Goal: Communication & Community: Share content

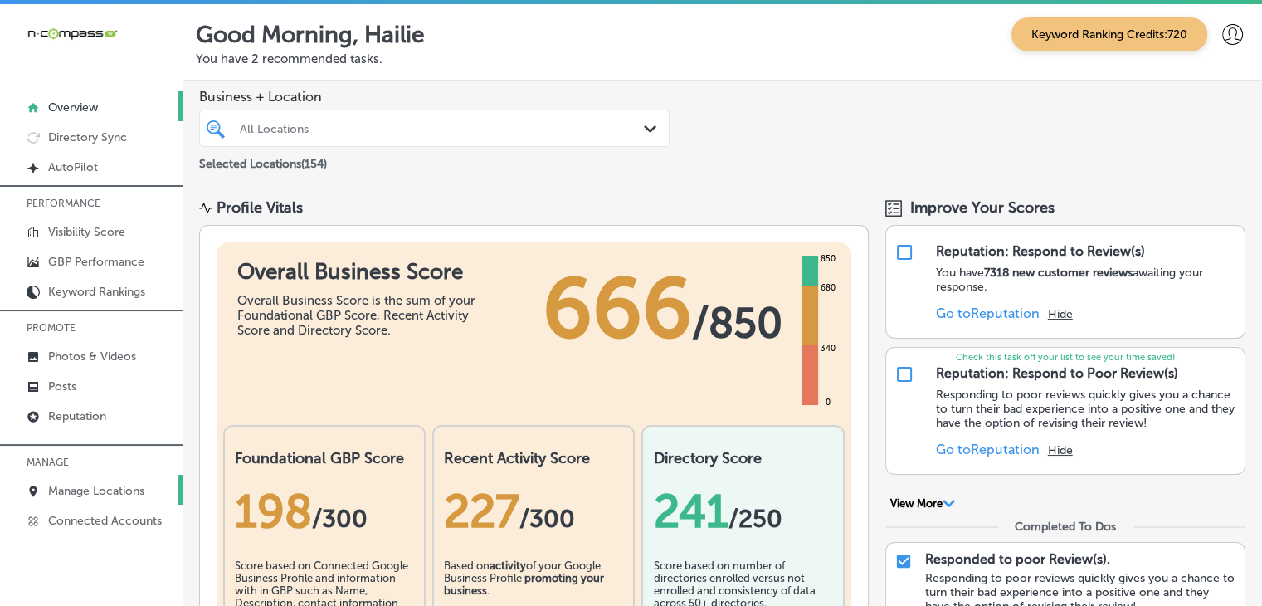
click at [110, 479] on link "Manage Locations" at bounding box center [91, 490] width 183 height 30
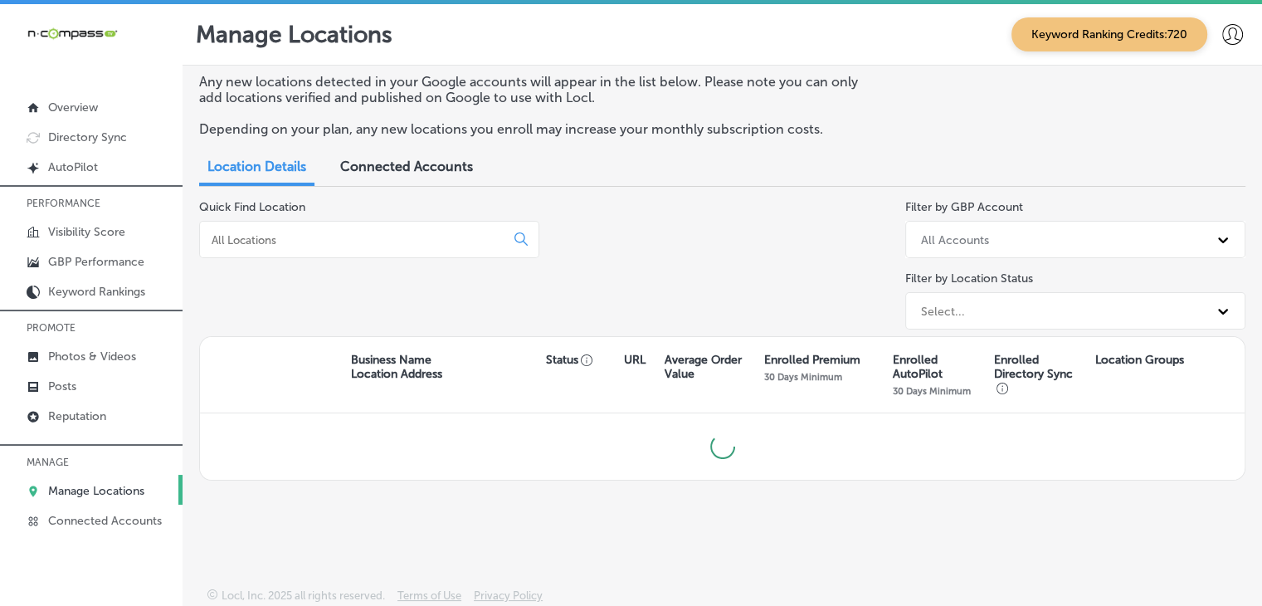
click at [394, 222] on div at bounding box center [369, 239] width 340 height 37
click at [385, 248] on div at bounding box center [369, 239] width 340 height 37
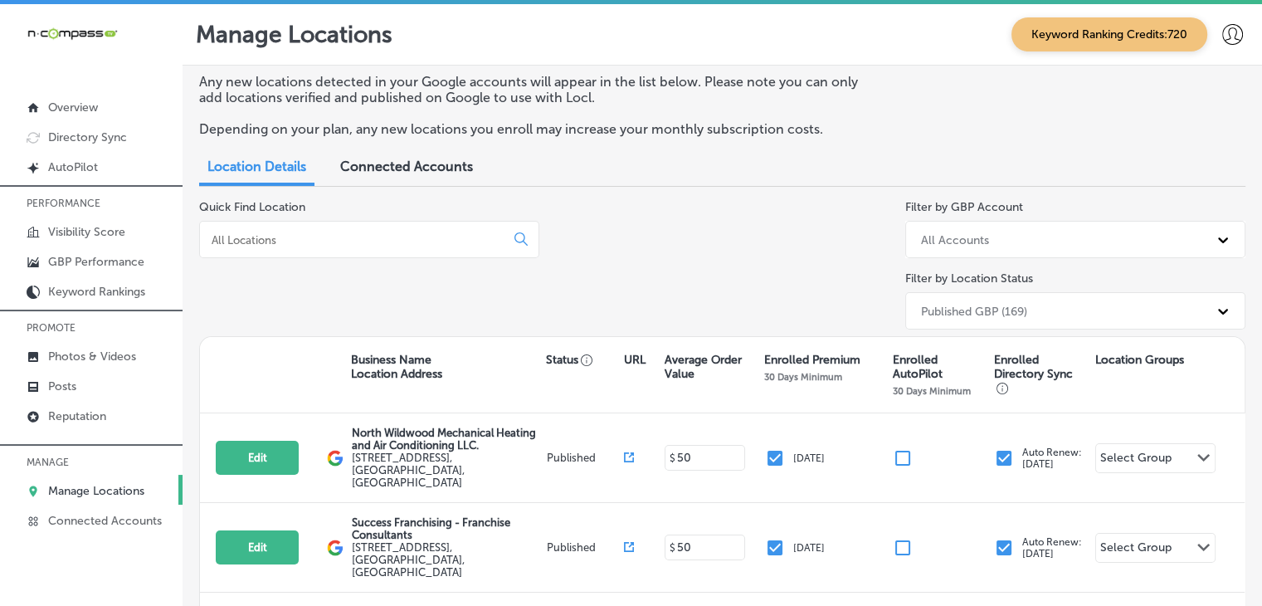
click at [352, 236] on input at bounding box center [355, 239] width 291 height 15
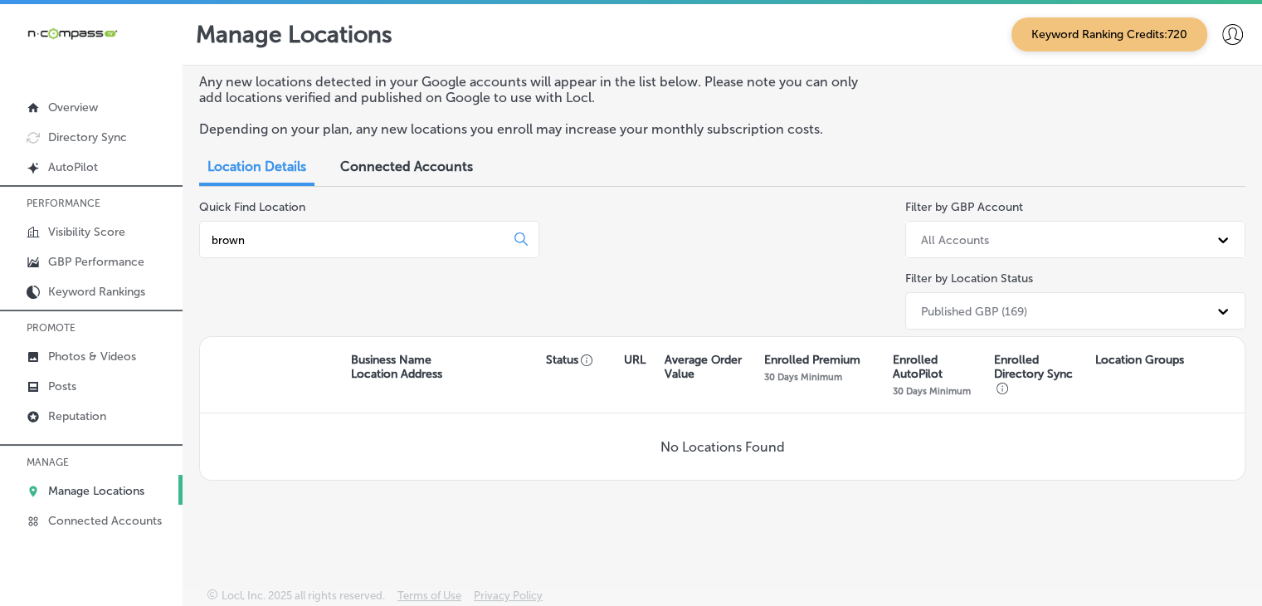
type input "brown"
drag, startPoint x: 83, startPoint y: 483, endPoint x: 99, endPoint y: 251, distance: 232.8
click at [83, 484] on p "Manage Locations" at bounding box center [96, 491] width 96 height 14
click at [90, 386] on link "Posts" at bounding box center [91, 385] width 183 height 30
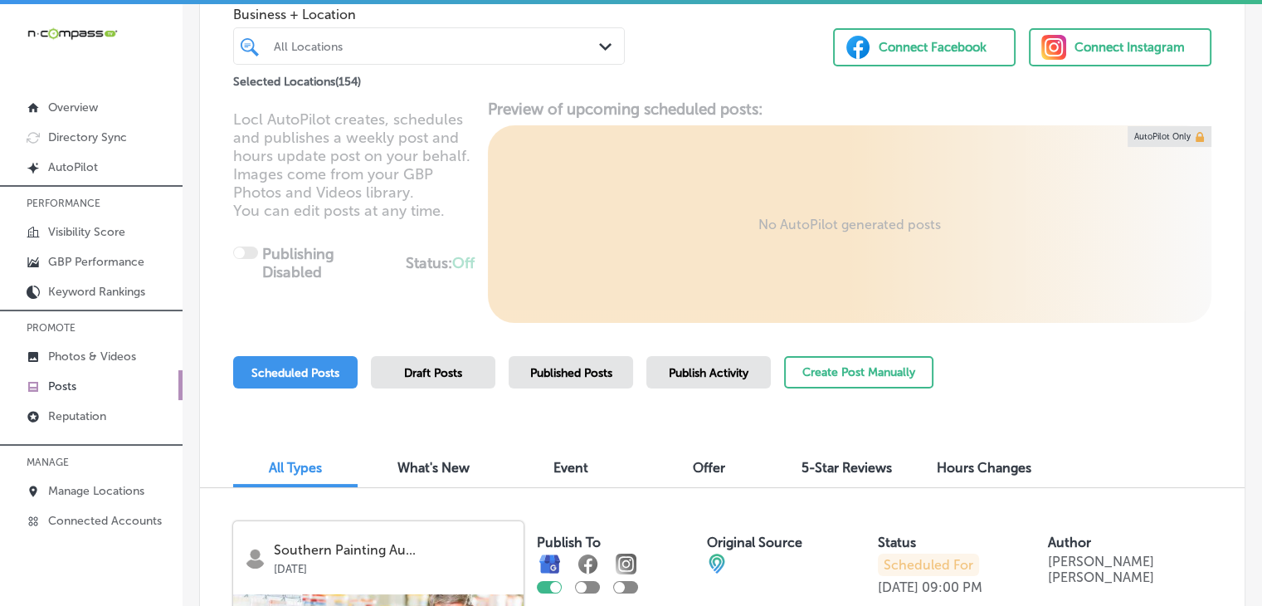
scroll to position [166, 0]
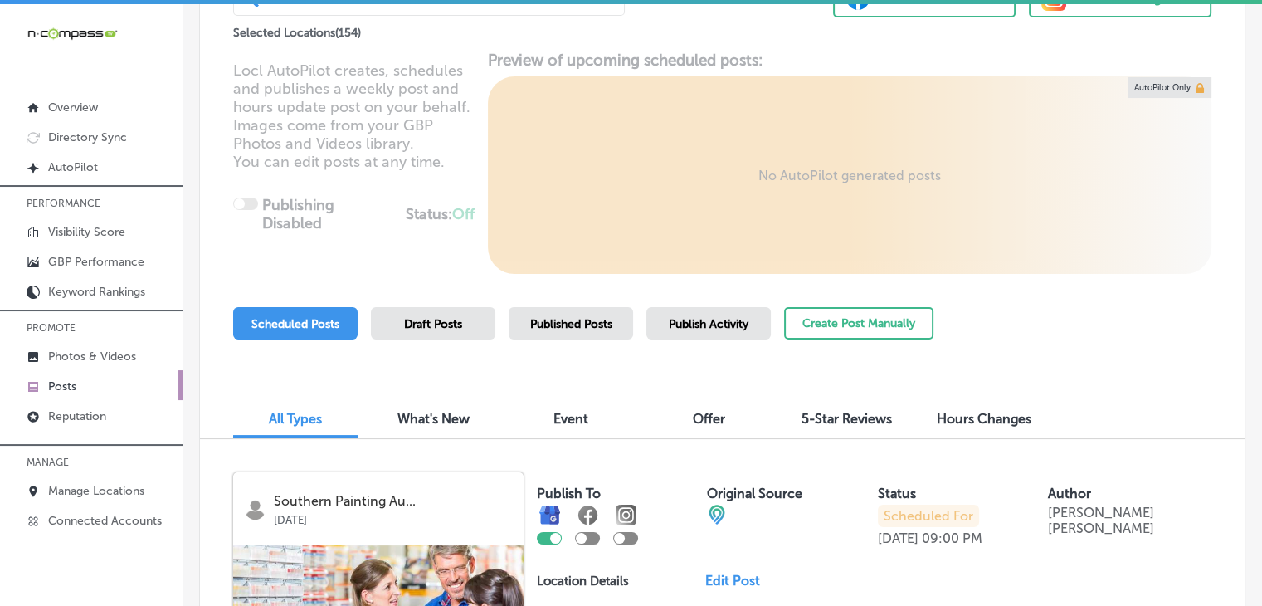
click at [840, 339] on div "Create Post Manually" at bounding box center [858, 331] width 149 height 49
click at [842, 328] on button "Create Post Manually" at bounding box center [858, 323] width 149 height 32
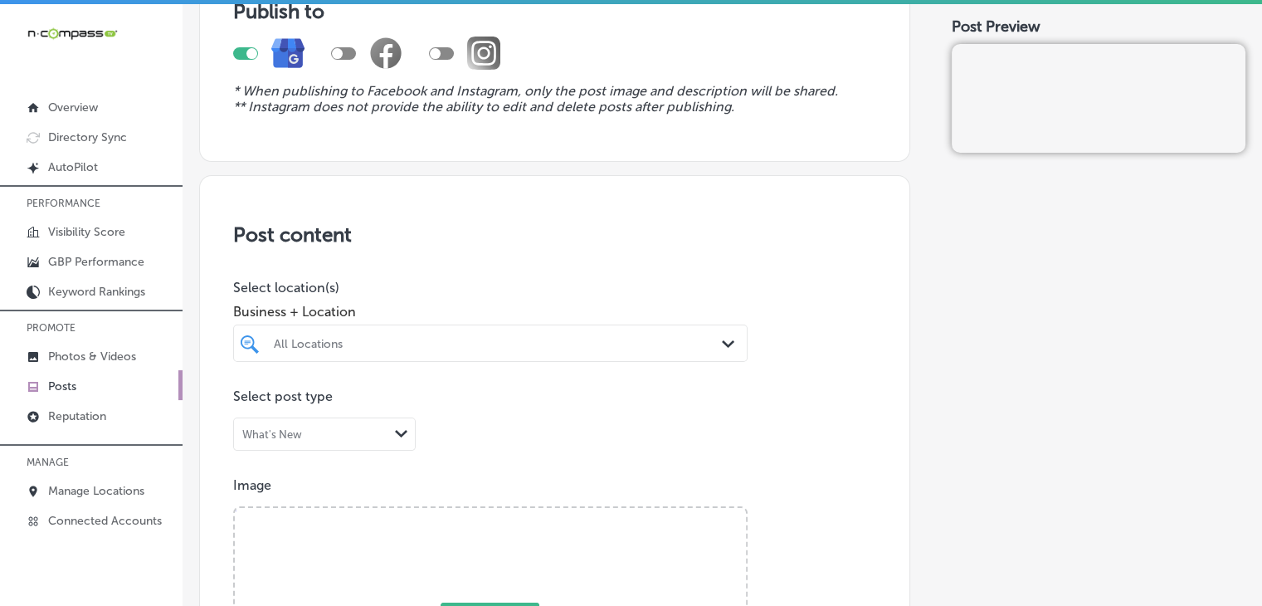
click at [494, 330] on div "All Locations Path Created with Sketch." at bounding box center [490, 342] width 514 height 37
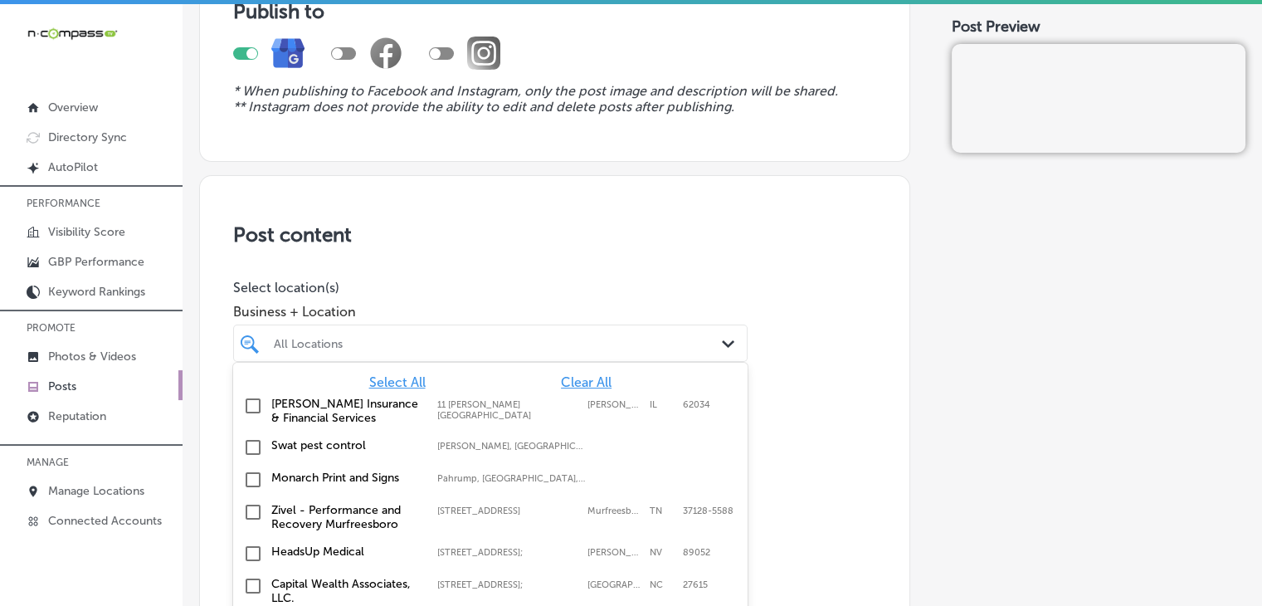
scroll to position [204, 0]
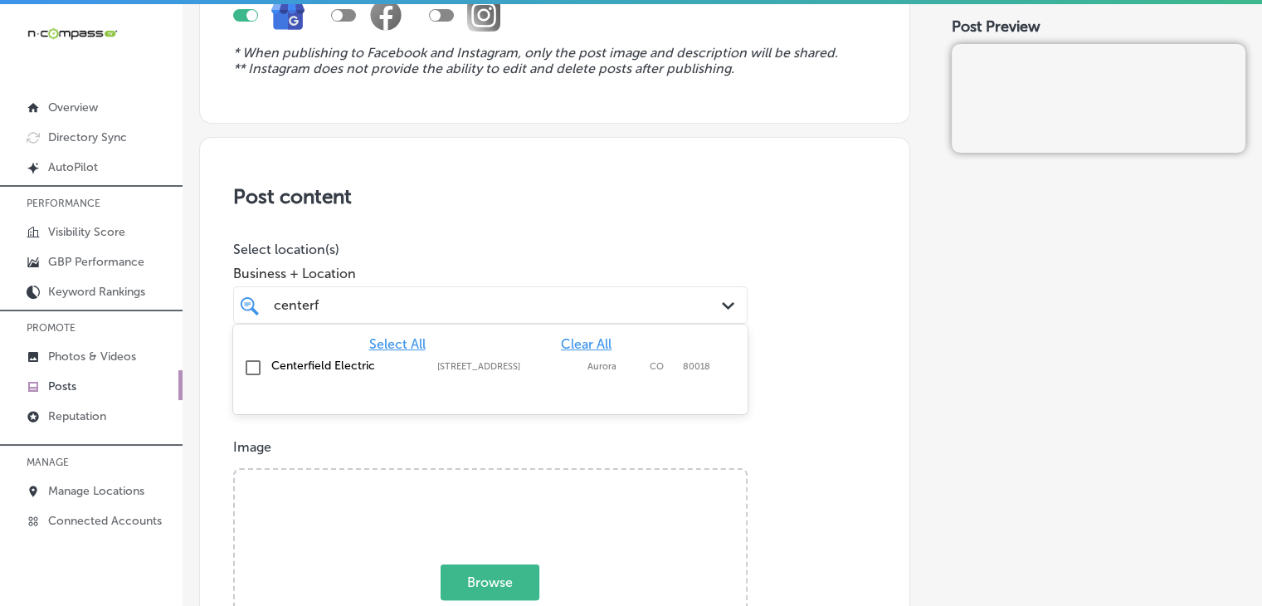
click at [491, 365] on label "[STREET_ADDRESS]" at bounding box center [508, 366] width 142 height 11
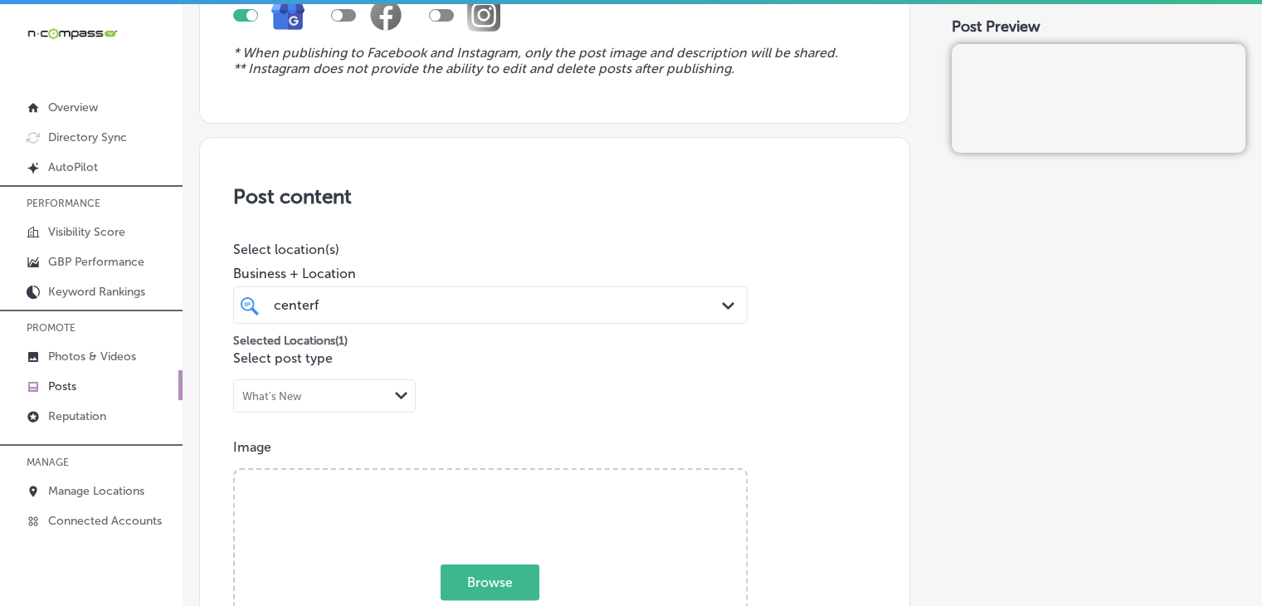
click at [512, 290] on div "centerf centerf Path Created with Sketch." at bounding box center [490, 304] width 514 height 37
type input "centerf"
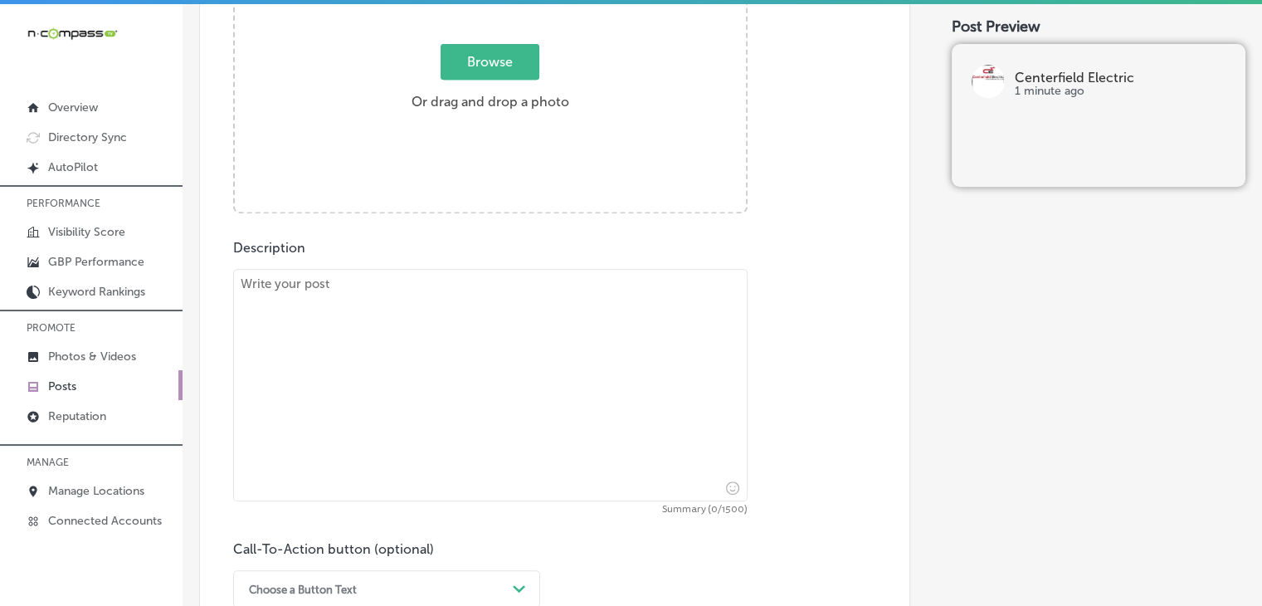
scroll to position [1034, 0]
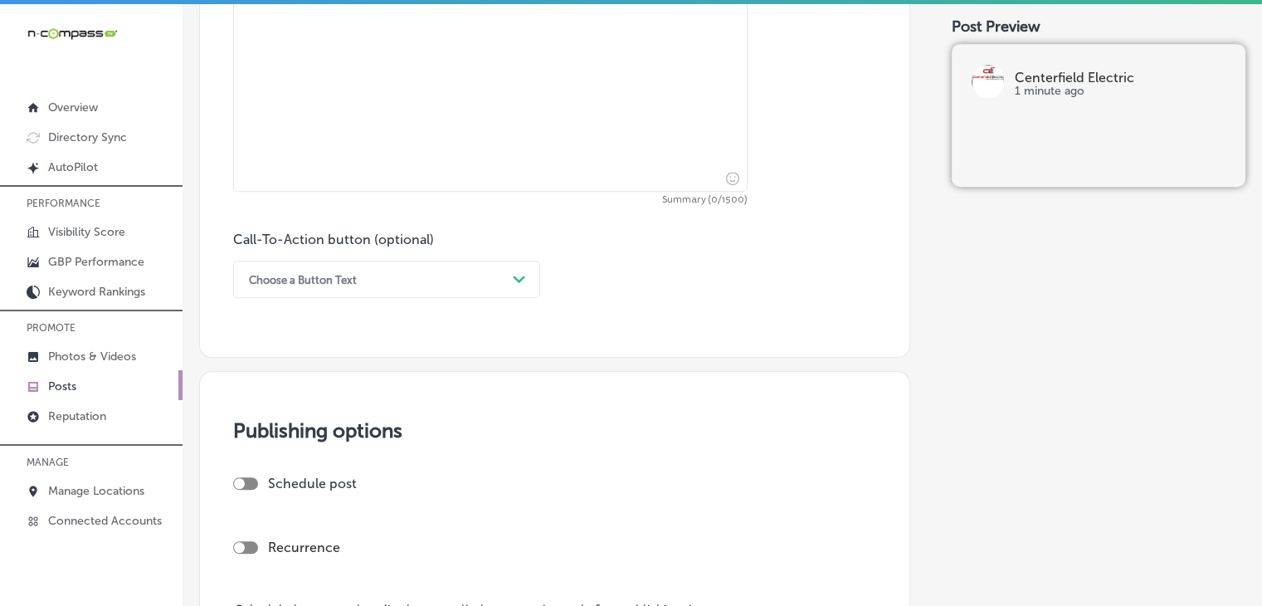
click at [368, 153] on textarea at bounding box center [490, 75] width 514 height 232
paste textarea "Stay powered through storms and outages with a Generac generator from Centerfie…"
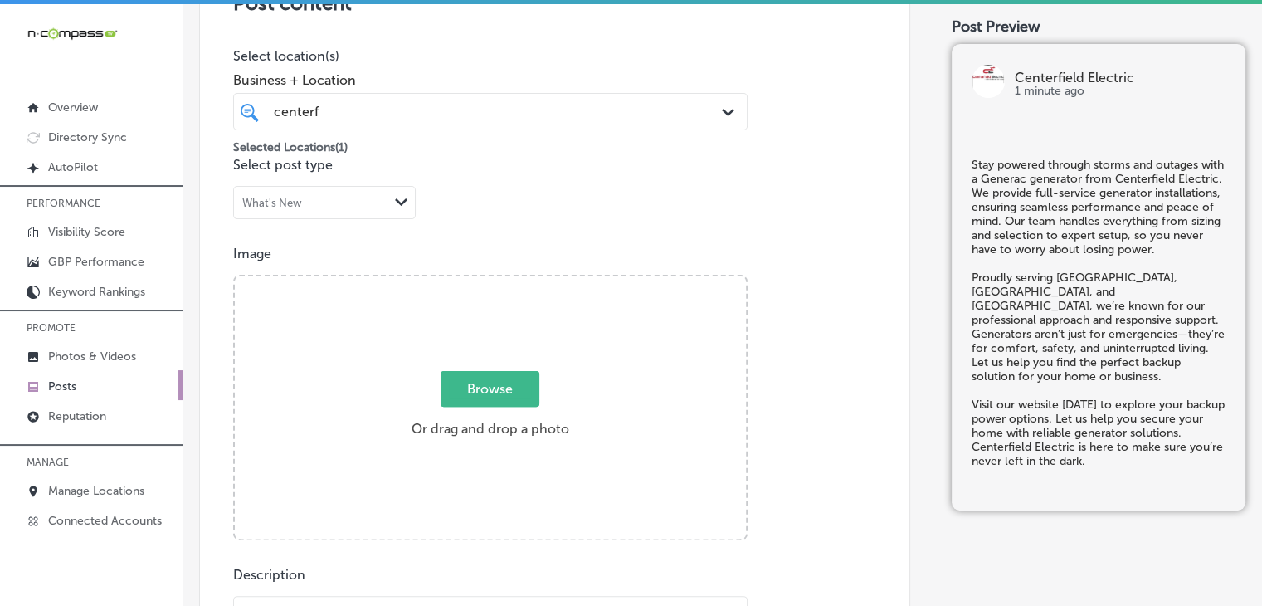
type textarea "Stay powered through storms and outages with a Generac generator from Centerfie…"
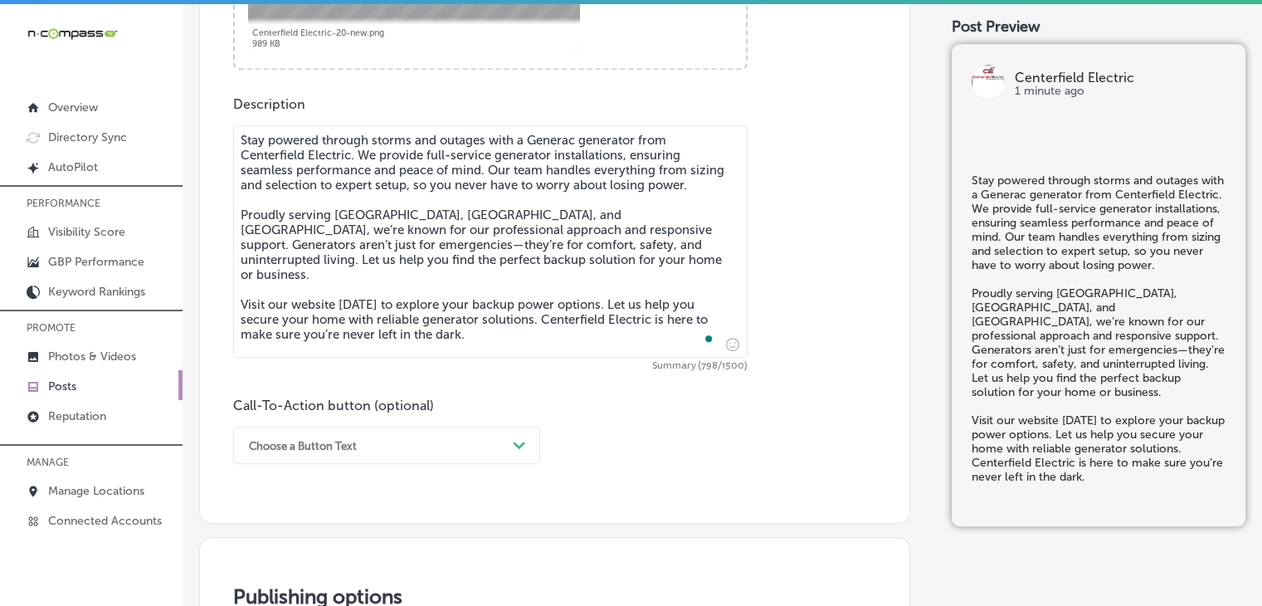
click at [387, 446] on div "Choose a Button Text Path Created with Sketch." at bounding box center [386, 444] width 307 height 37
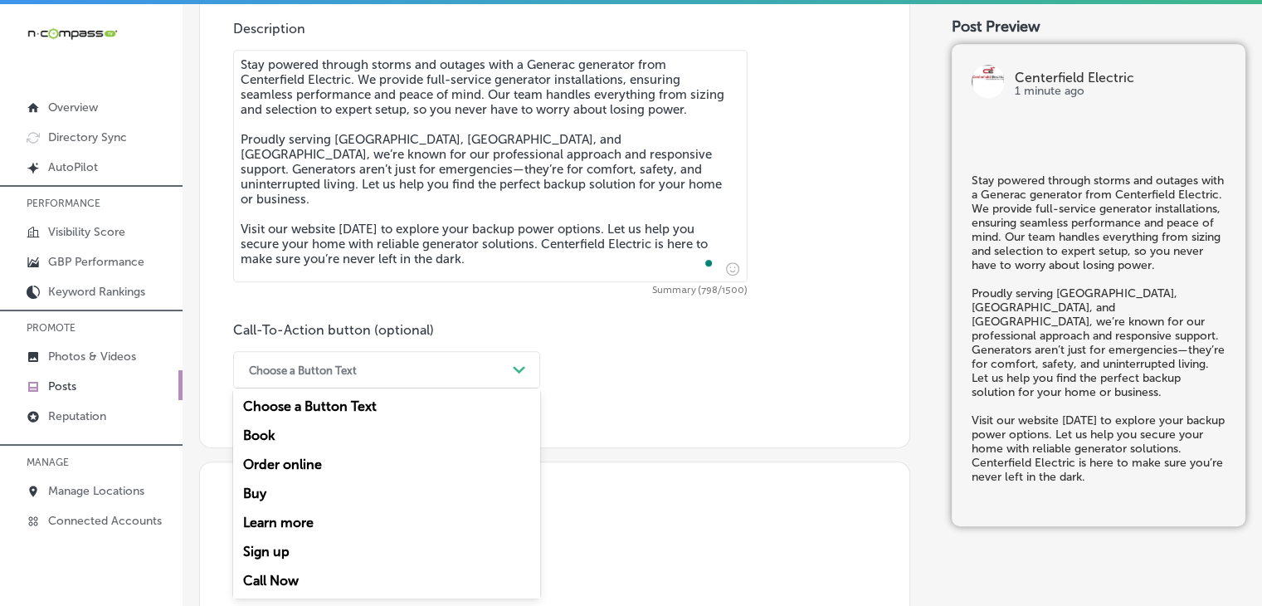
click at [322, 526] on div "Learn more" at bounding box center [386, 522] width 307 height 29
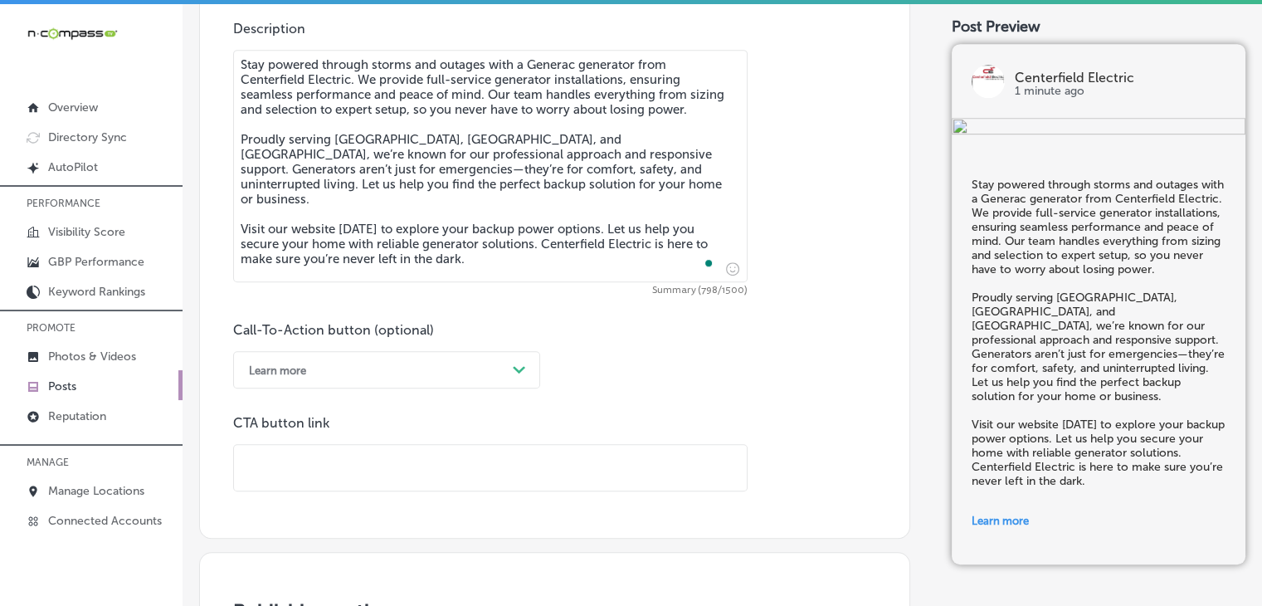
drag, startPoint x: 463, startPoint y: 465, endPoint x: 480, endPoint y: 451, distance: 21.3
click at [463, 465] on input "text" at bounding box center [490, 468] width 513 height 46
paste input "[URL][DOMAIN_NAME]"
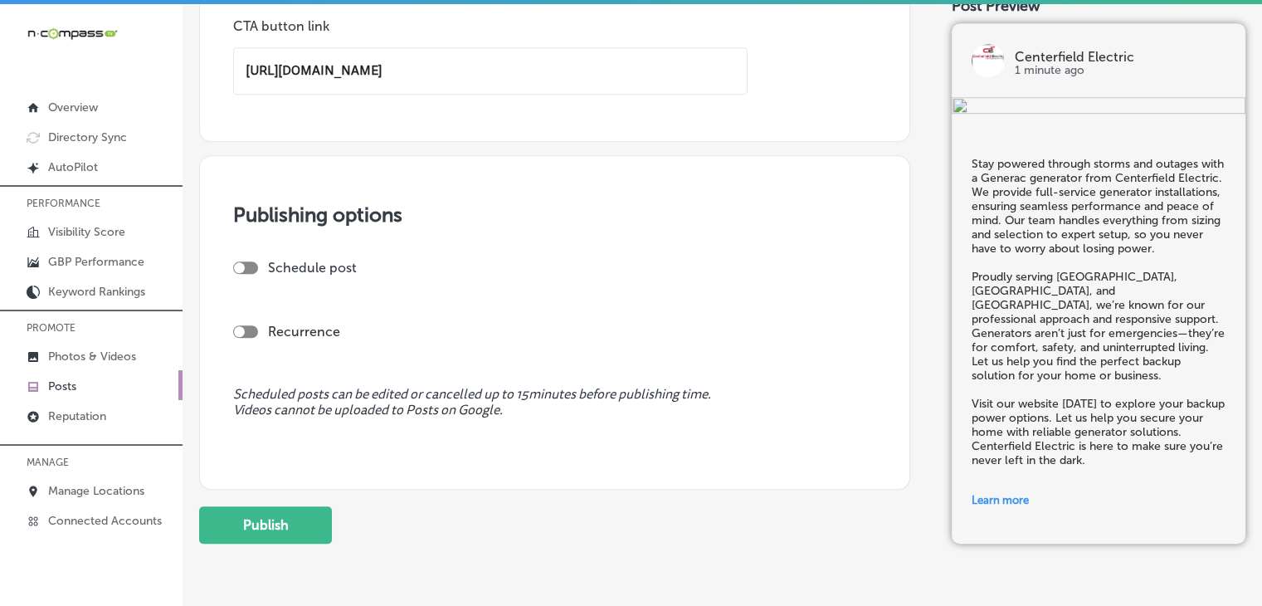
scroll to position [1397, 0]
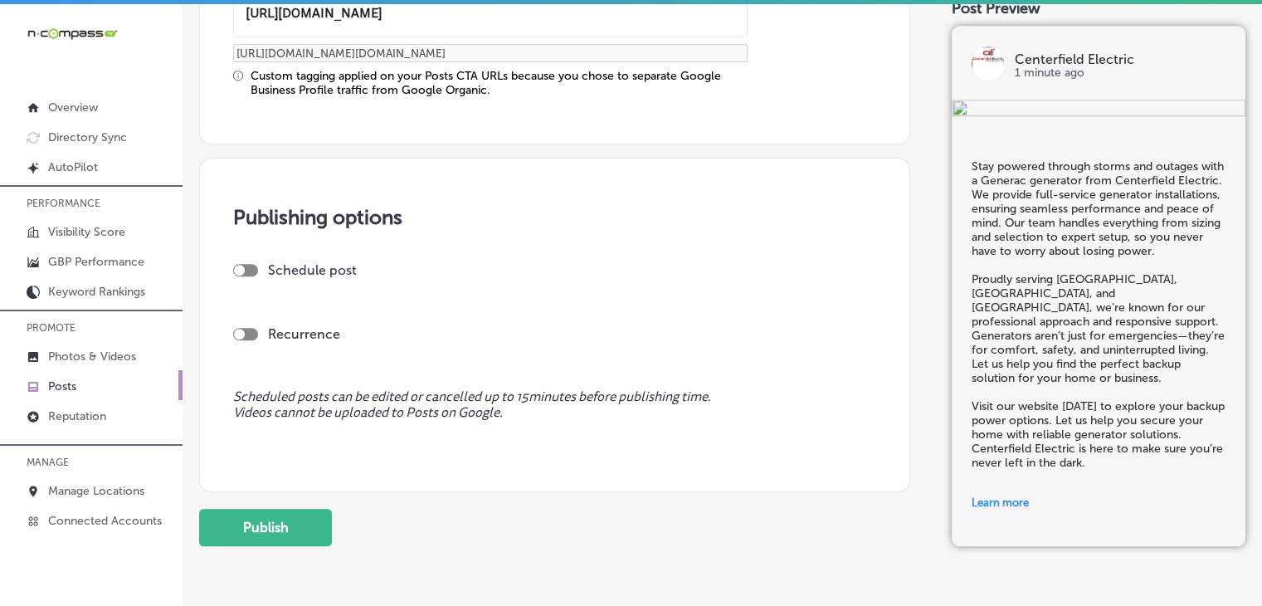
type input "[URL][DOMAIN_NAME]"
click at [237, 266] on div at bounding box center [239, 270] width 11 height 11
checkbox input "true"
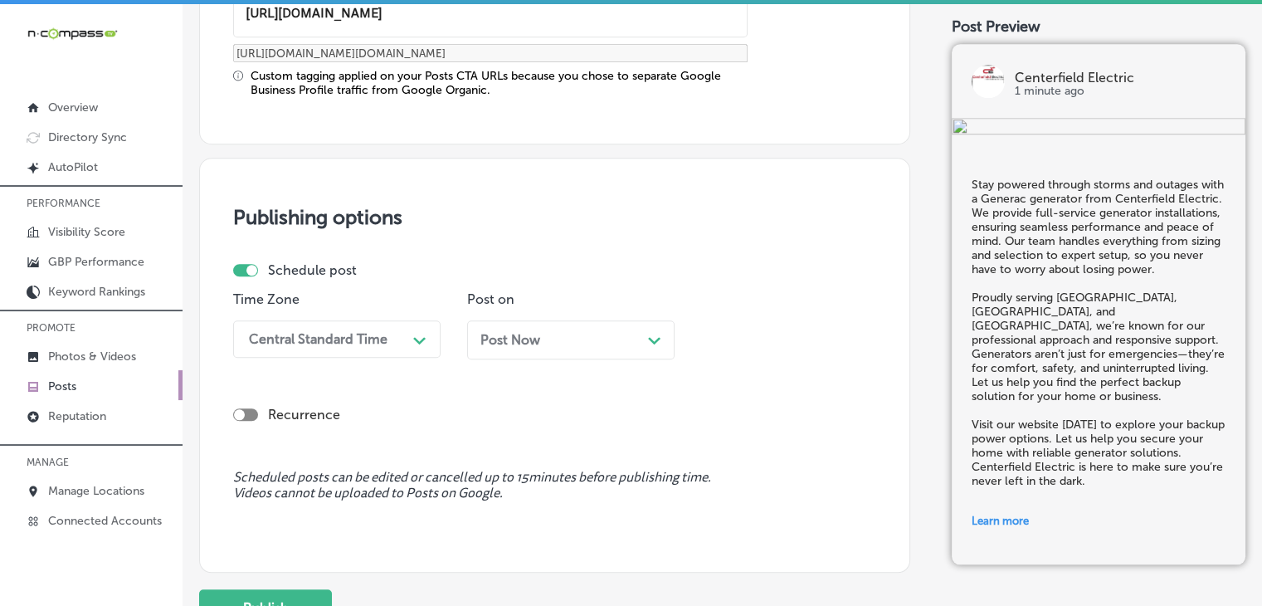
click at [309, 325] on div "Central Standard Time" at bounding box center [324, 338] width 166 height 29
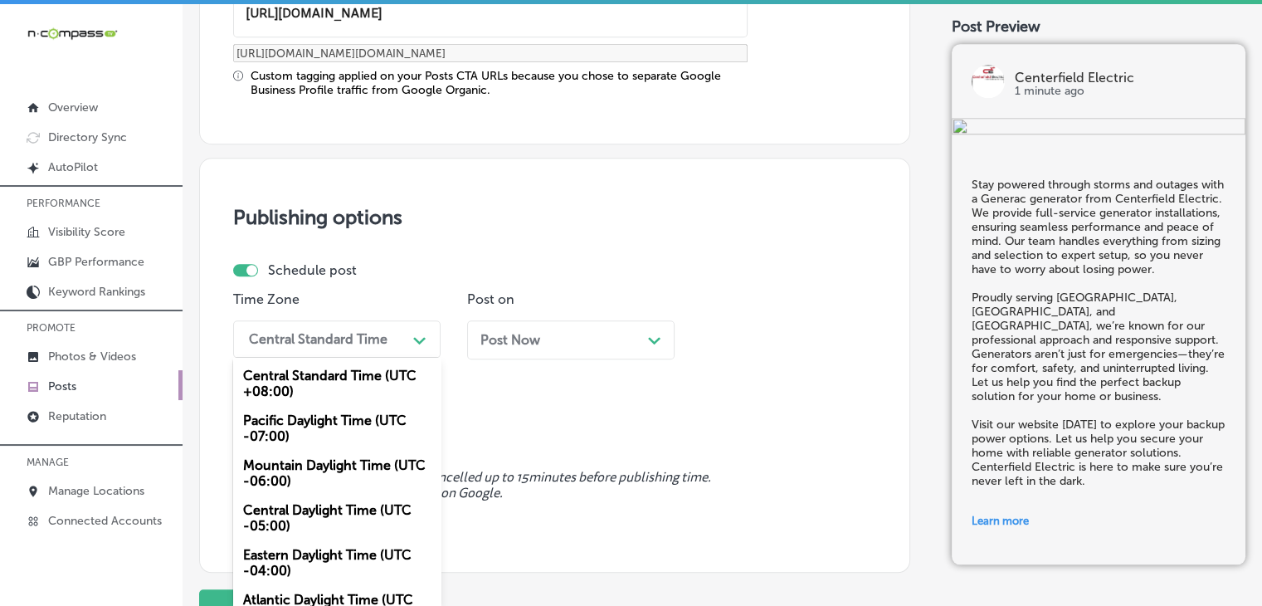
click at [332, 463] on div "Mountain Daylight Time (UTC -06:00)" at bounding box center [336, 473] width 207 height 45
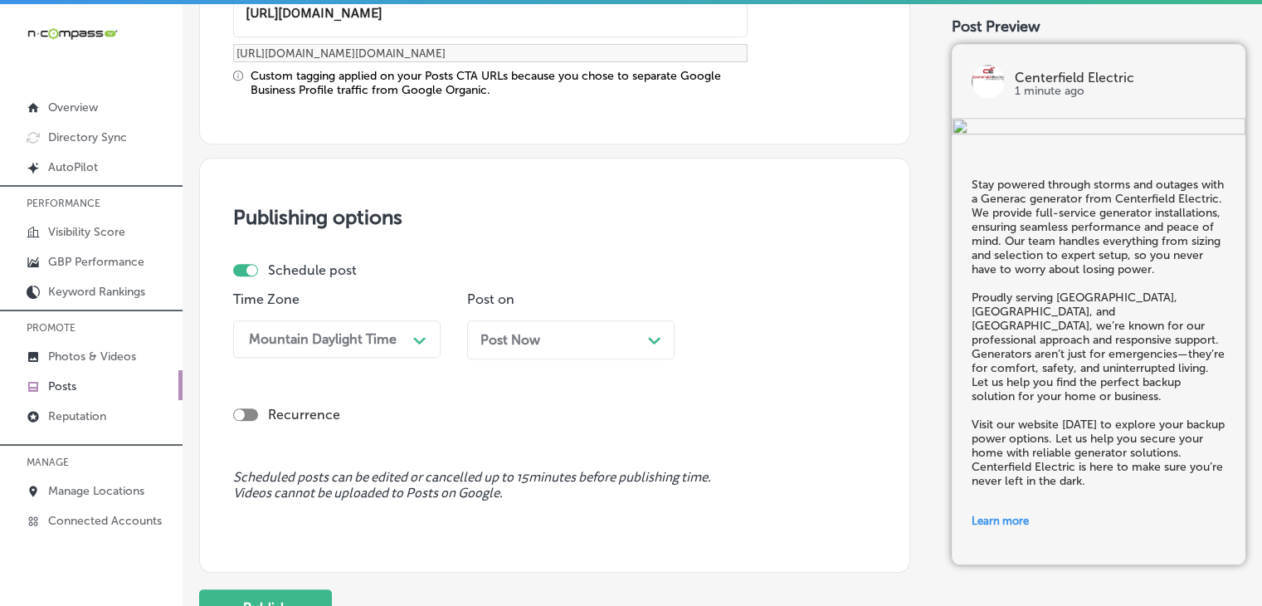
click at [514, 347] on div "Post Now Path Created with Sketch." at bounding box center [570, 339] width 207 height 39
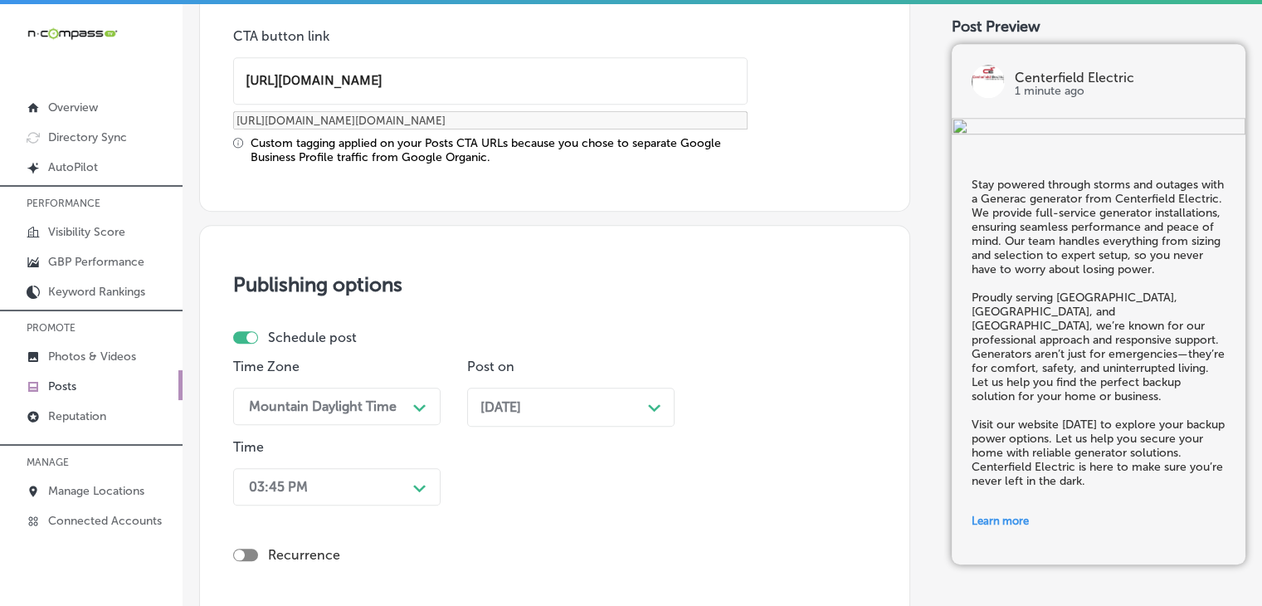
scroll to position [1371, 0]
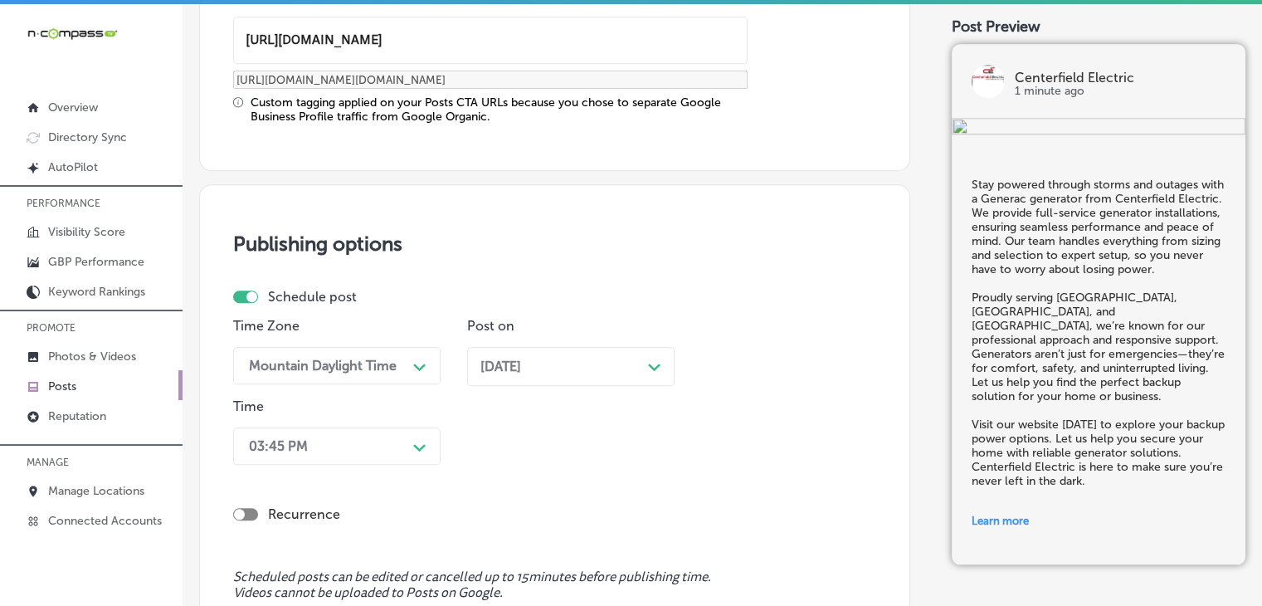
click at [352, 446] on div "03:45 PM Path Created with Sketch." at bounding box center [336, 445] width 207 height 37
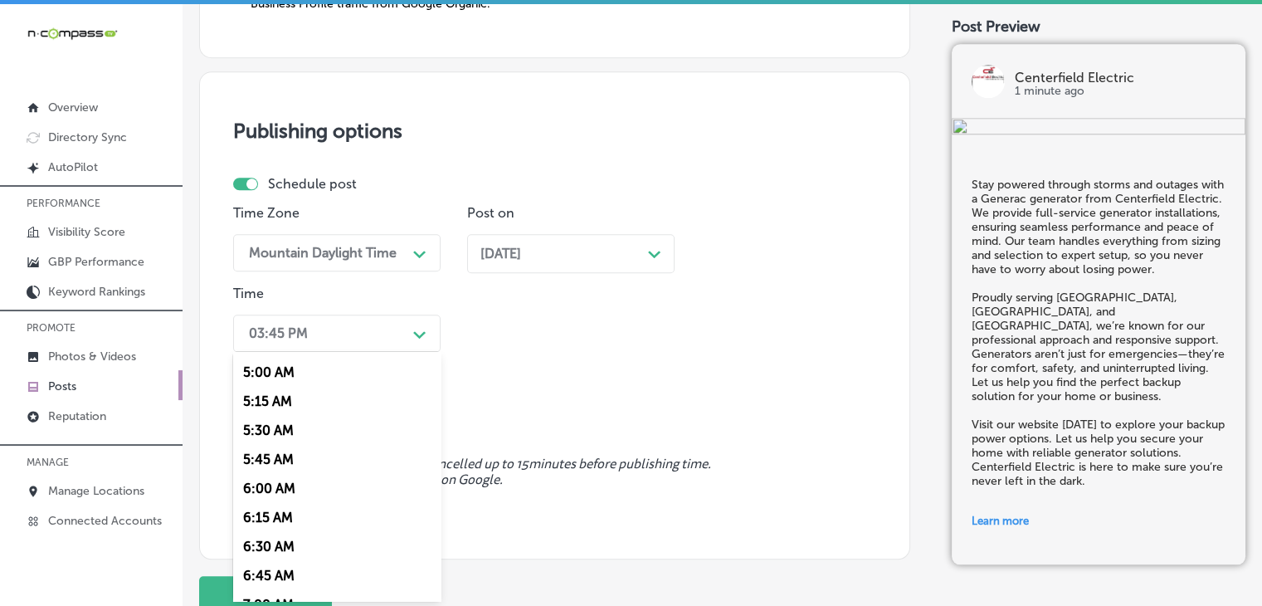
scroll to position [664, 0]
click at [295, 525] on div "7:00 AM" at bounding box center [336, 518] width 207 height 29
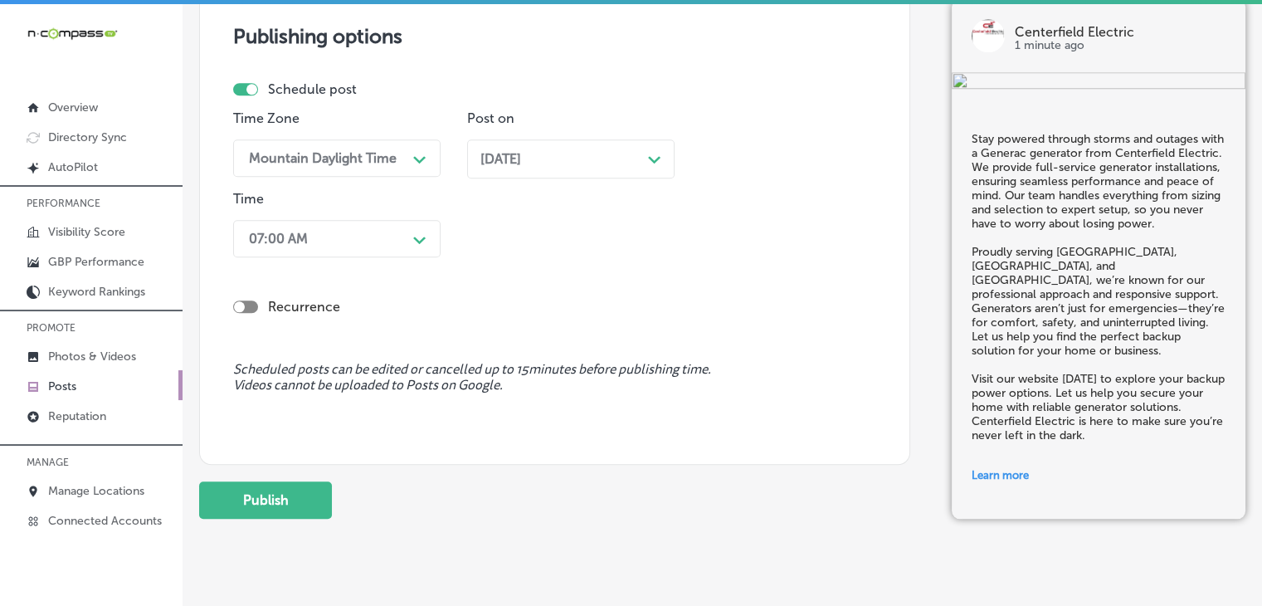
scroll to position [1610, 0]
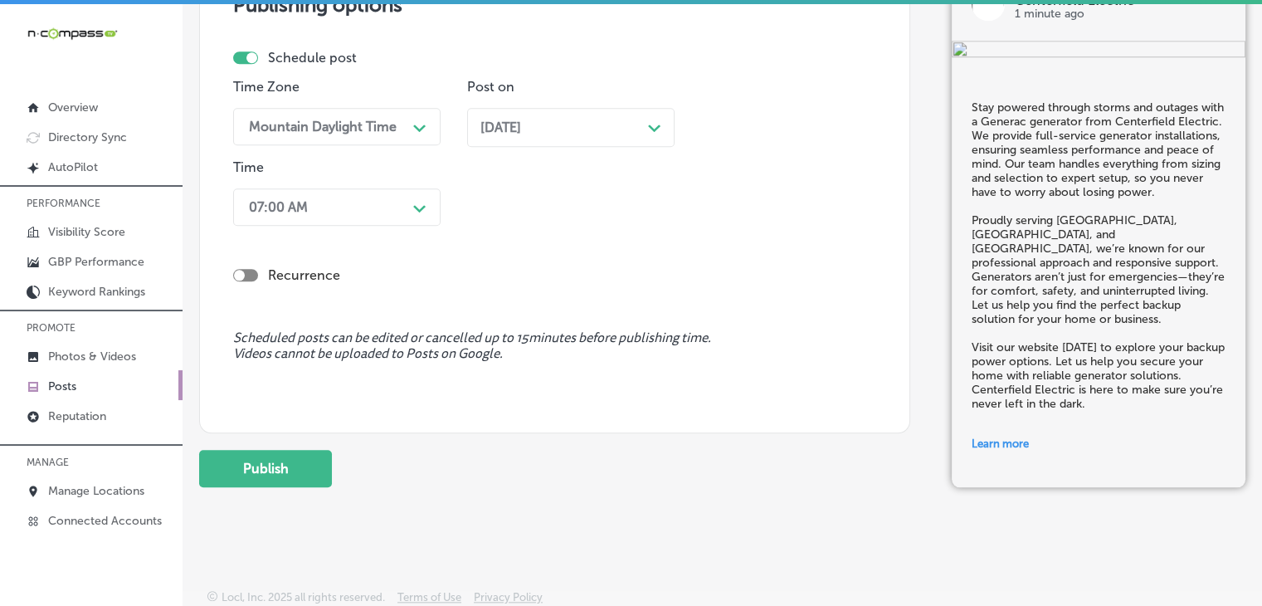
click at [309, 478] on button "Publish" at bounding box center [265, 468] width 133 height 37
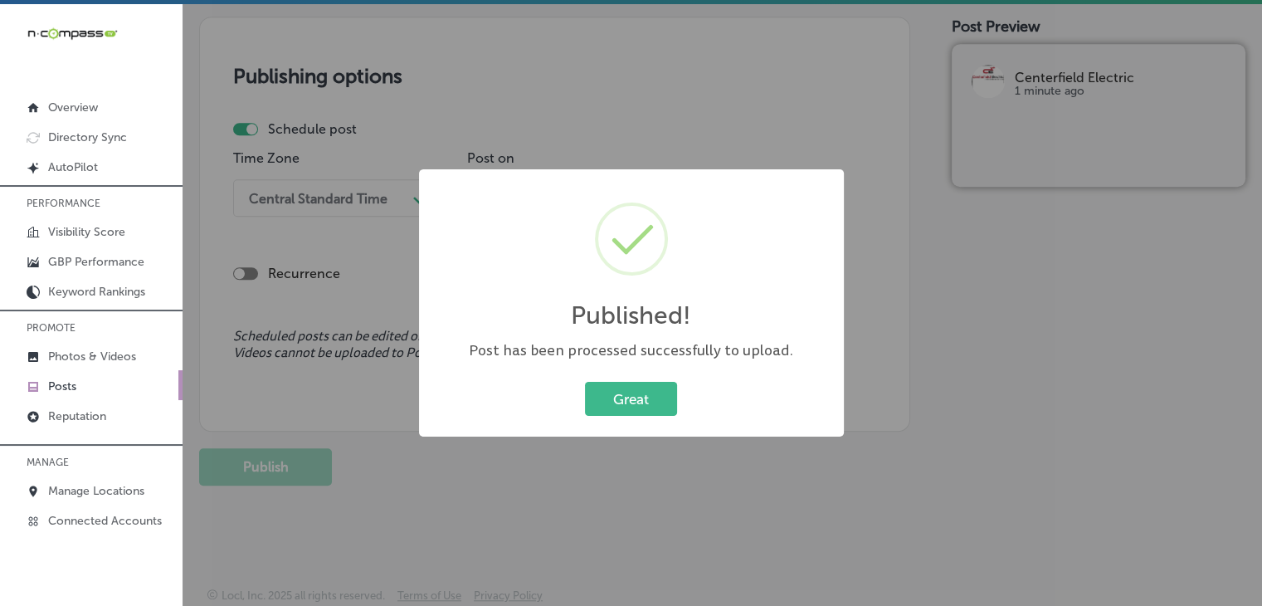
click at [624, 120] on div "Published! × Post has been processed successfully to upload. Great Cancel" at bounding box center [631, 303] width 1262 height 606
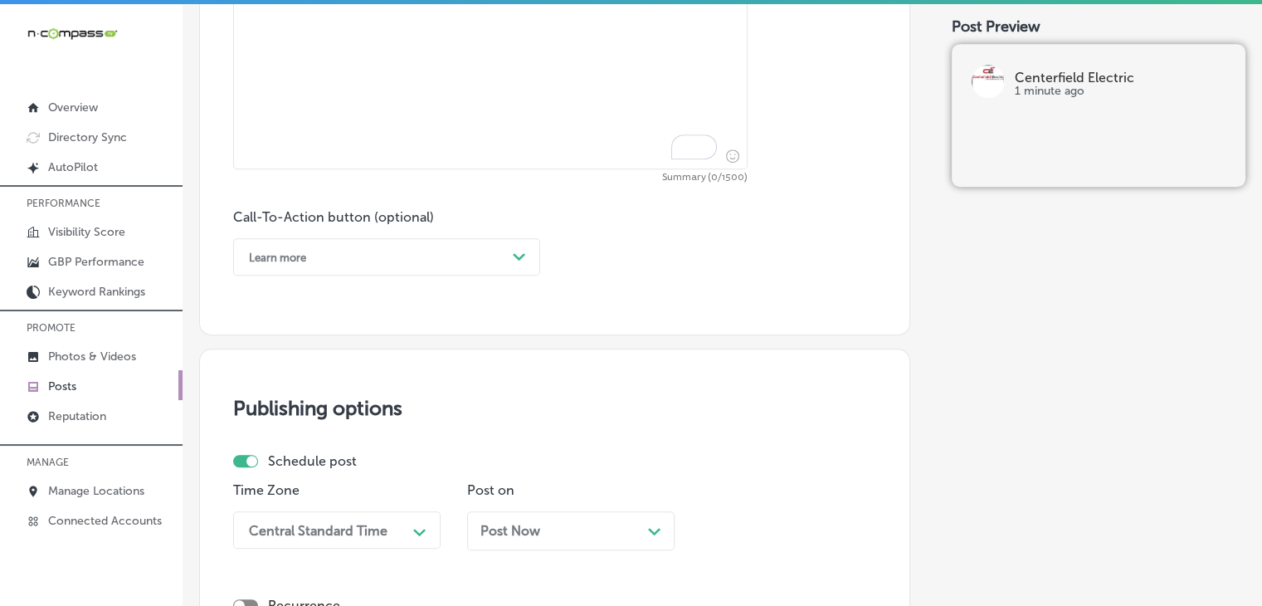
click at [553, 185] on div "Description Summary (0/1500) Call-To-Action button (optional) Learn more Path C…" at bounding box center [554, 92] width 643 height 368
click at [563, 134] on textarea "To enrich screen reader interactions, please activate Accessibility in Grammarl…" at bounding box center [490, 53] width 514 height 232
paste textarea "Small changes can lead to big savings, especially when it comes to lighting upg…"
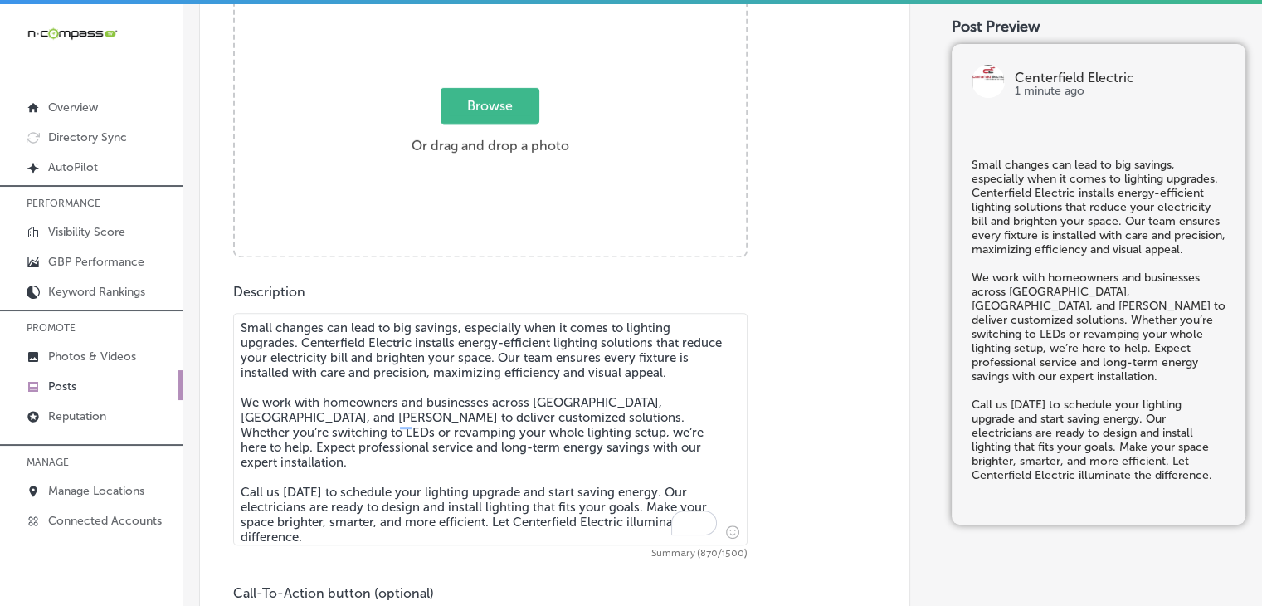
scroll to position [392, 0]
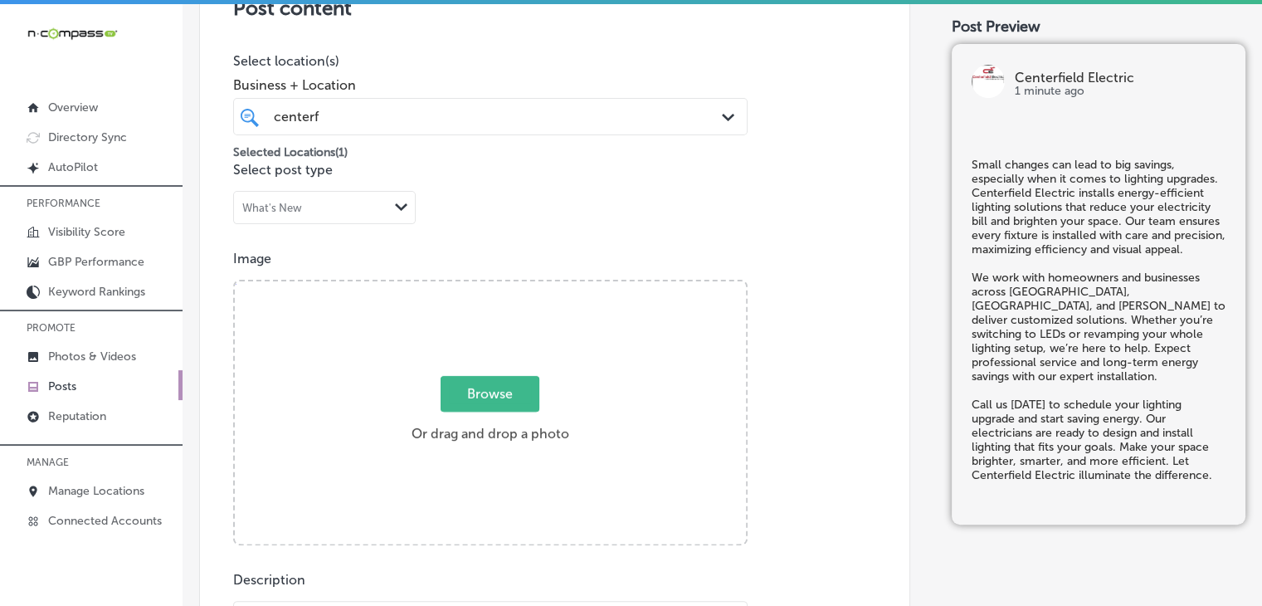
type textarea "Small changes can lead to big savings, especially when it comes to lighting upg…"
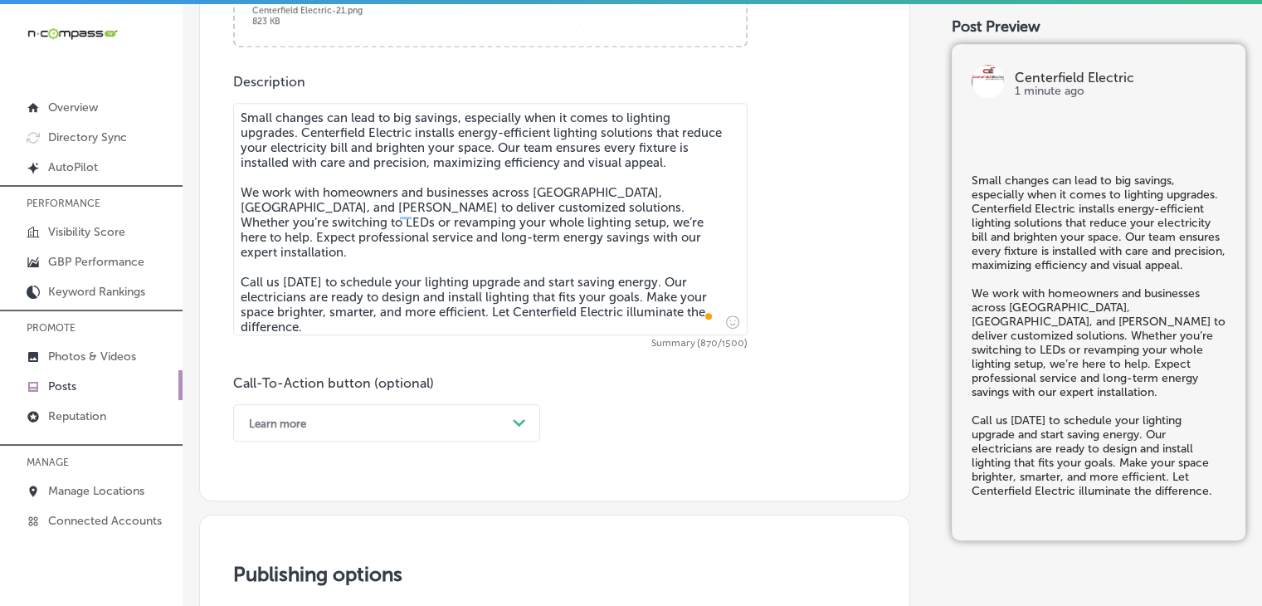
click at [392, 436] on div "Learn more Path Created with Sketch." at bounding box center [386, 422] width 307 height 37
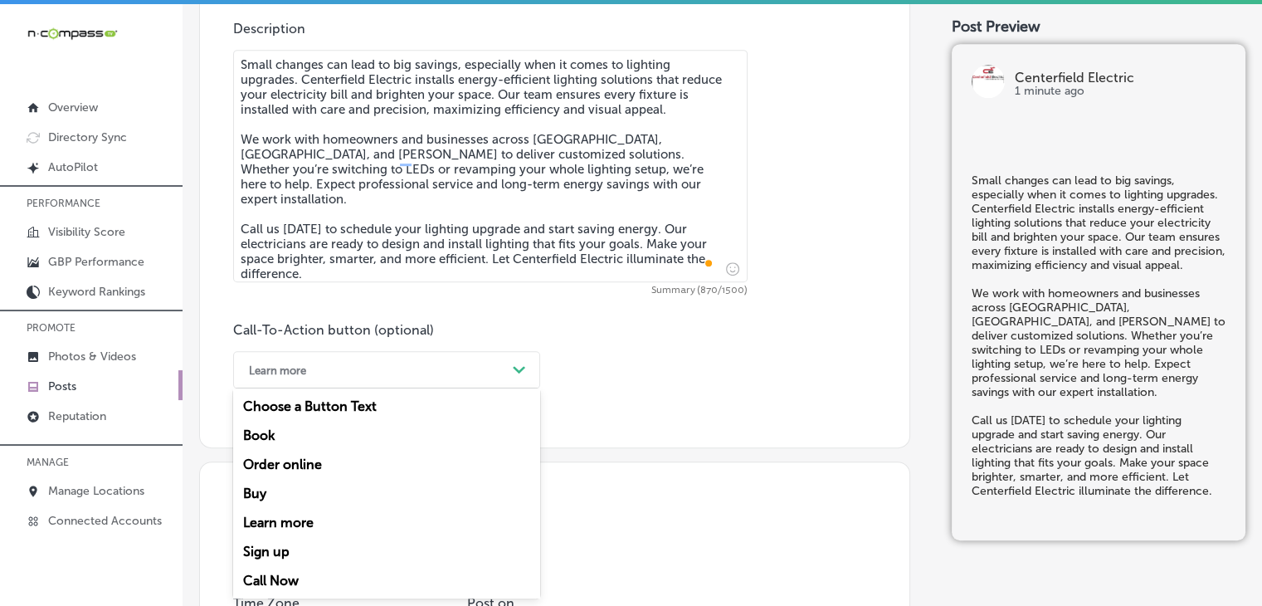
click at [309, 576] on div "Call Now" at bounding box center [386, 580] width 307 height 29
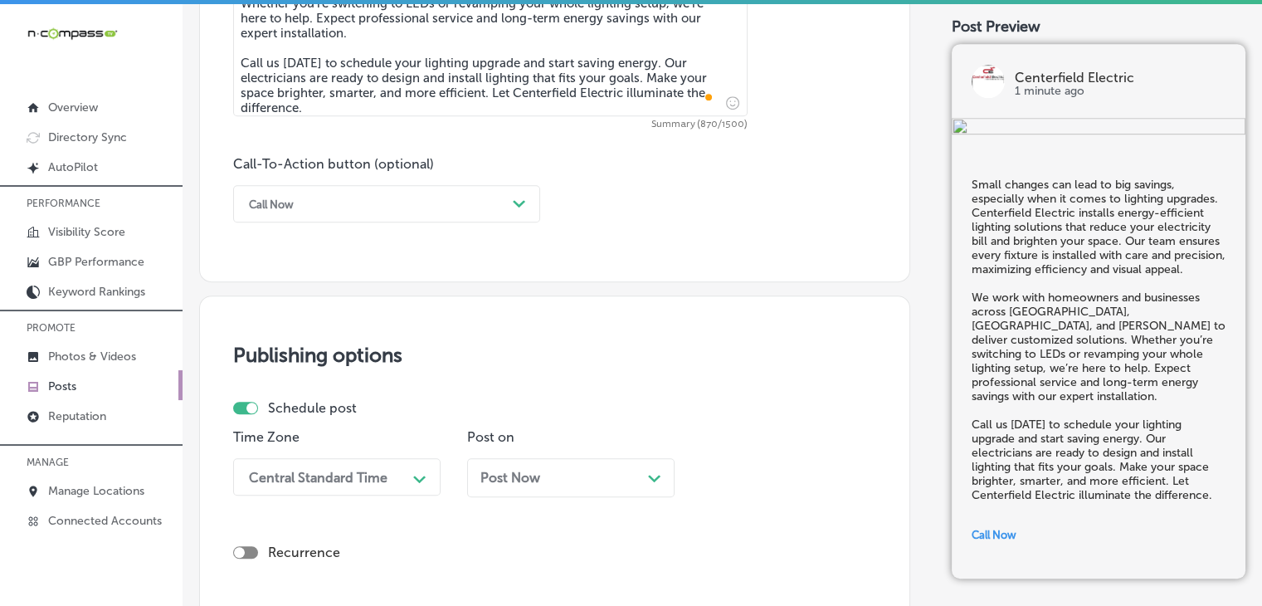
click at [370, 490] on div "Central Standard Time Path Created with Sketch." at bounding box center [336, 476] width 207 height 37
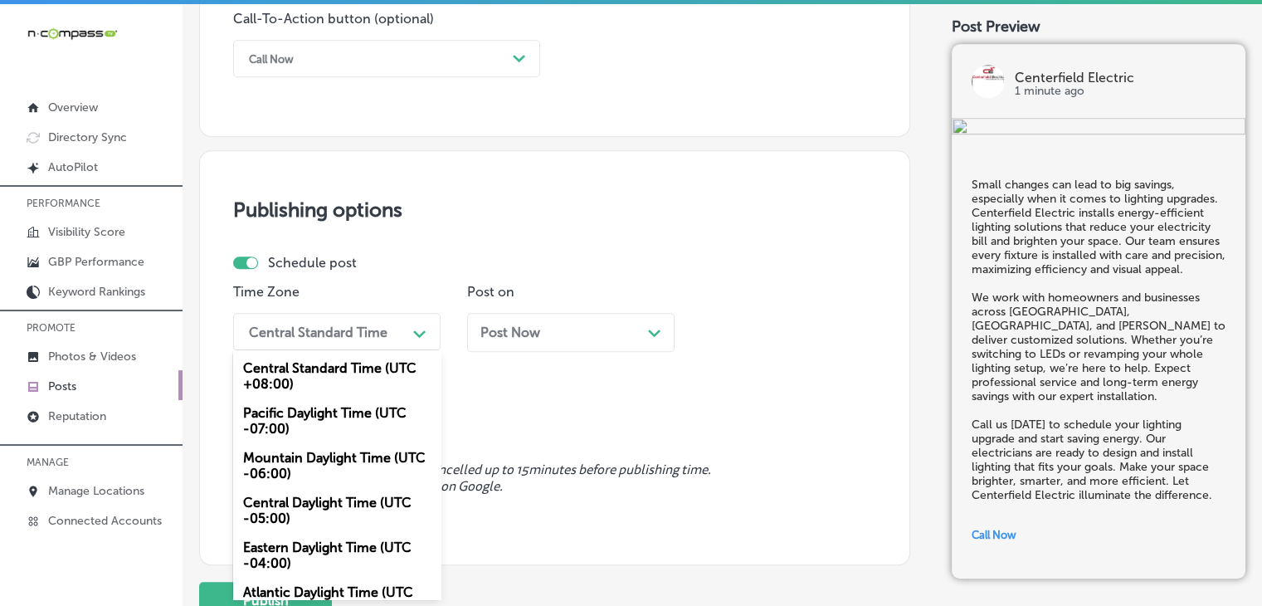
click at [358, 469] on div "Mountain Daylight Time (UTC -06:00)" at bounding box center [336, 465] width 207 height 45
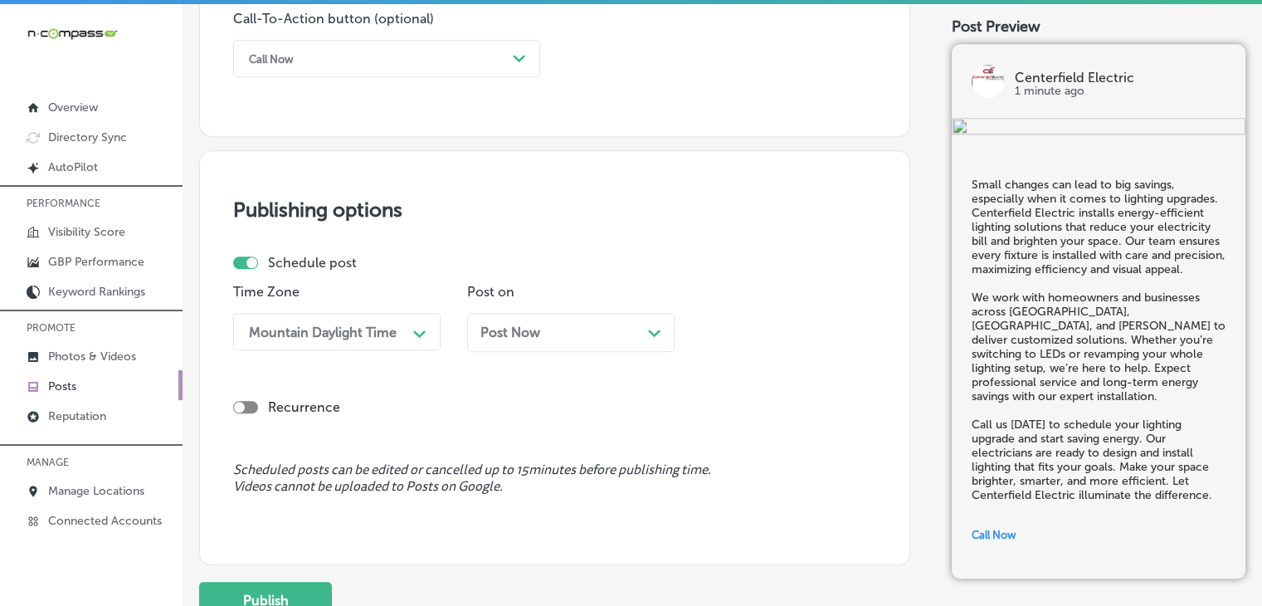
click at [645, 321] on div "Post Now Path Created with Sketch." at bounding box center [570, 332] width 207 height 39
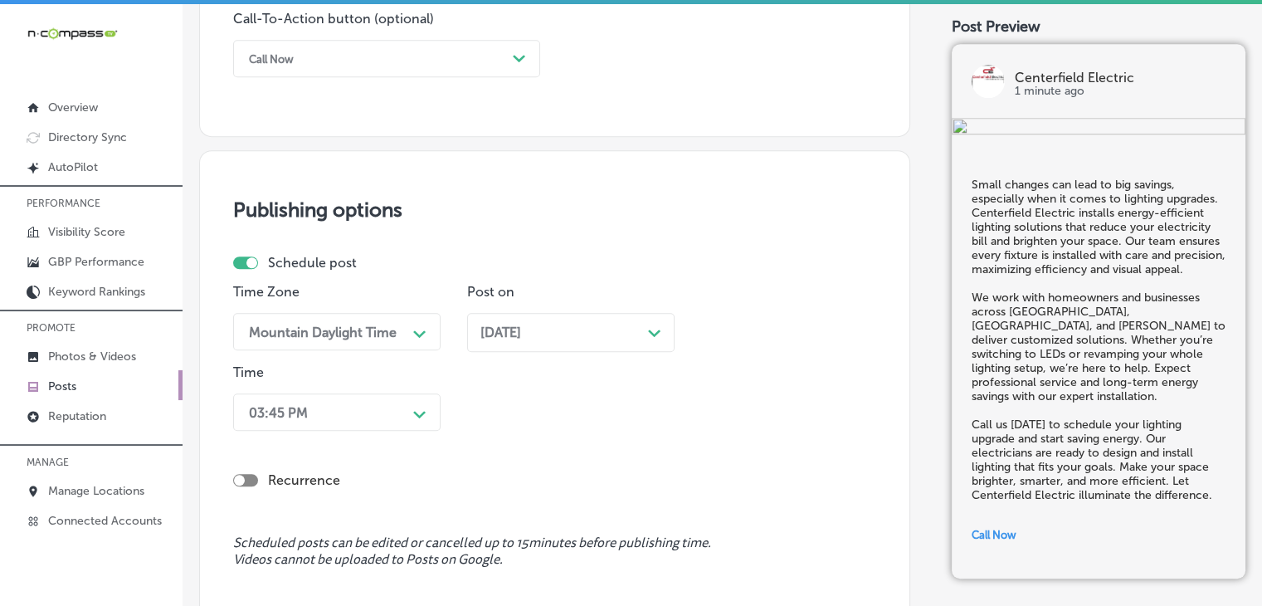
click at [364, 421] on div "03:45 PM Path Created with Sketch." at bounding box center [336, 411] width 207 height 37
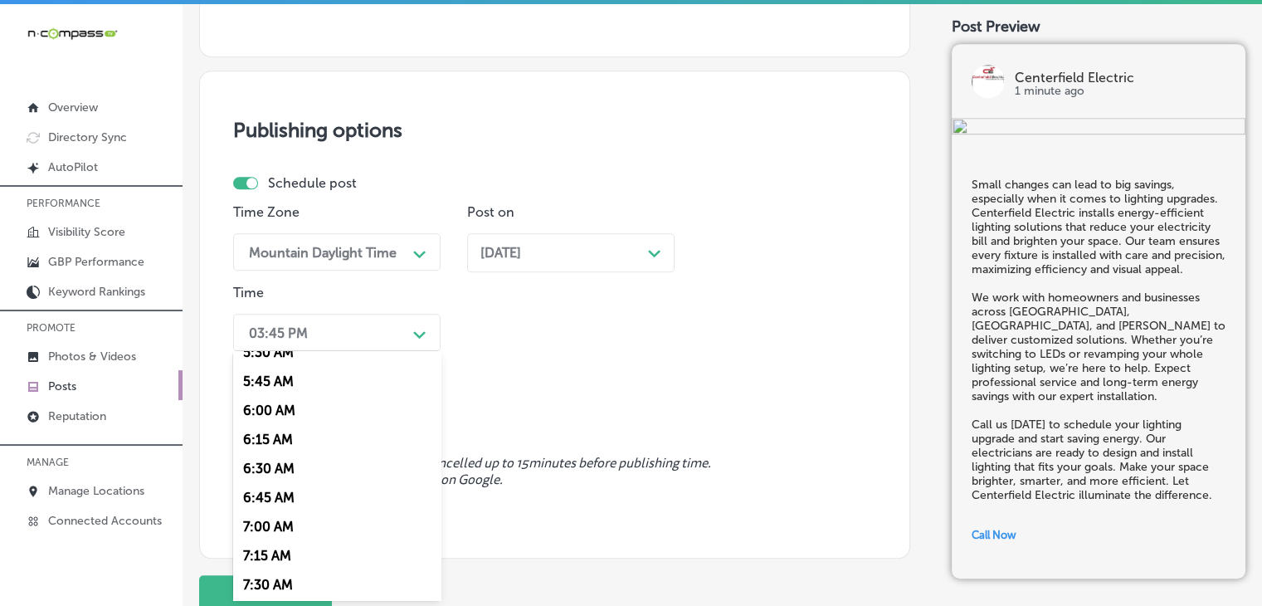
scroll to position [664, 0]
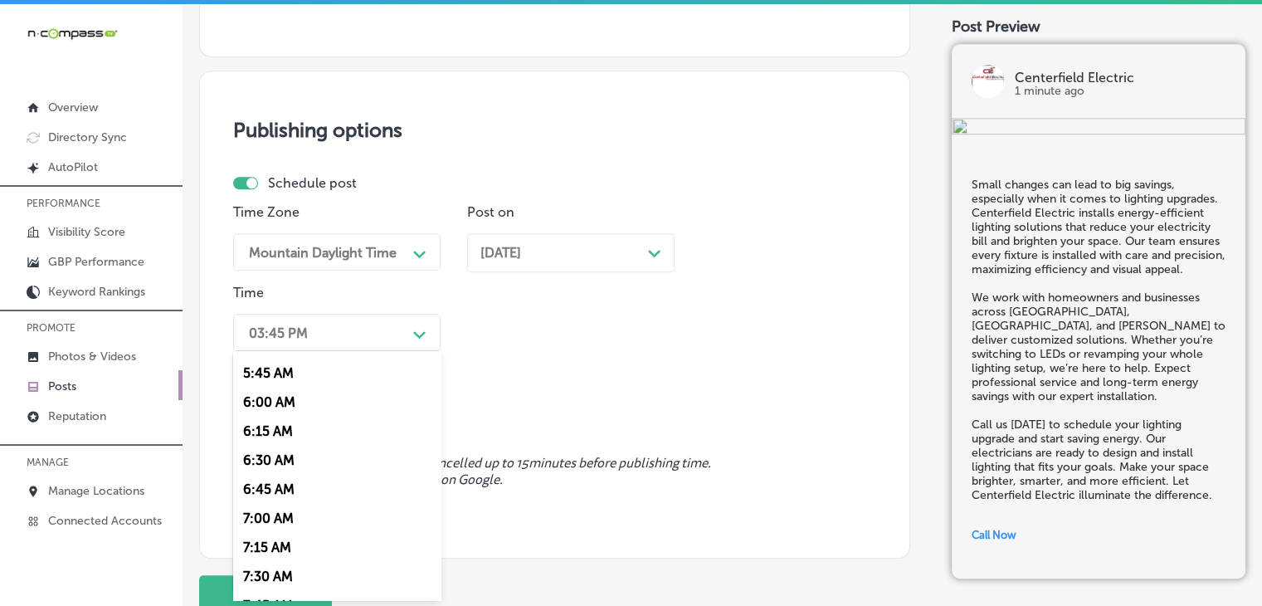
click at [275, 519] on div "7:00 AM" at bounding box center [336, 518] width 207 height 29
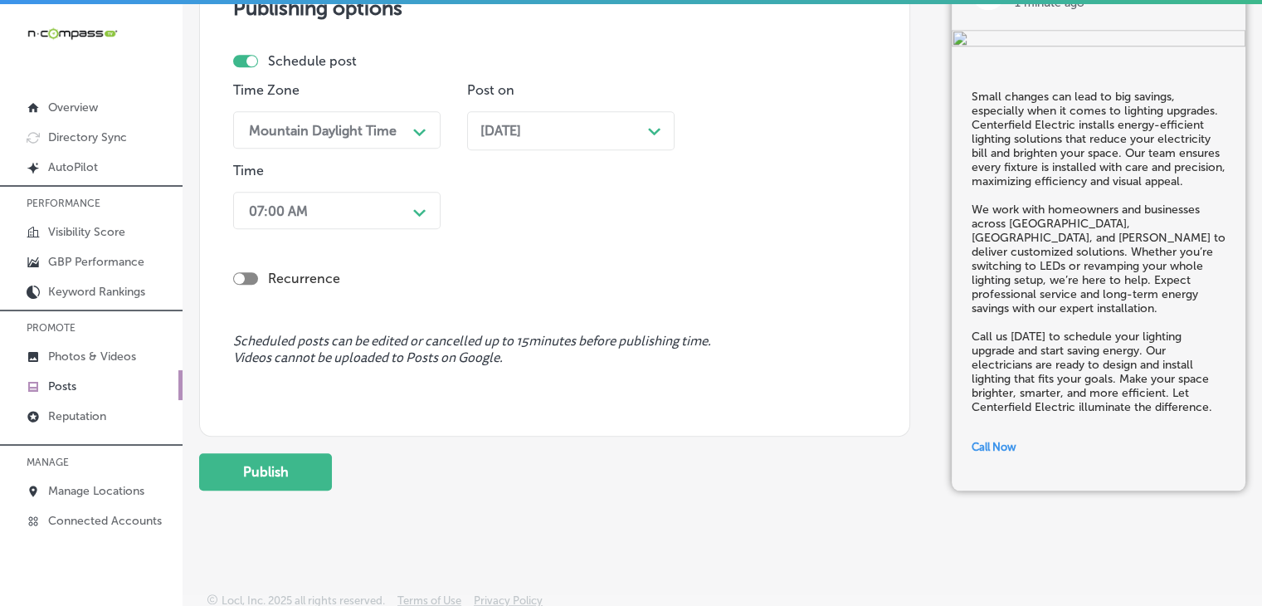
scroll to position [1461, 0]
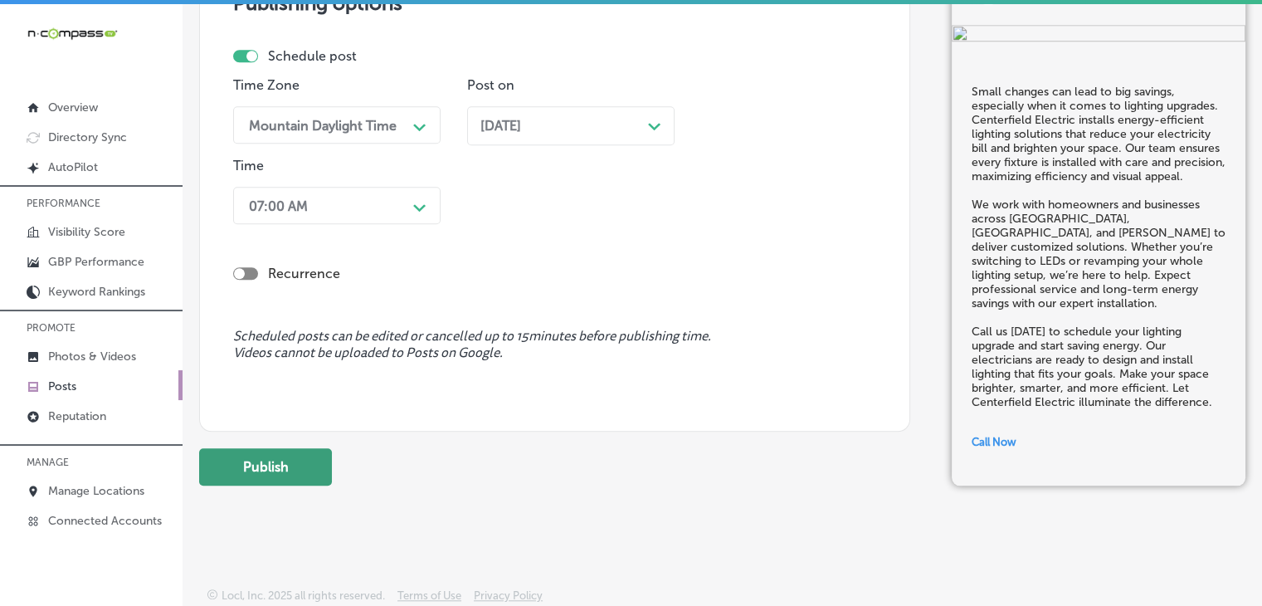
click at [314, 448] on button "Publish" at bounding box center [265, 466] width 133 height 37
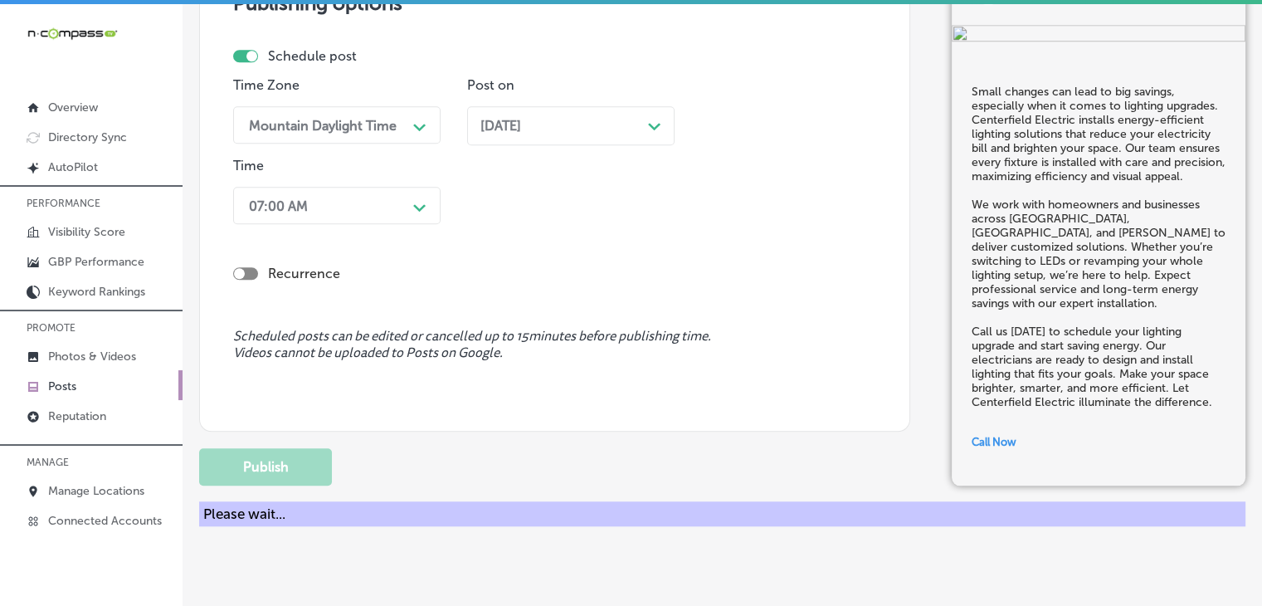
scroll to position [1388, 0]
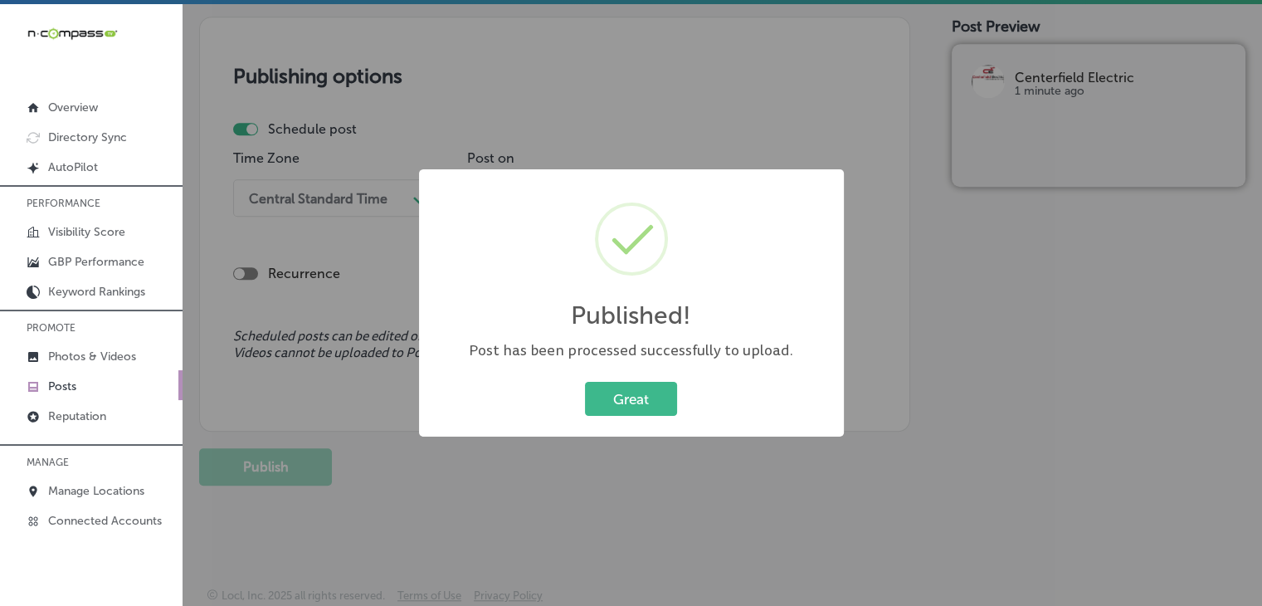
click at [743, 127] on div "Published! × Post has been processed successfully to upload. Great Cancel" at bounding box center [631, 303] width 1262 height 606
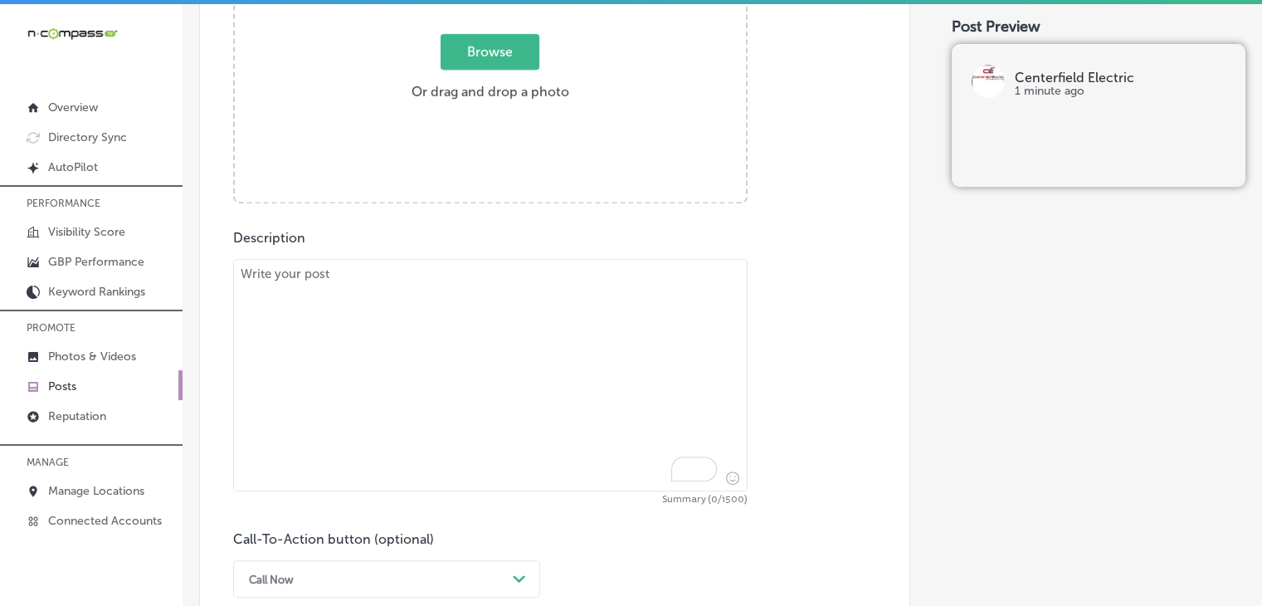
scroll to position [724, 0]
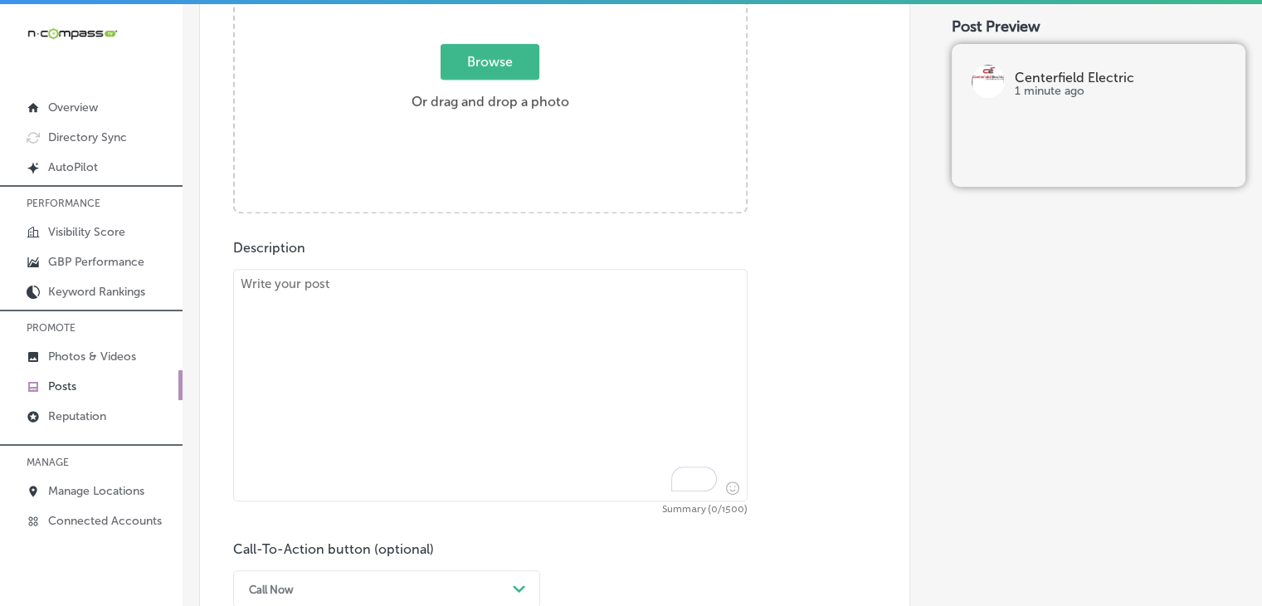
click at [552, 291] on textarea "To enrich screen reader interactions, please activate Accessibility in Grammarl…" at bounding box center [490, 385] width 514 height 232
paste textarea "Maximize your home’s energy efficiency with Span panels from Centerfield Electr…"
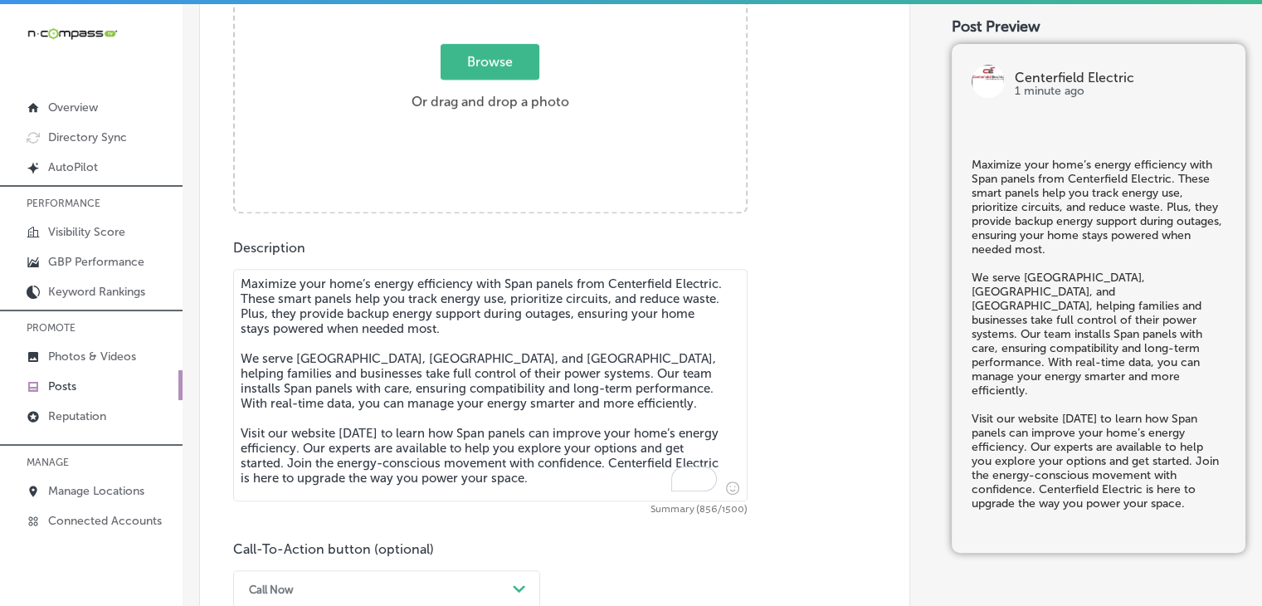
type textarea "Maximize your home’s energy efficiency with Span panels from Centerfield Electr…"
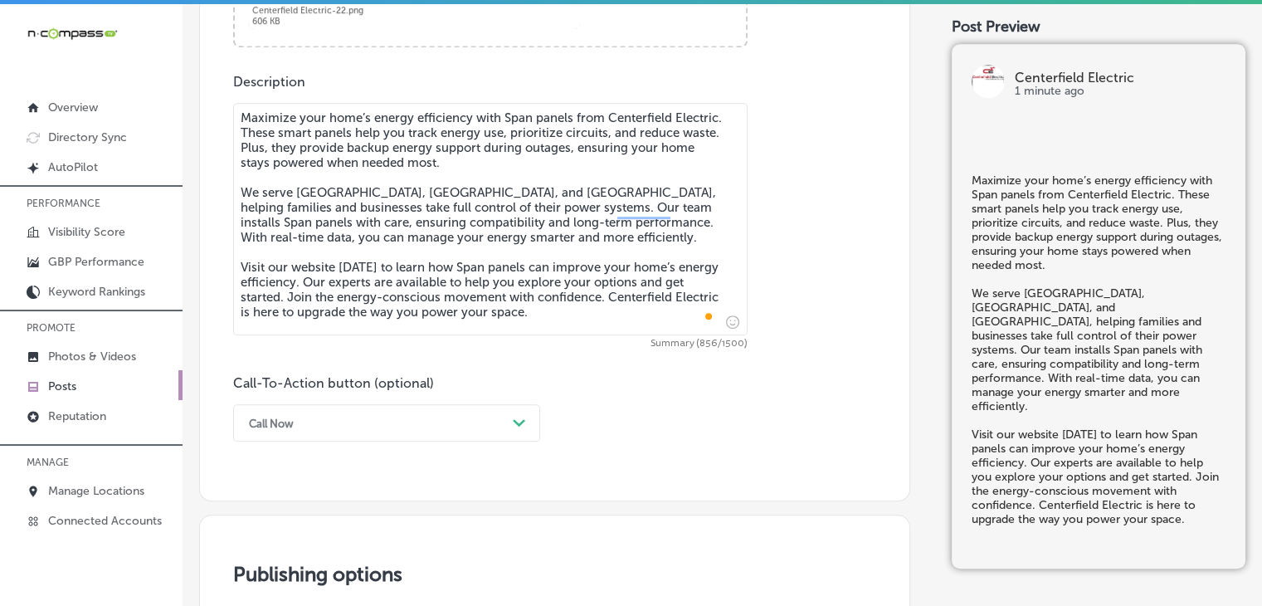
click at [366, 423] on div "Call Now Path Created with Sketch." at bounding box center [386, 422] width 307 height 37
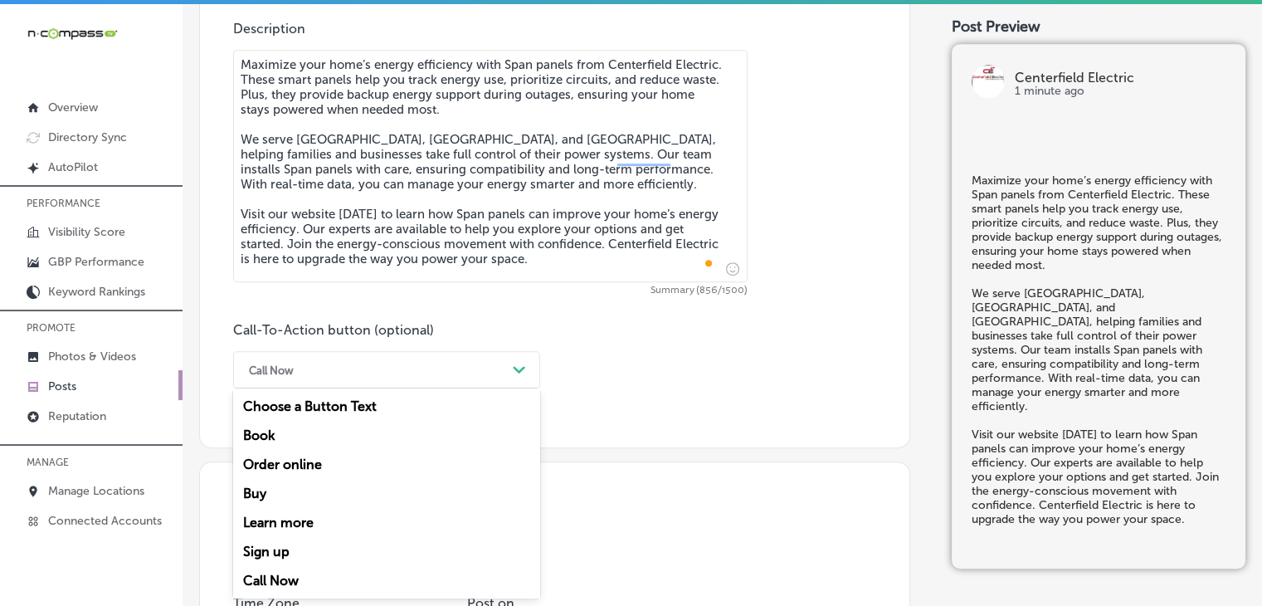
click at [299, 532] on div "Learn more" at bounding box center [386, 522] width 307 height 29
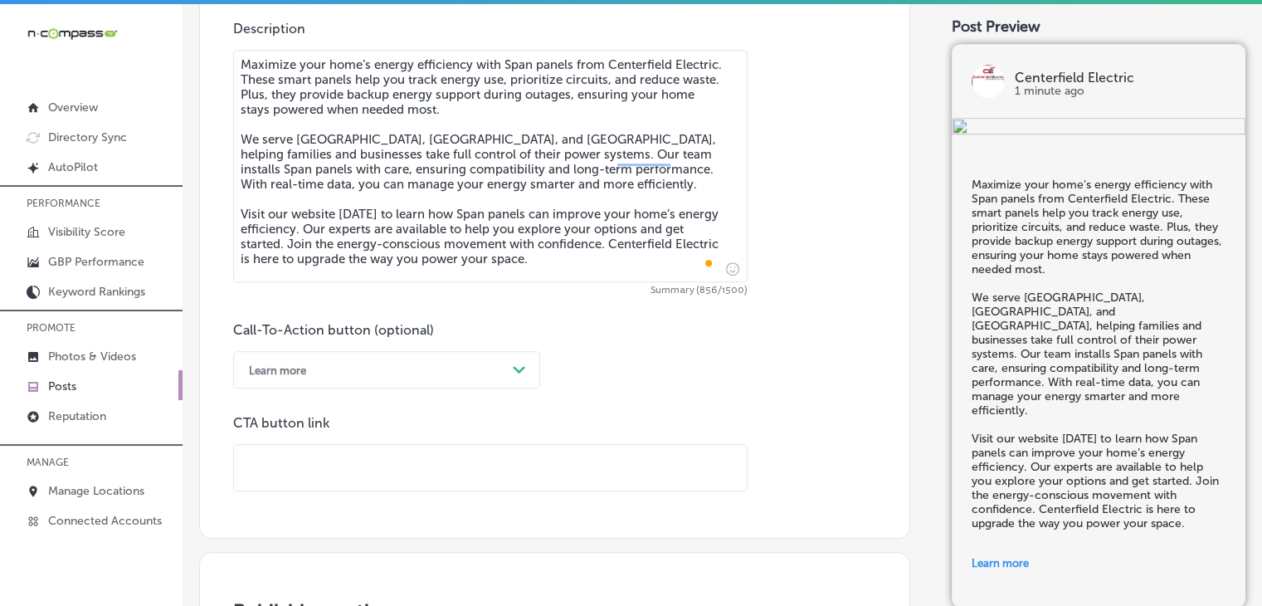
click at [568, 459] on input "text" at bounding box center [490, 468] width 513 height 46
paste input "[URL][DOMAIN_NAME]"
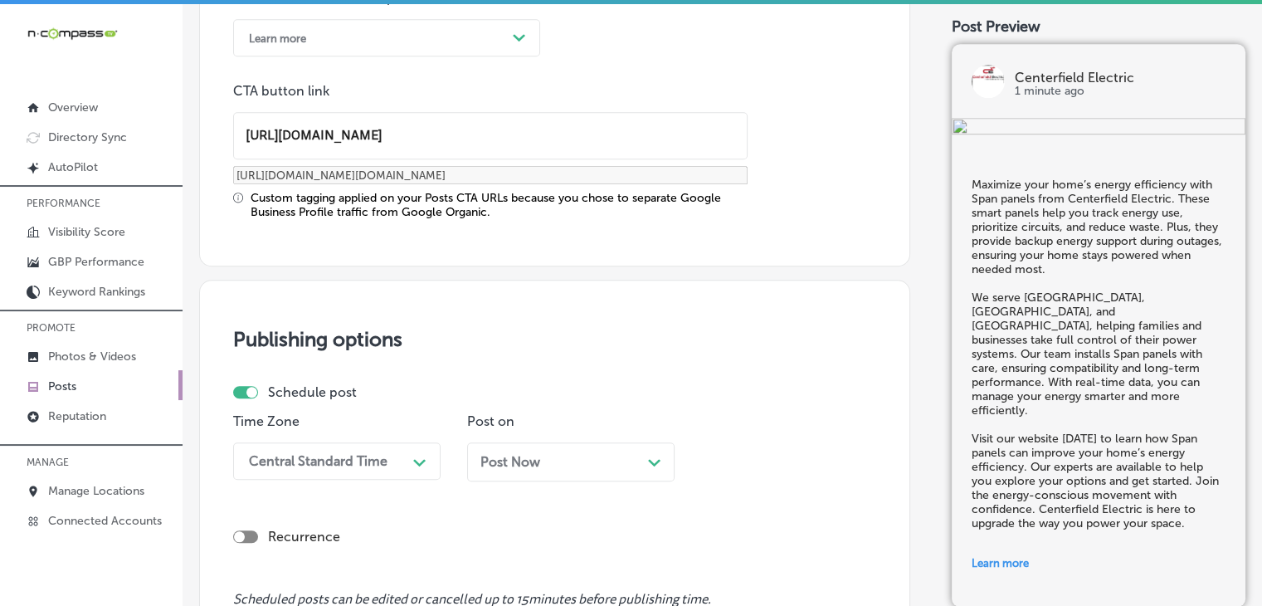
type input "[URL][DOMAIN_NAME]"
click at [378, 444] on div "Central Standard Time Path Created with Sketch." at bounding box center [336, 460] width 207 height 37
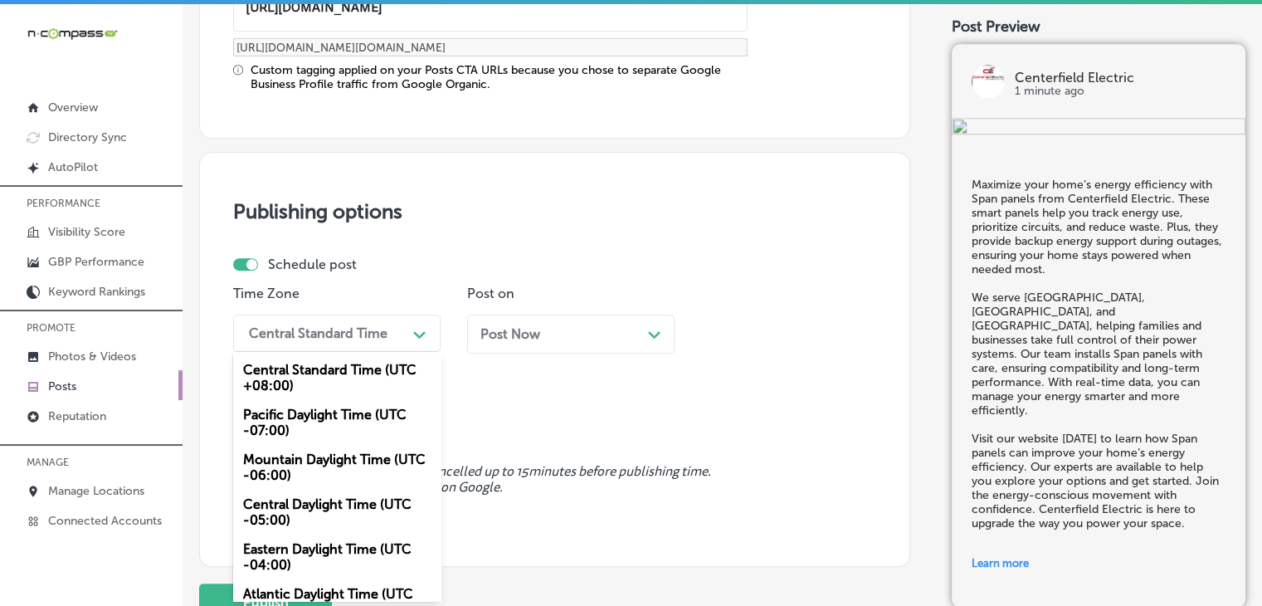
click at [352, 461] on div "Mountain Daylight Time (UTC -06:00)" at bounding box center [336, 467] width 207 height 45
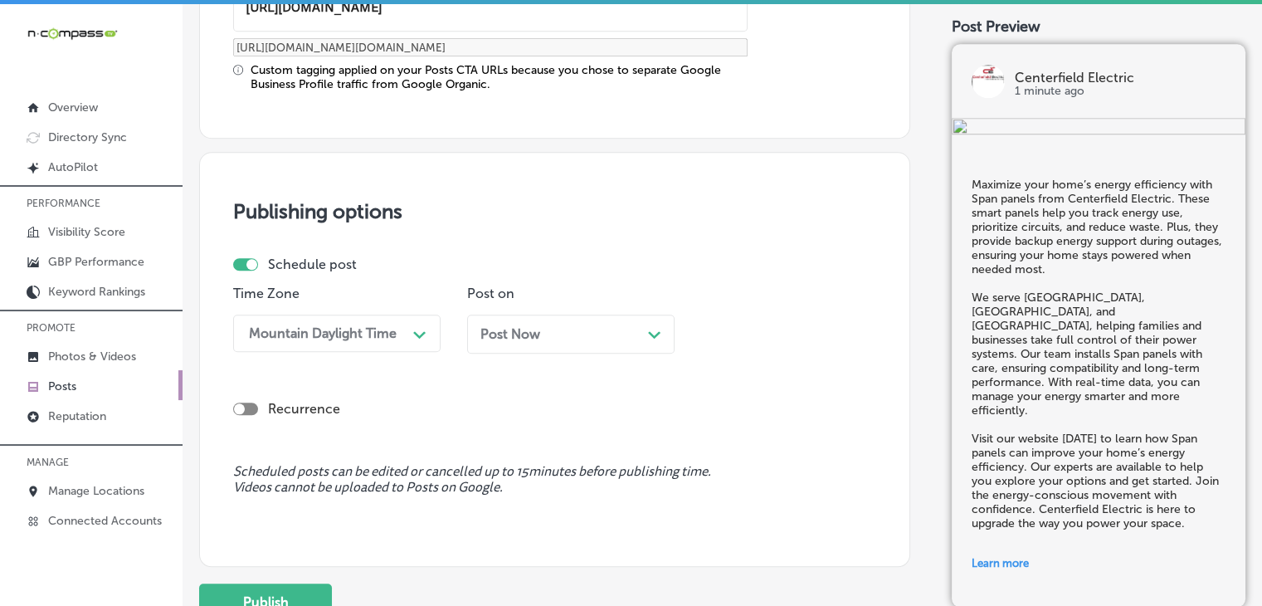
click at [561, 291] on p "Post on" at bounding box center [570, 293] width 207 height 16
click at [564, 326] on div "Post Now Path Created with Sketch." at bounding box center [570, 334] width 181 height 16
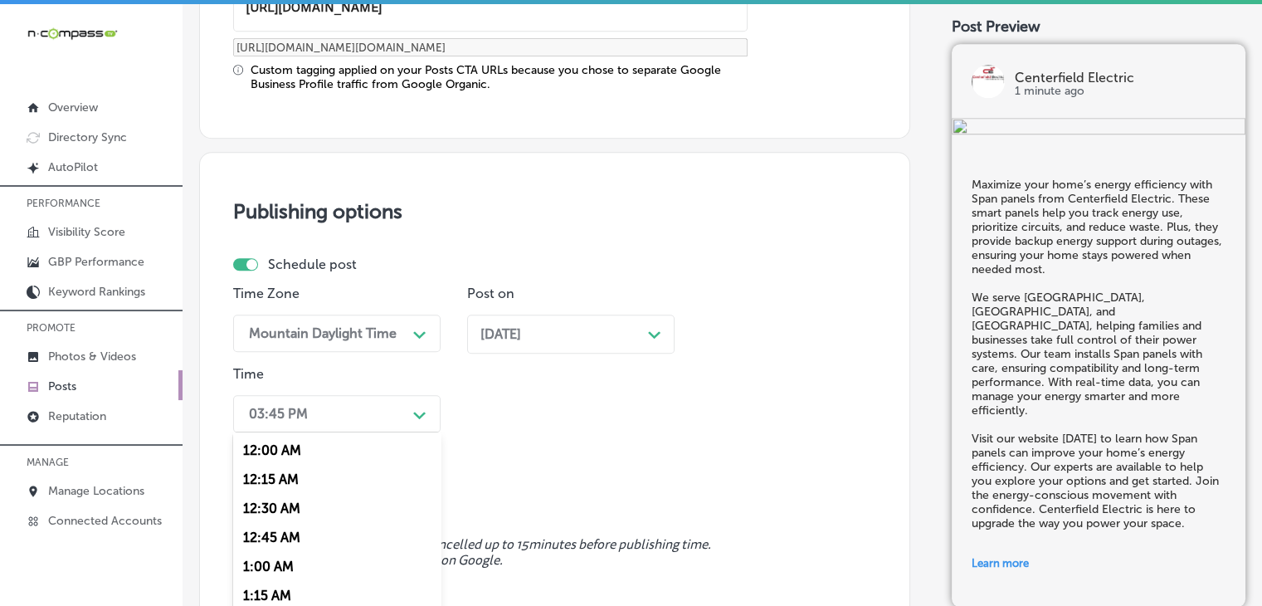
click at [356, 399] on div "option 7:00 AM, selected. option 12:15 AM focused, 2 of 96. 96 results availabl…" at bounding box center [336, 413] width 207 height 37
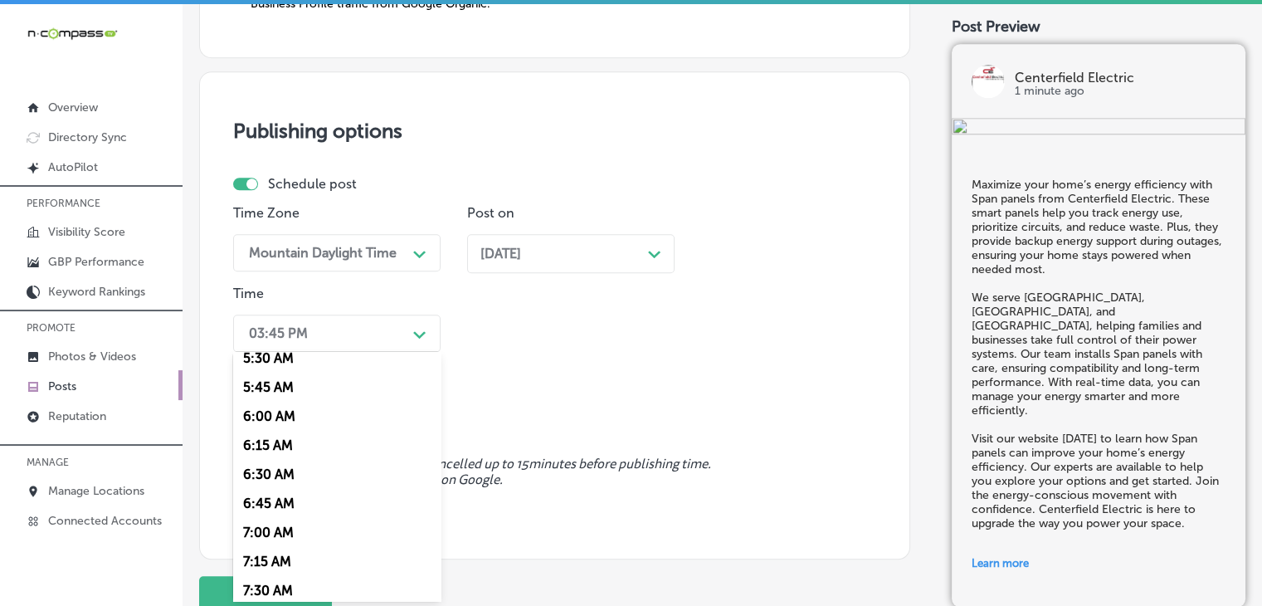
scroll to position [664, 0]
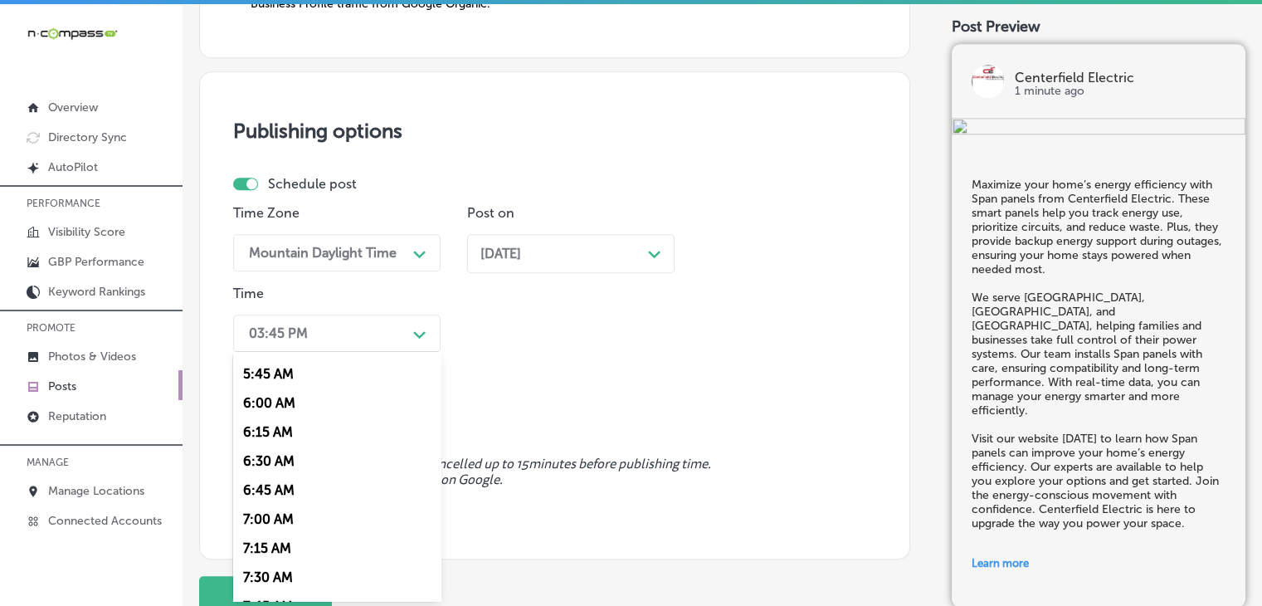
click at [271, 524] on div "7:00 AM" at bounding box center [336, 518] width 207 height 29
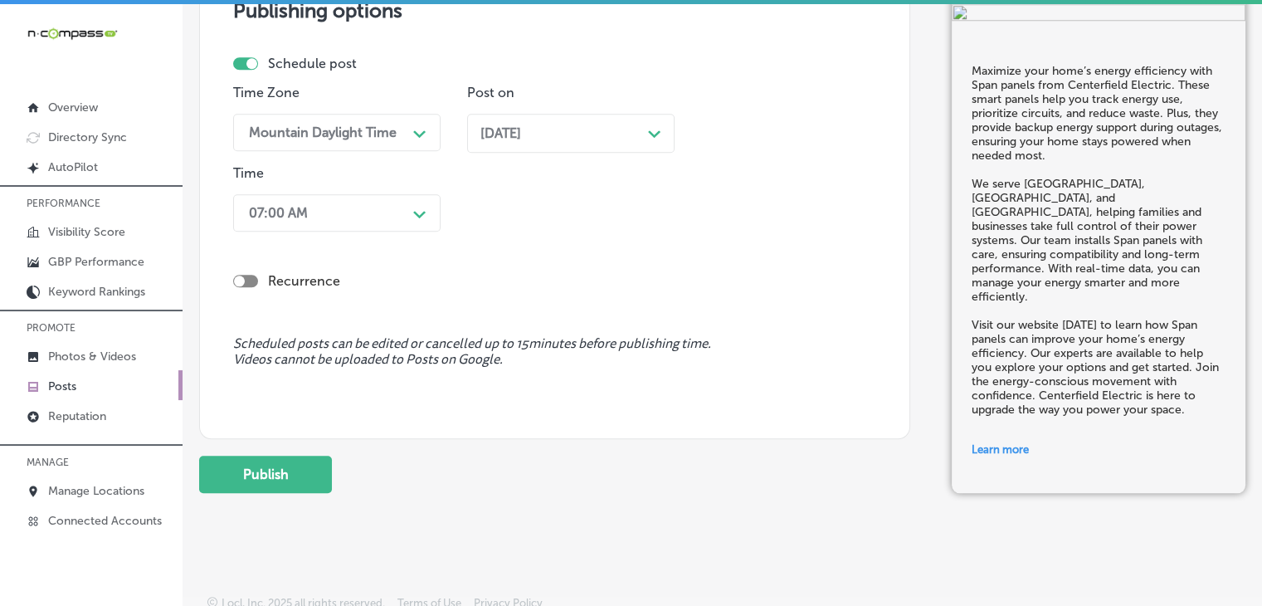
scroll to position [1610, 0]
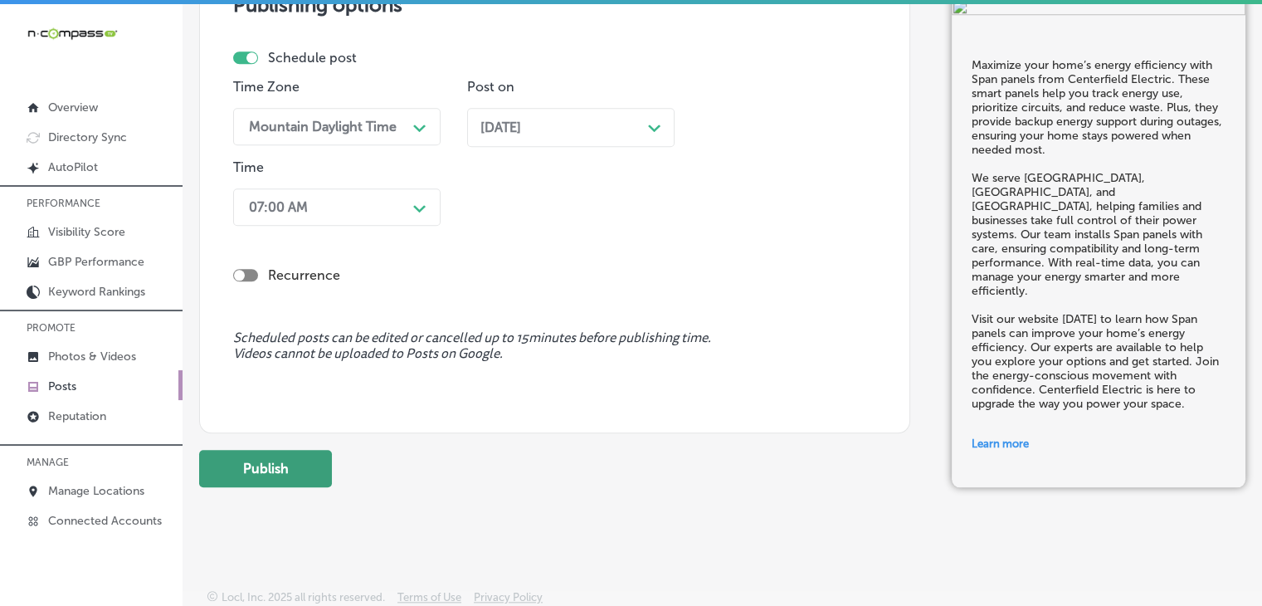
click at [288, 462] on button "Publish" at bounding box center [265, 468] width 133 height 37
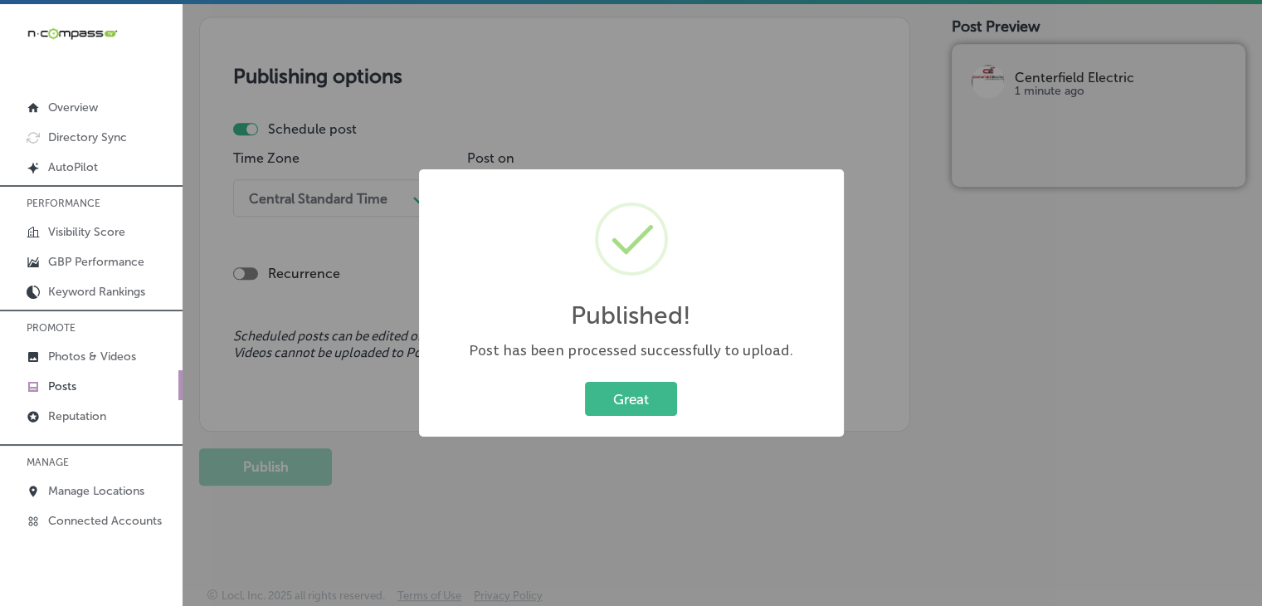
scroll to position [1388, 0]
click at [753, 95] on div "Published! × Post has been processed successfully to upload. Great Cancel" at bounding box center [631, 303] width 1262 height 606
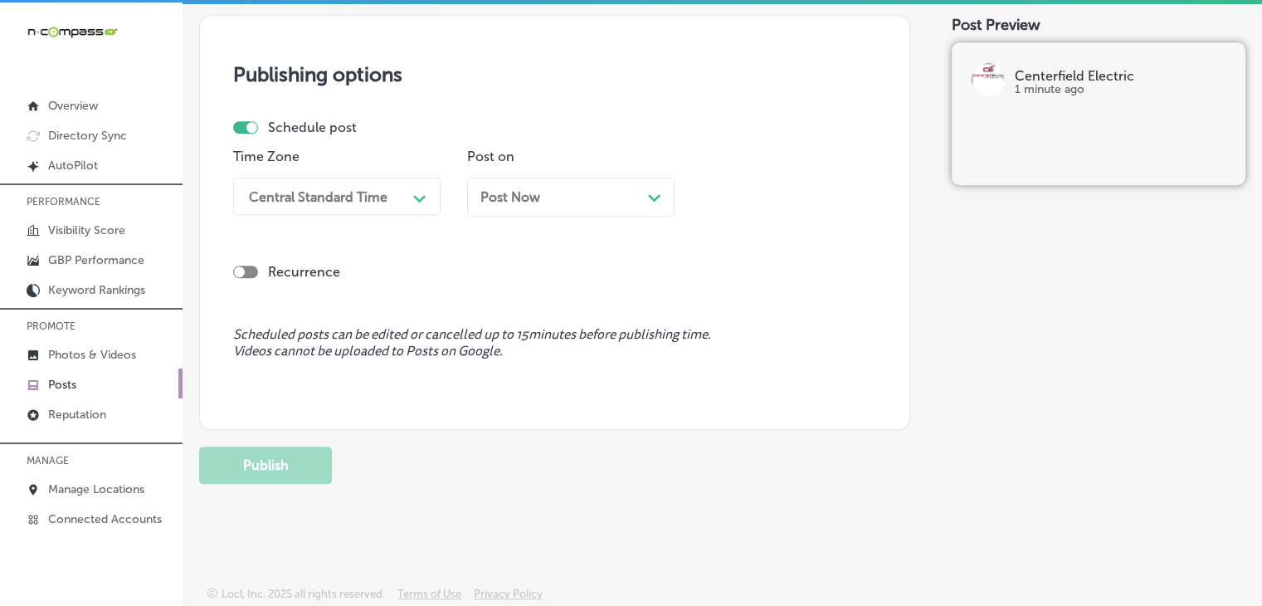
scroll to position [0, 0]
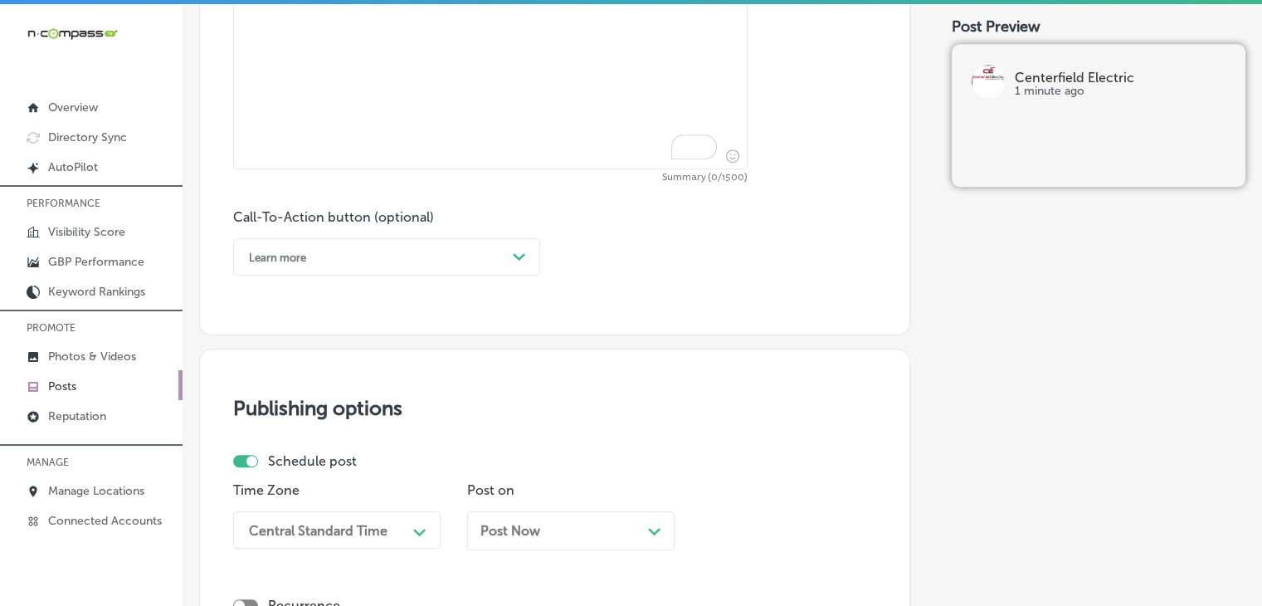
click at [597, 143] on textarea "To enrich screen reader interactions, please activate Accessibility in Grammarl…" at bounding box center [490, 53] width 514 height 232
paste textarea "Don’t wait for the next power outage—ensure your home is prepared with an EV ch…"
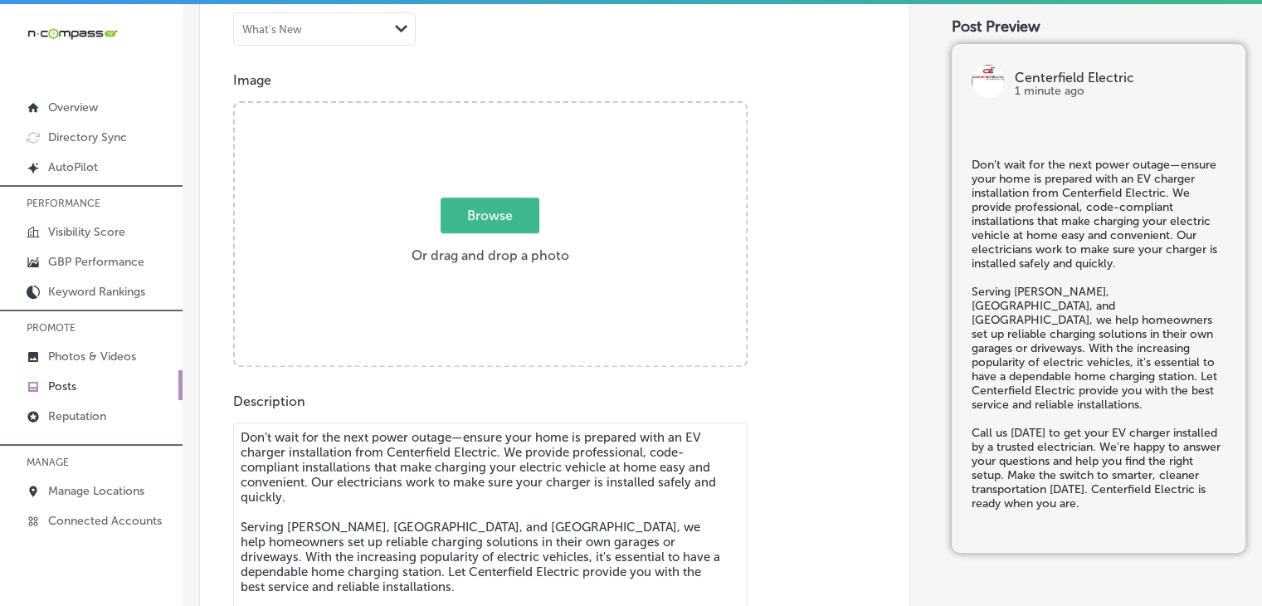
scroll to position [558, 0]
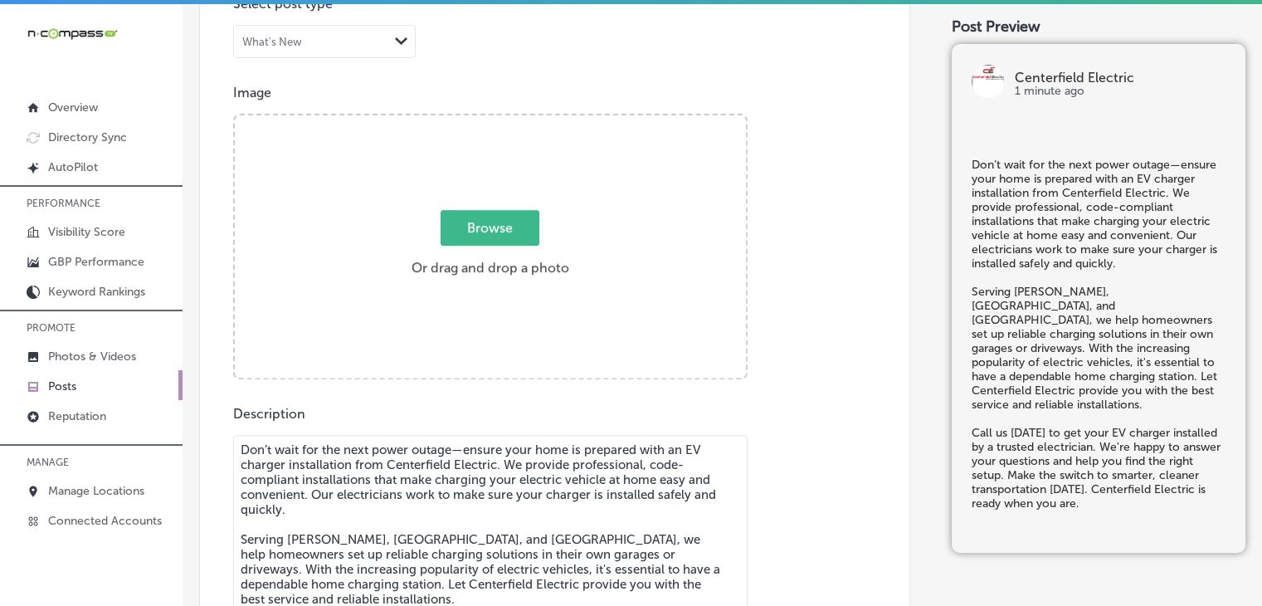
type textarea "Don’t wait for the next power outage—ensure your home is prepared with an EV ch…"
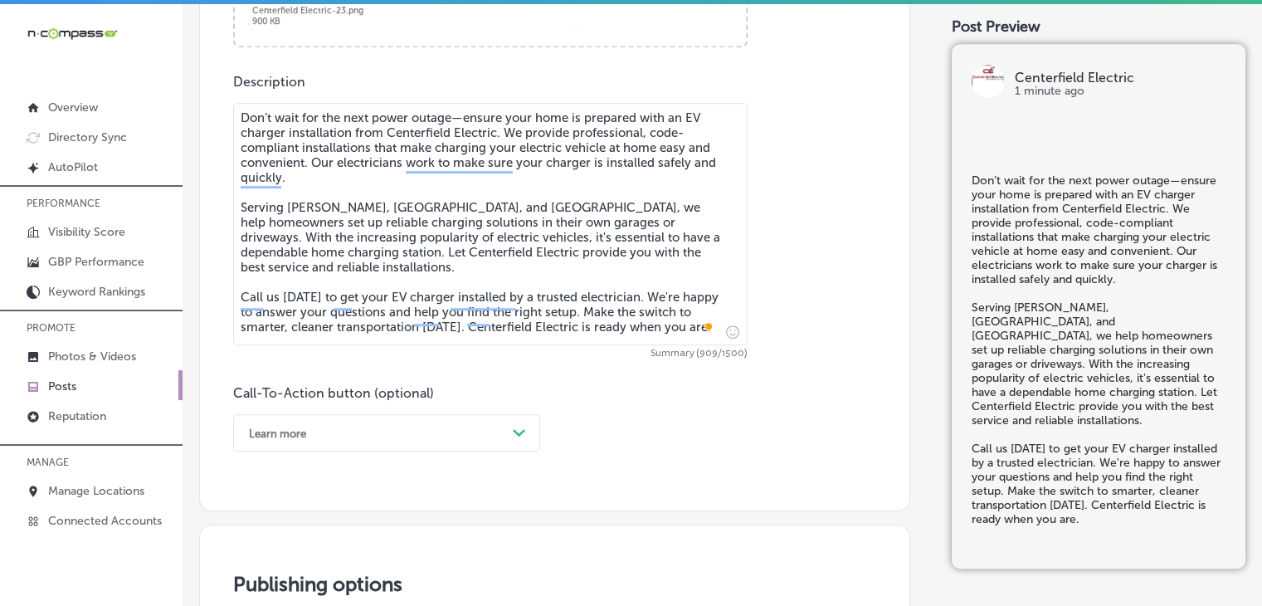
click at [352, 431] on div "Learn more Path Created with Sketch." at bounding box center [386, 432] width 307 height 37
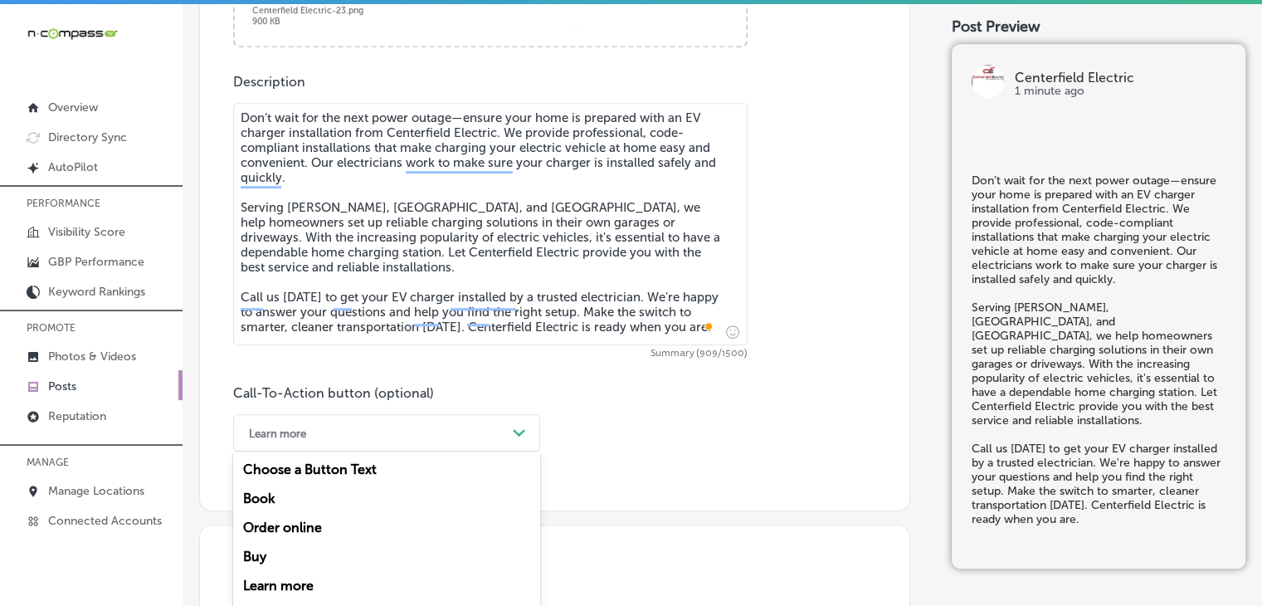
scroll to position [953, 0]
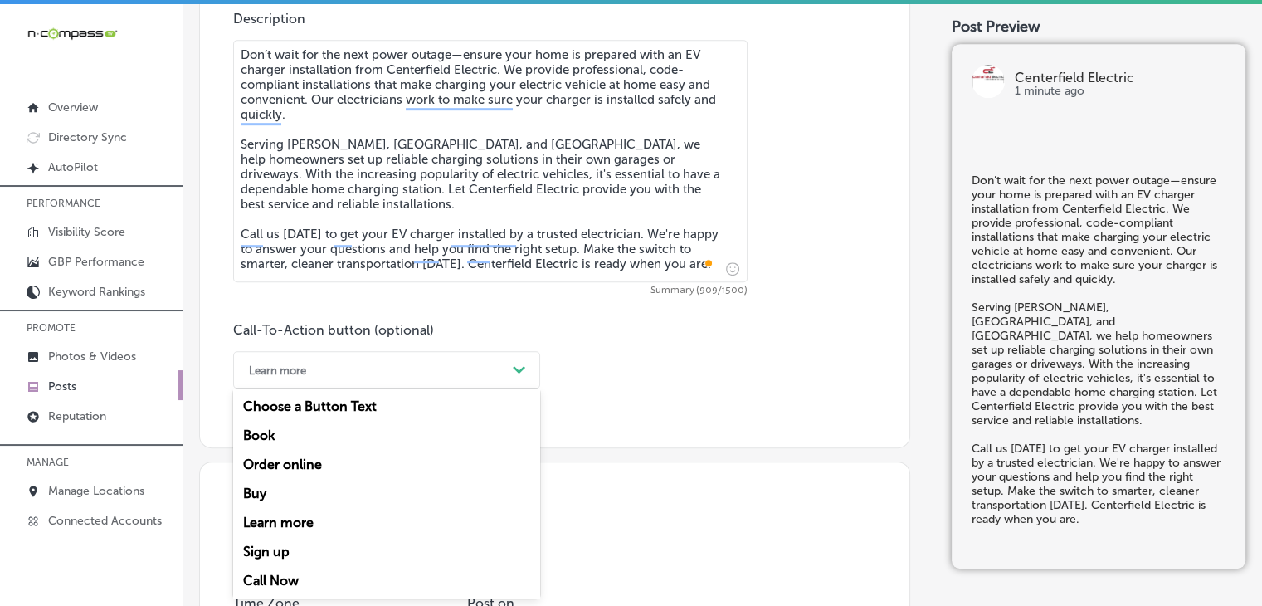
click at [302, 576] on div "Call Now" at bounding box center [386, 580] width 307 height 29
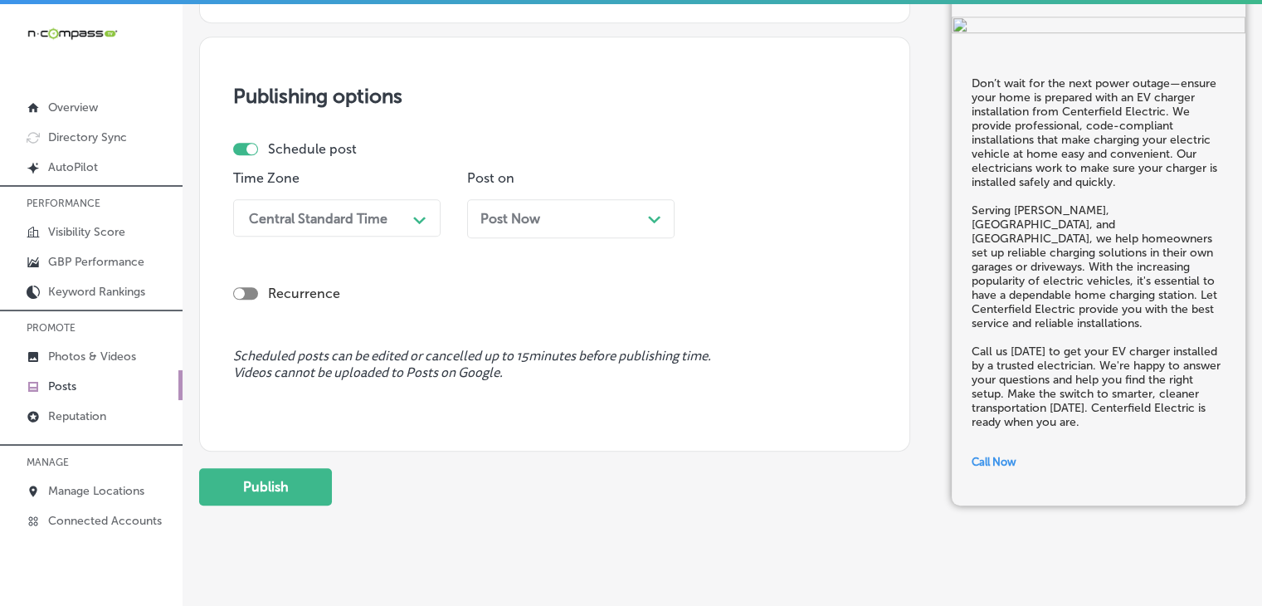
scroll to position [1398, 0]
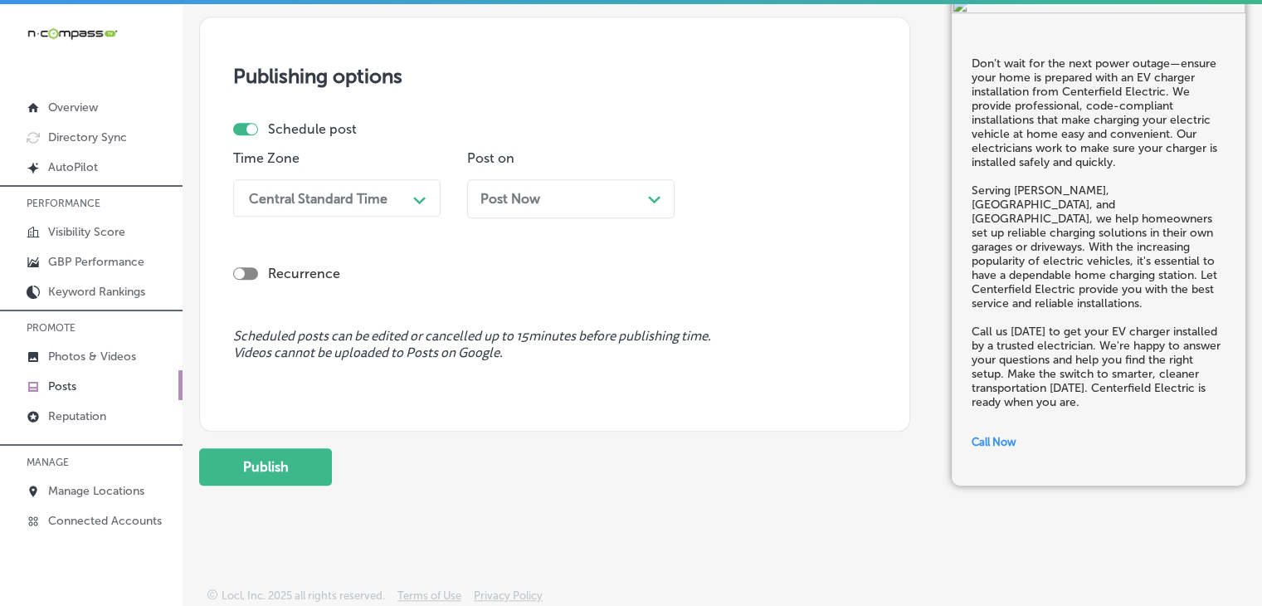
click at [405, 211] on div "Central Standard Time" at bounding box center [324, 197] width 166 height 29
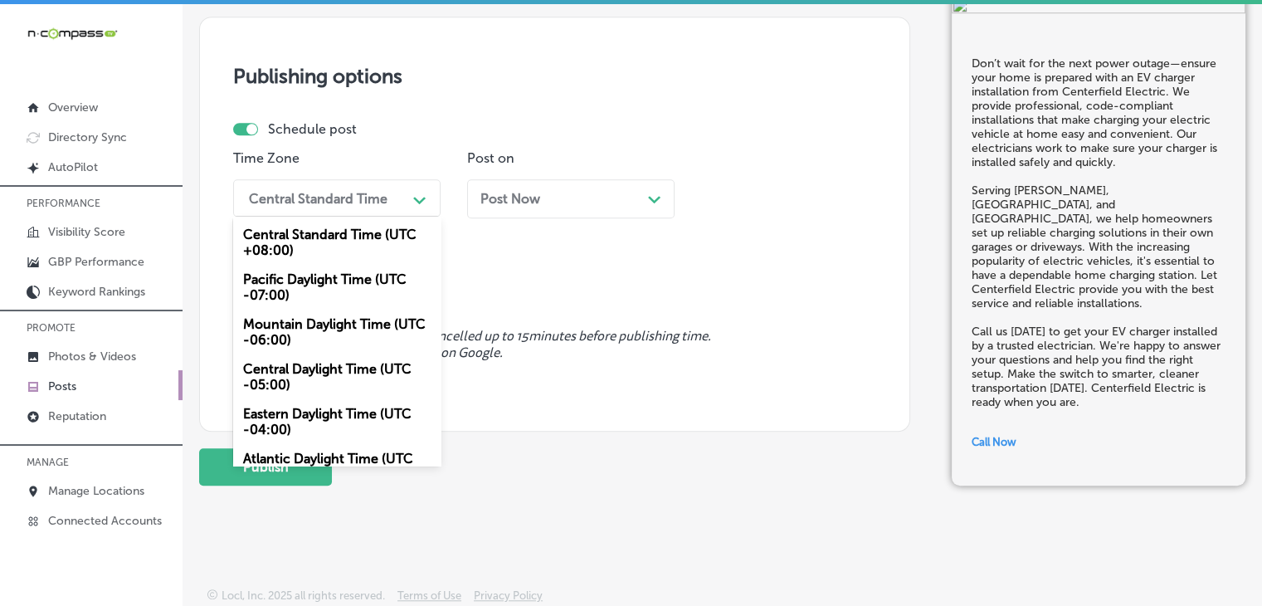
click at [349, 333] on div "Mountain Daylight Time (UTC -06:00)" at bounding box center [336, 331] width 207 height 45
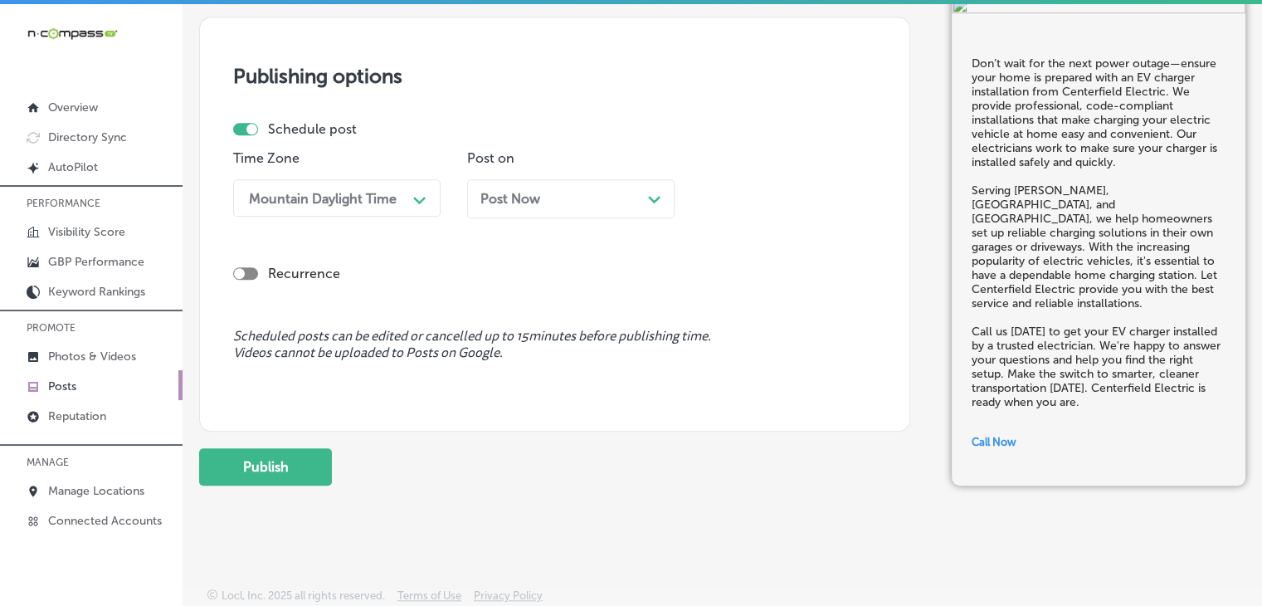
click at [581, 174] on div "Post on Post Now Path Created with Sketch." at bounding box center [570, 190] width 207 height 80
click at [577, 184] on div "Post Now Path Created with Sketch." at bounding box center [570, 198] width 207 height 39
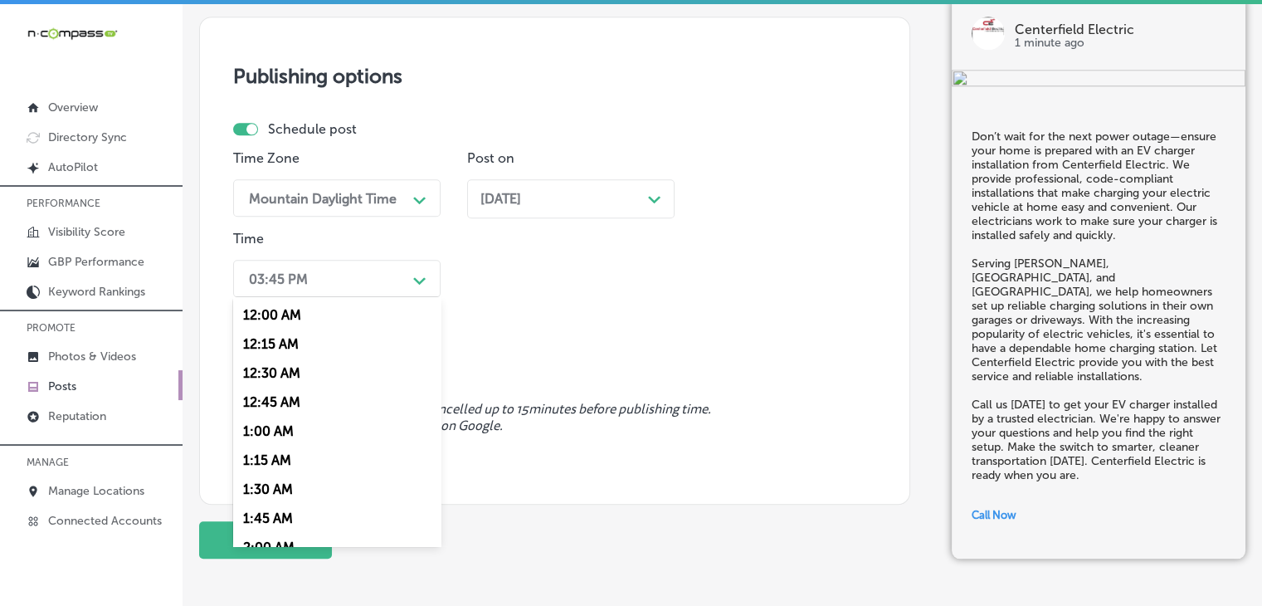
click at [378, 279] on div "03:45 PM" at bounding box center [324, 278] width 166 height 29
click at [304, 462] on div "7:00 AM" at bounding box center [336, 464] width 207 height 29
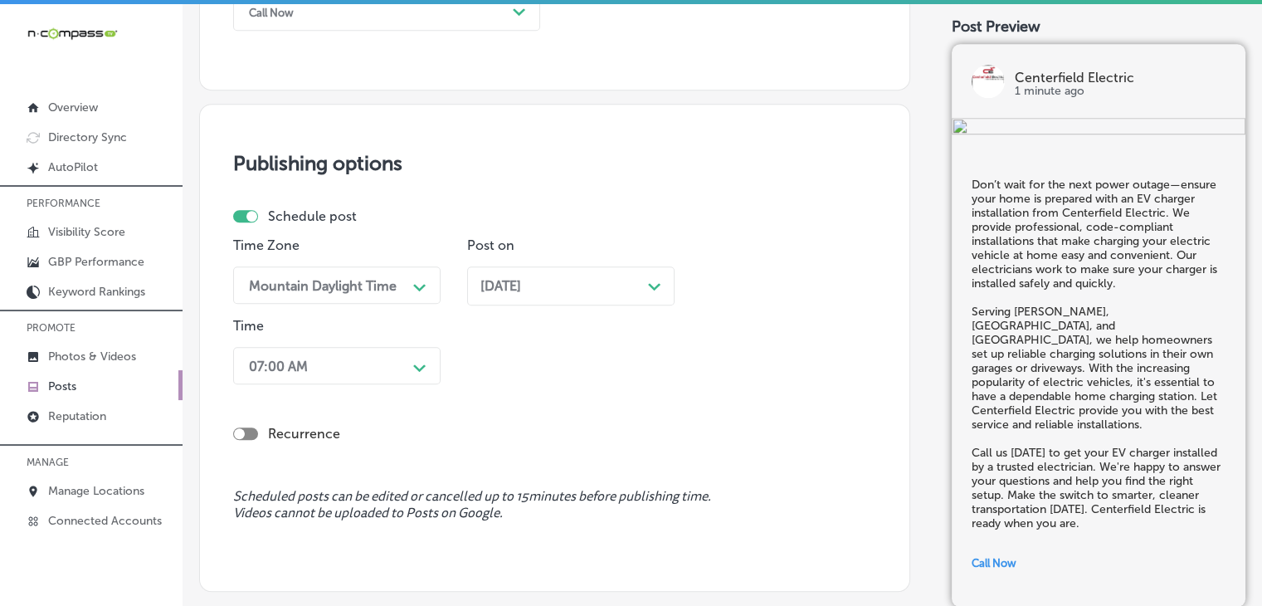
scroll to position [1471, 0]
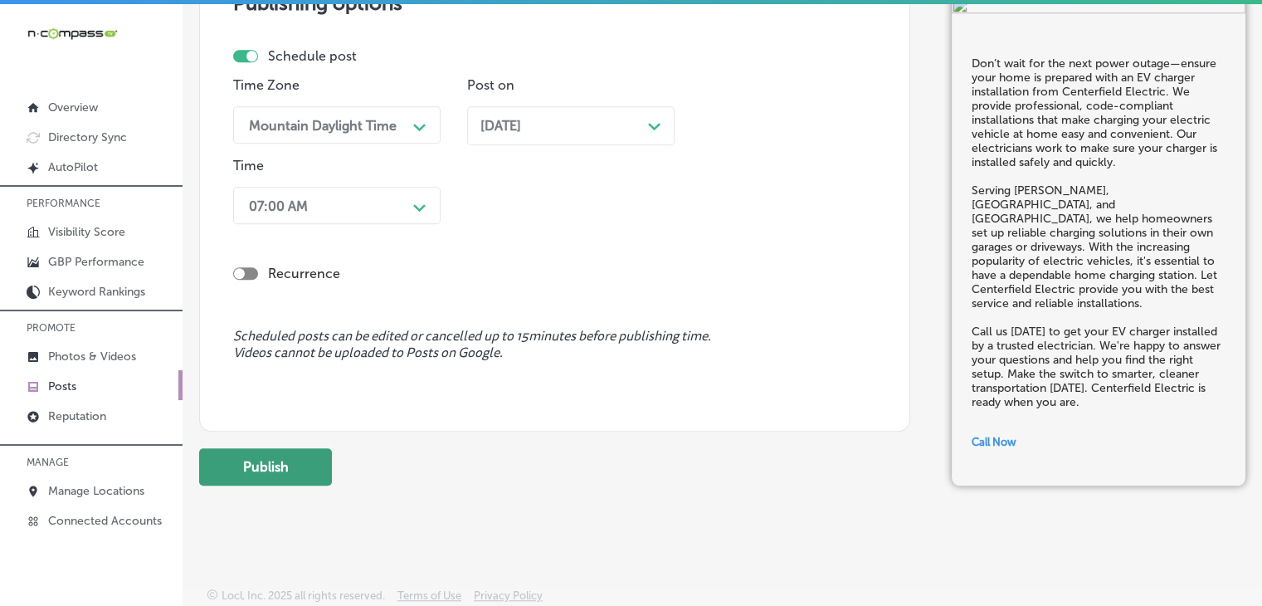
click at [303, 454] on button "Publish" at bounding box center [265, 466] width 133 height 37
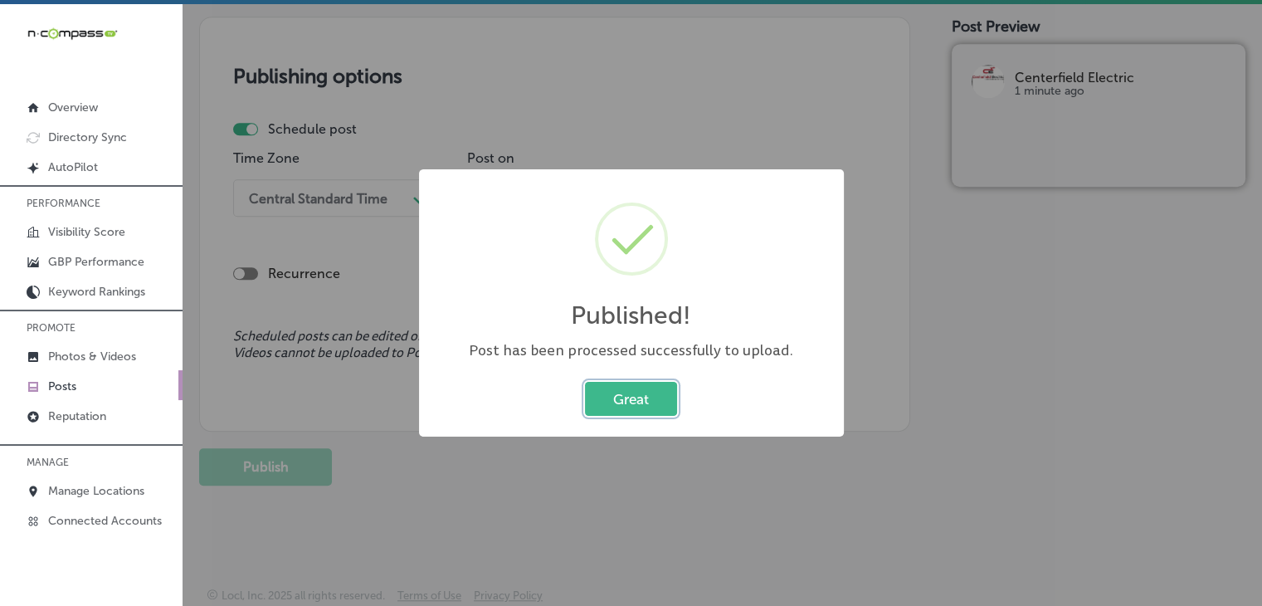
scroll to position [1398, 0]
click at [671, 41] on div "Published! × Post has been processed successfully to upload. Great Cancel" at bounding box center [631, 303] width 1262 height 606
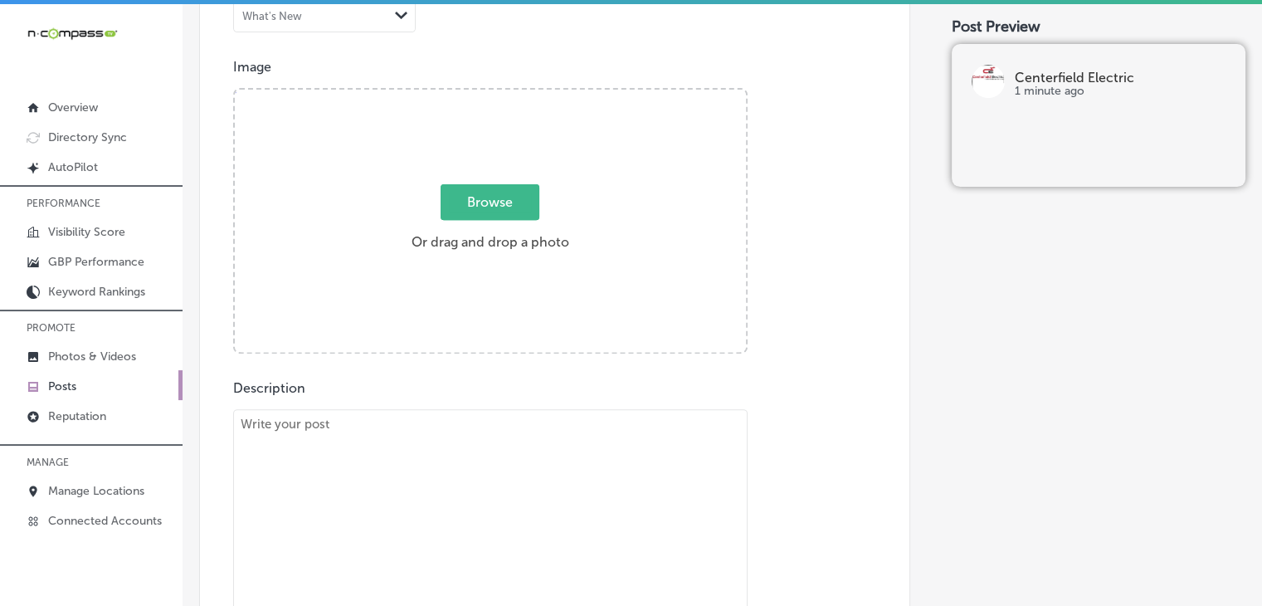
scroll to position [568, 0]
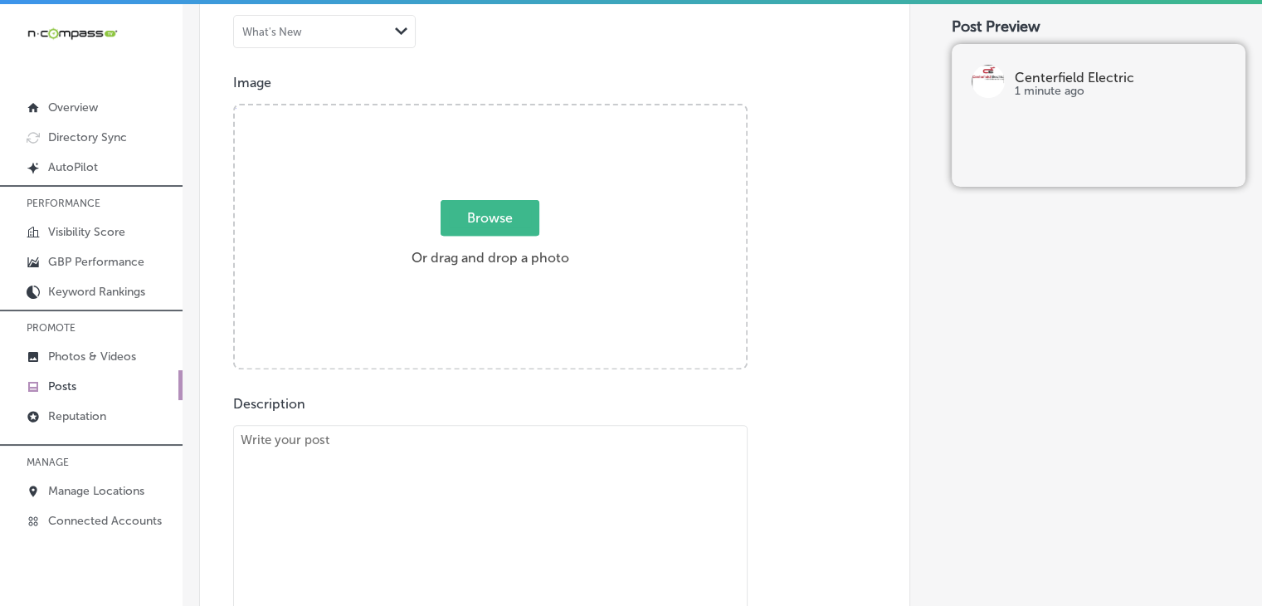
click at [415, 455] on textarea "To enrich screen reader interactions, please activate Accessibility in Grammarl…" at bounding box center [490, 546] width 514 height 242
paste textarea "Lo Ipsumd's Ametcons Adipiscing, el sed doeiu te in u labore-etdolore Magnaal e…"
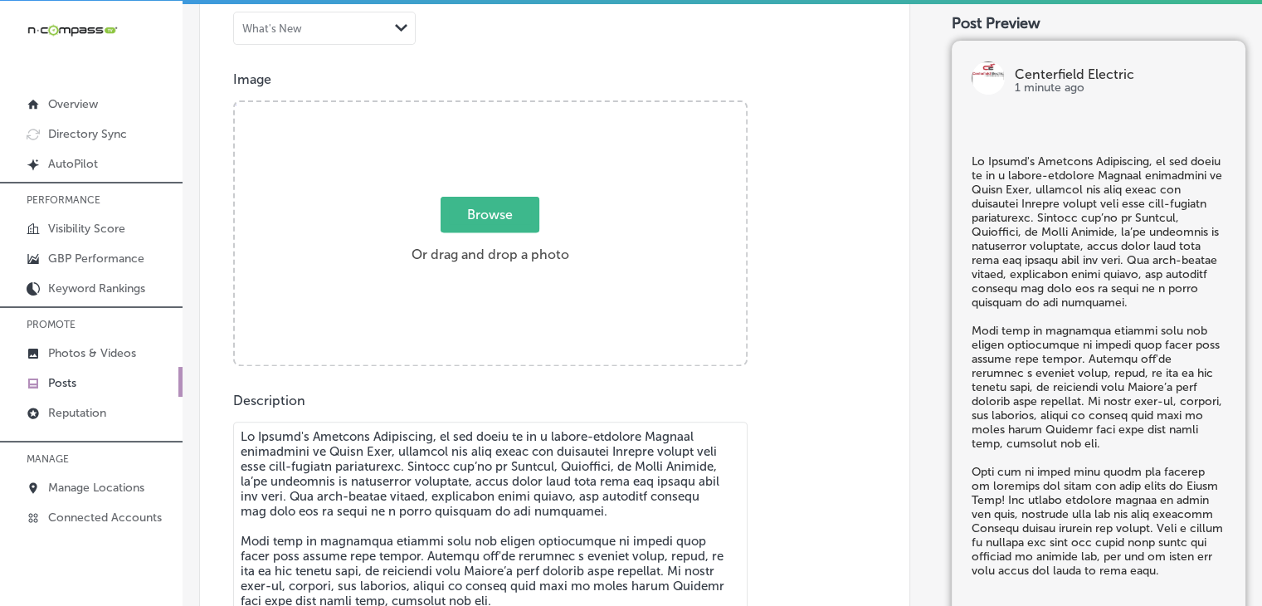
scroll to position [665, 0]
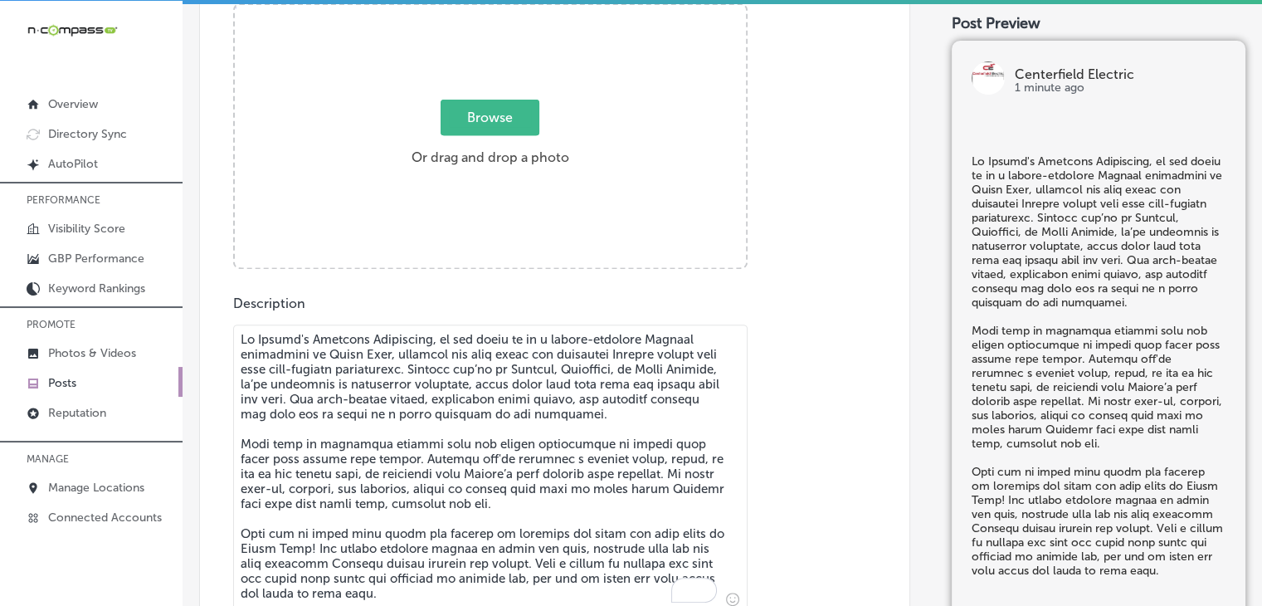
type textarea "Lo Ipsumd's Ametcons Adipiscing, el sed doeiu te in u labore-etdolore Magnaal e…"
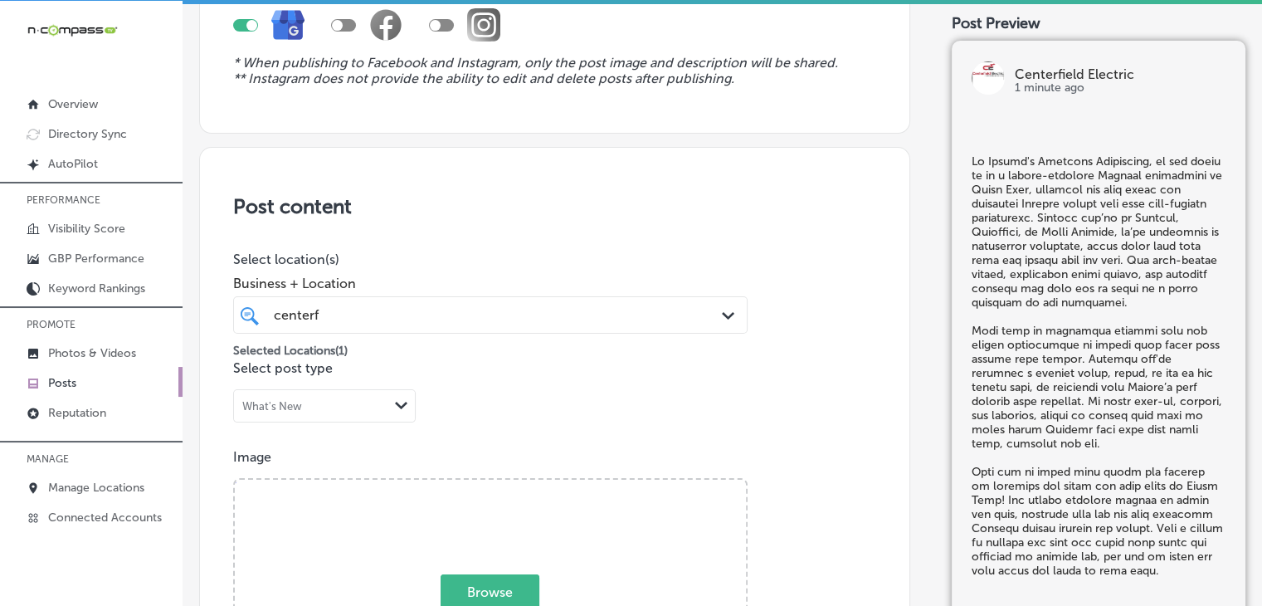
scroll to position [168, 0]
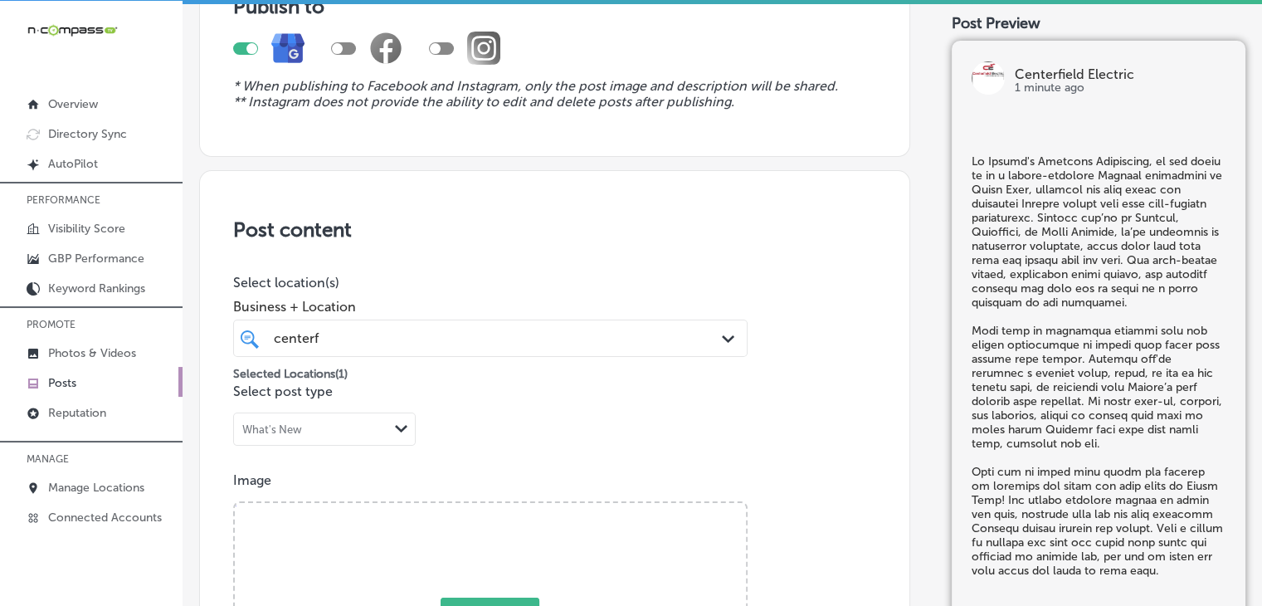
click at [456, 333] on div "centerf centerf" at bounding box center [468, 338] width 392 height 22
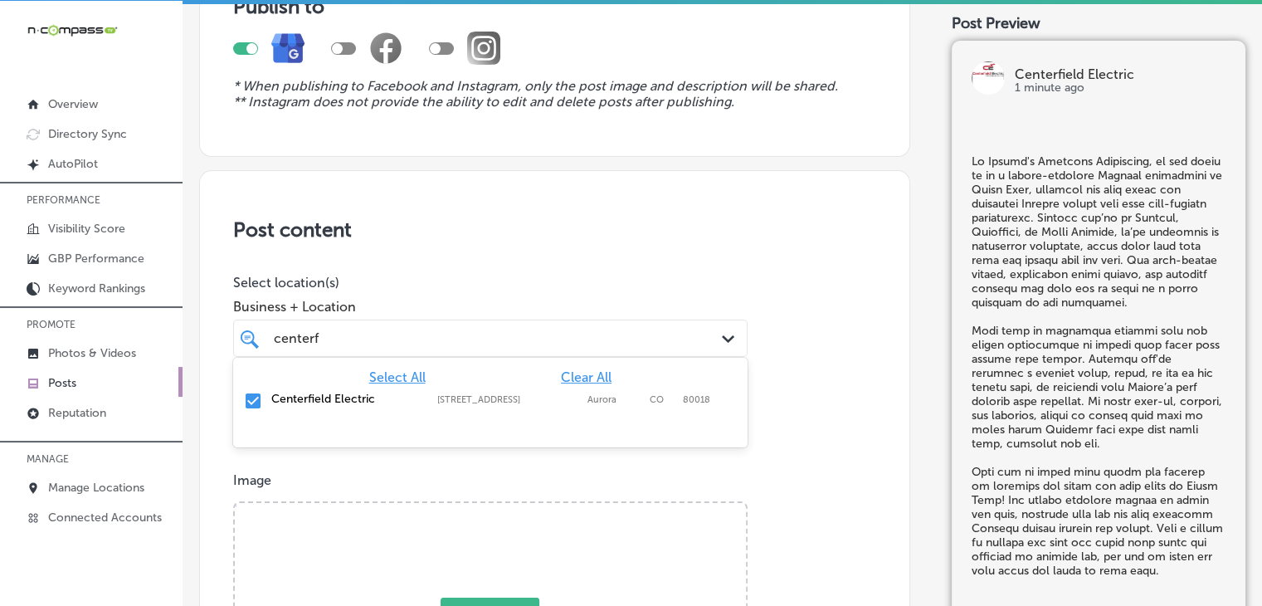
click at [564, 385] on div "Centerfield Electric [STREET_ADDRESS][GEOGRAPHIC_DATA][STREET_ADDRESS]" at bounding box center [490, 401] width 514 height 32
click at [572, 378] on span "Clear All" at bounding box center [586, 377] width 51 height 16
click at [607, 438] on label "[GEOGRAPHIC_DATA]" at bounding box center [614, 441] width 54 height 11
type input "poli"
click at [646, 290] on div "Business + Location option [STREET_ADDRESS]. option [STREET_ADDRESS]. 3 results…" at bounding box center [490, 323] width 514 height 66
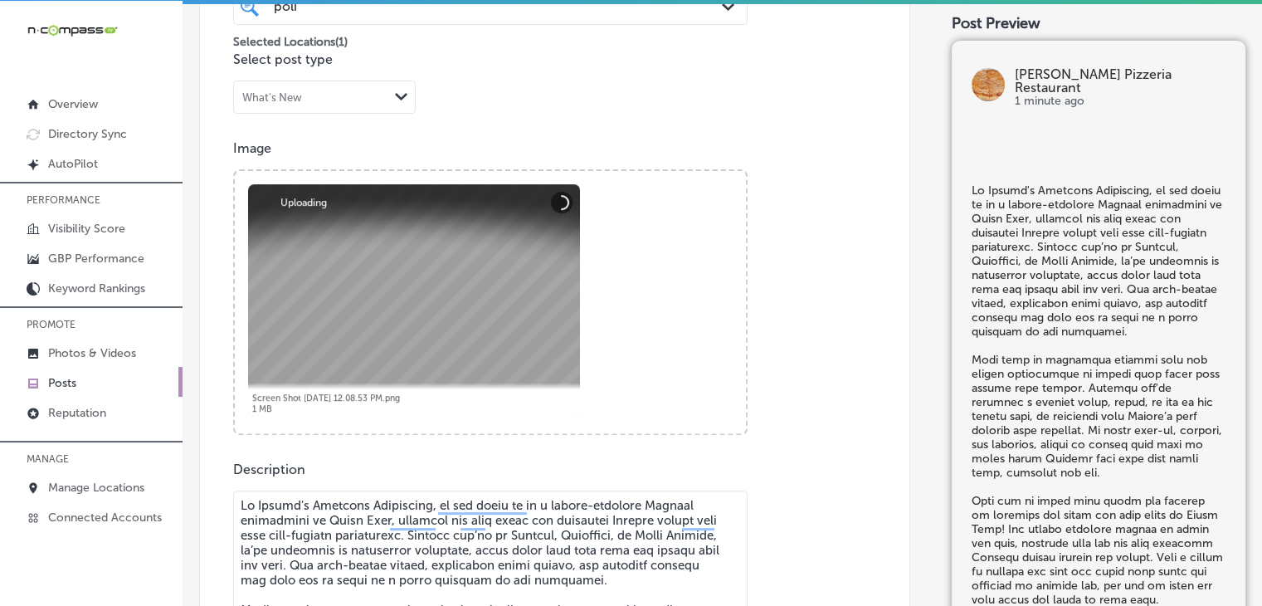
scroll to position [831, 0]
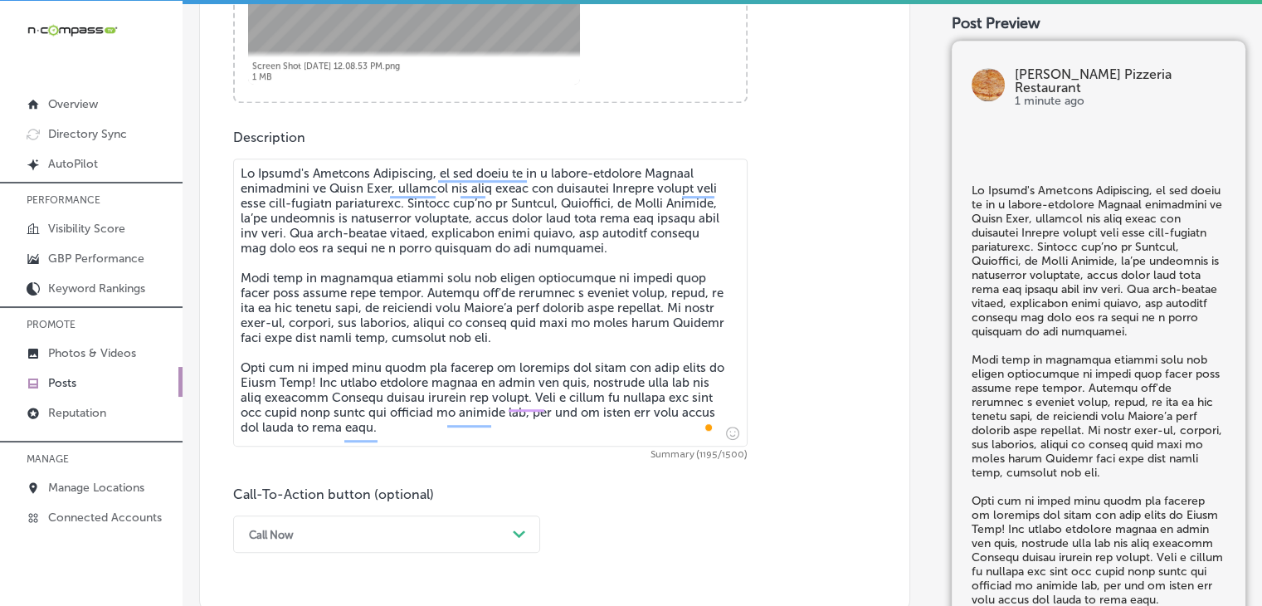
click at [275, 535] on div "Call Now Path Created with Sketch." at bounding box center [386, 533] width 307 height 37
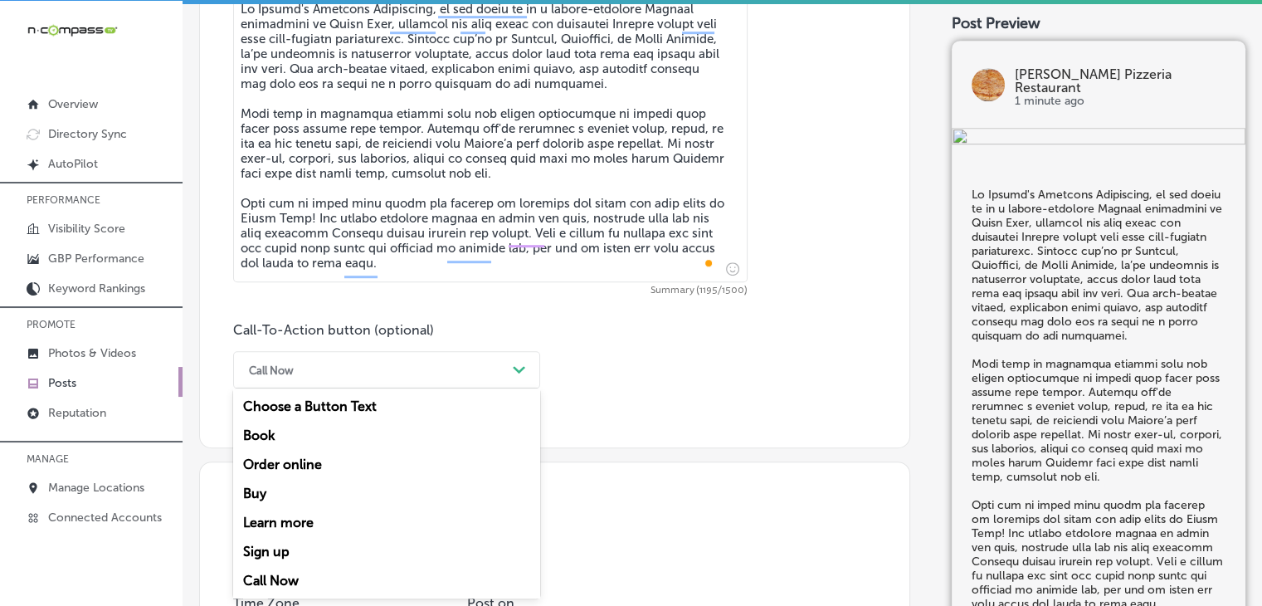
click at [272, 576] on div "Call Now" at bounding box center [386, 580] width 307 height 29
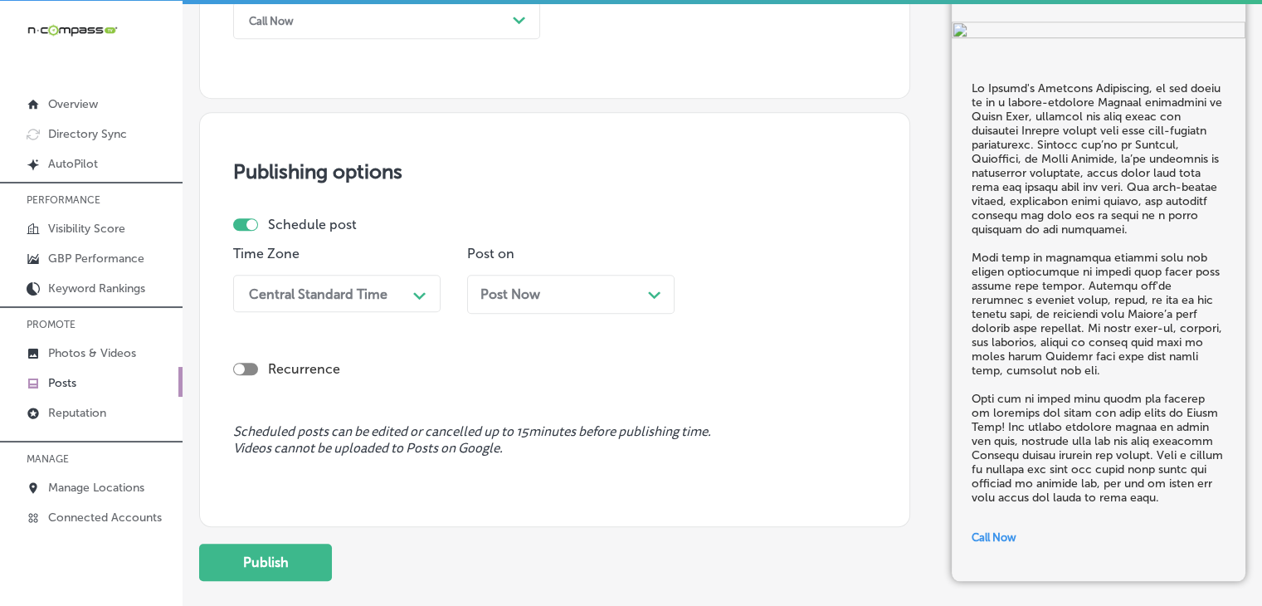
scroll to position [1444, 0]
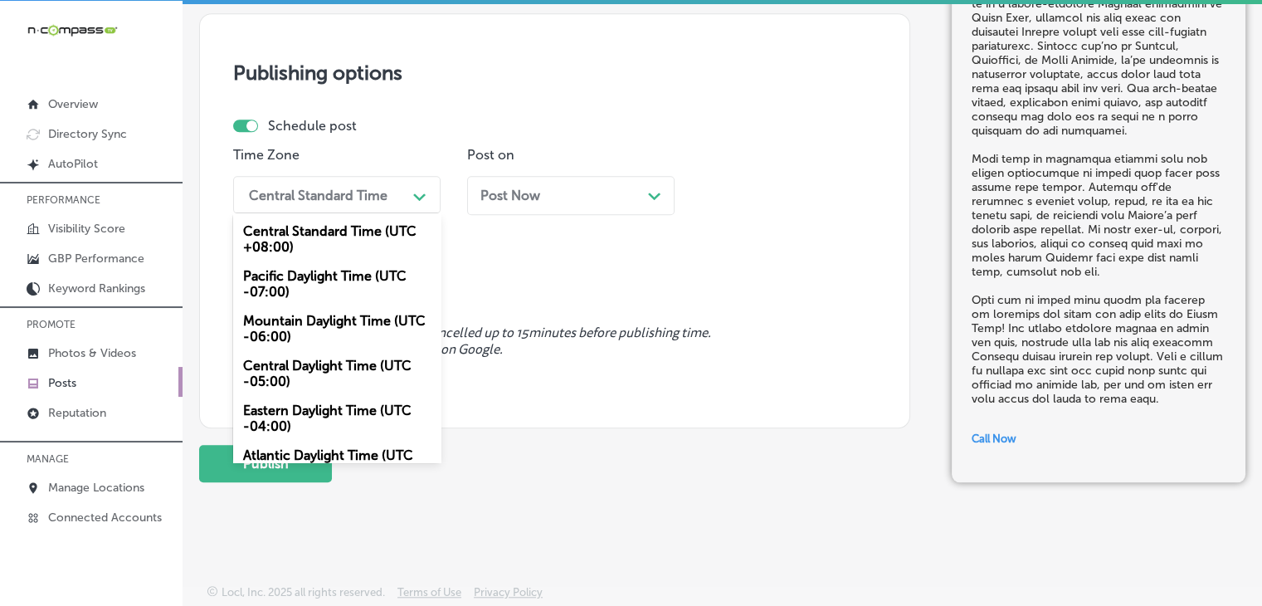
click at [319, 188] on div "Central Standard Time" at bounding box center [318, 195] width 139 height 16
click at [329, 318] on div "Mountain Daylight Time (UTC -06:00)" at bounding box center [336, 328] width 207 height 45
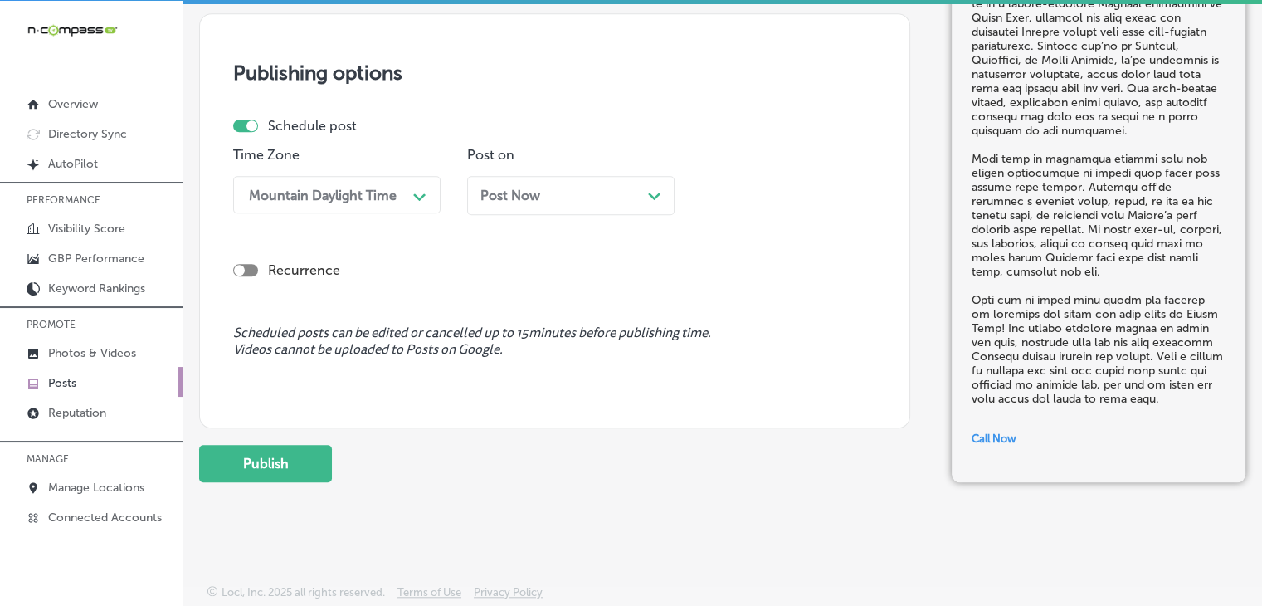
click at [537, 206] on div "Post Now Path Created with Sketch." at bounding box center [570, 195] width 207 height 39
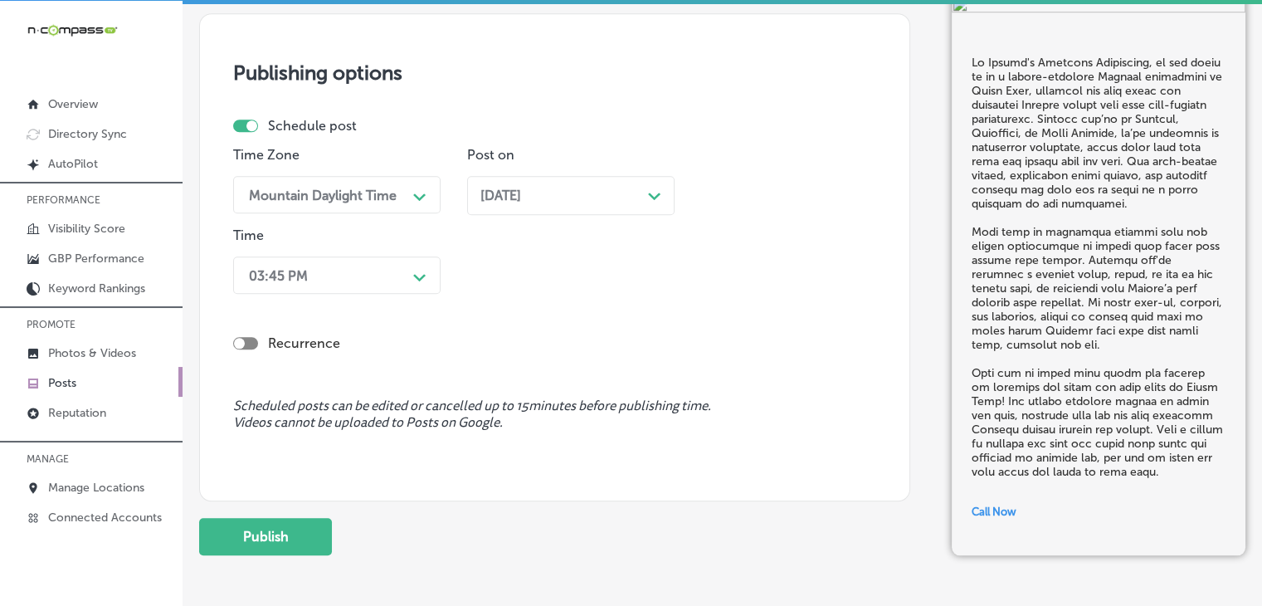
click at [415, 265] on div "Path Created with Sketch." at bounding box center [420, 275] width 27 height 27
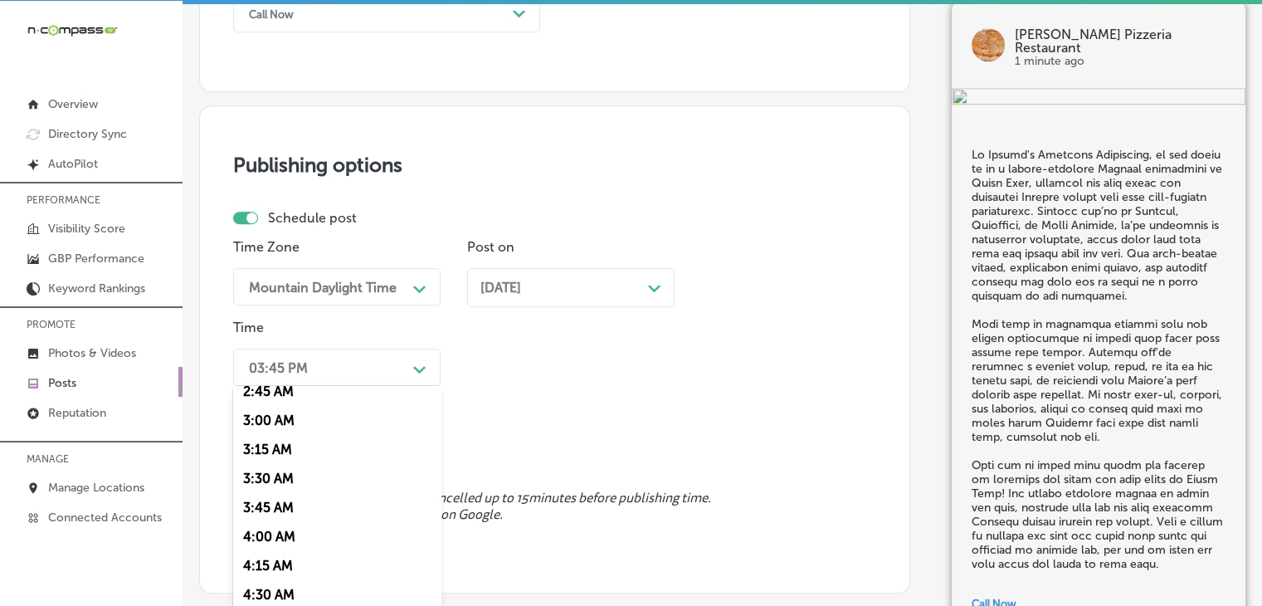
scroll to position [1351, 0]
click at [574, 329] on div "Time Zone Mountain Daylight Time Path Created with Sketch. Post on [DATE] Path …" at bounding box center [548, 316] width 630 height 153
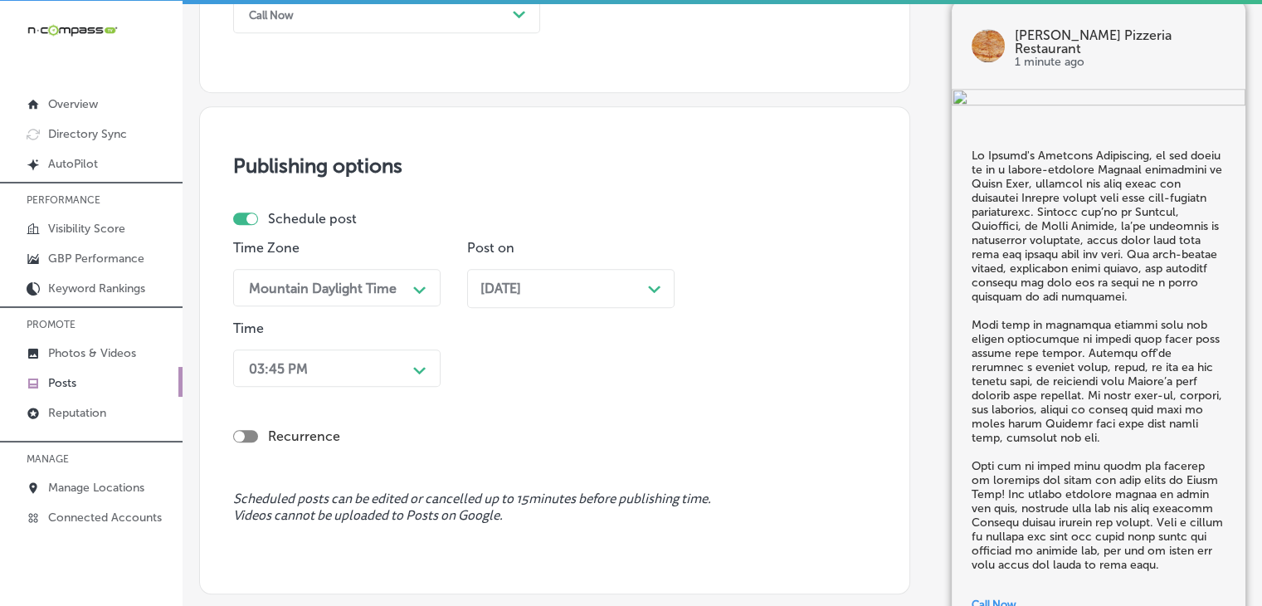
click at [580, 295] on div "[DATE] Path Created with Sketch." at bounding box center [570, 288] width 207 height 39
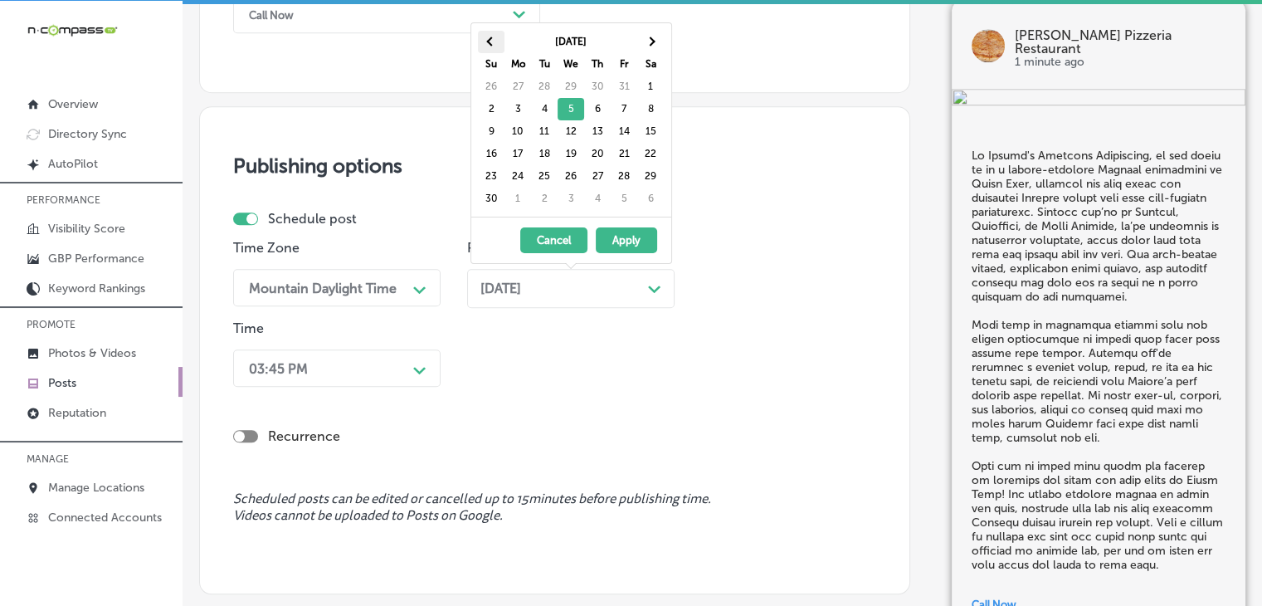
click at [500, 42] on th at bounding box center [491, 42] width 27 height 22
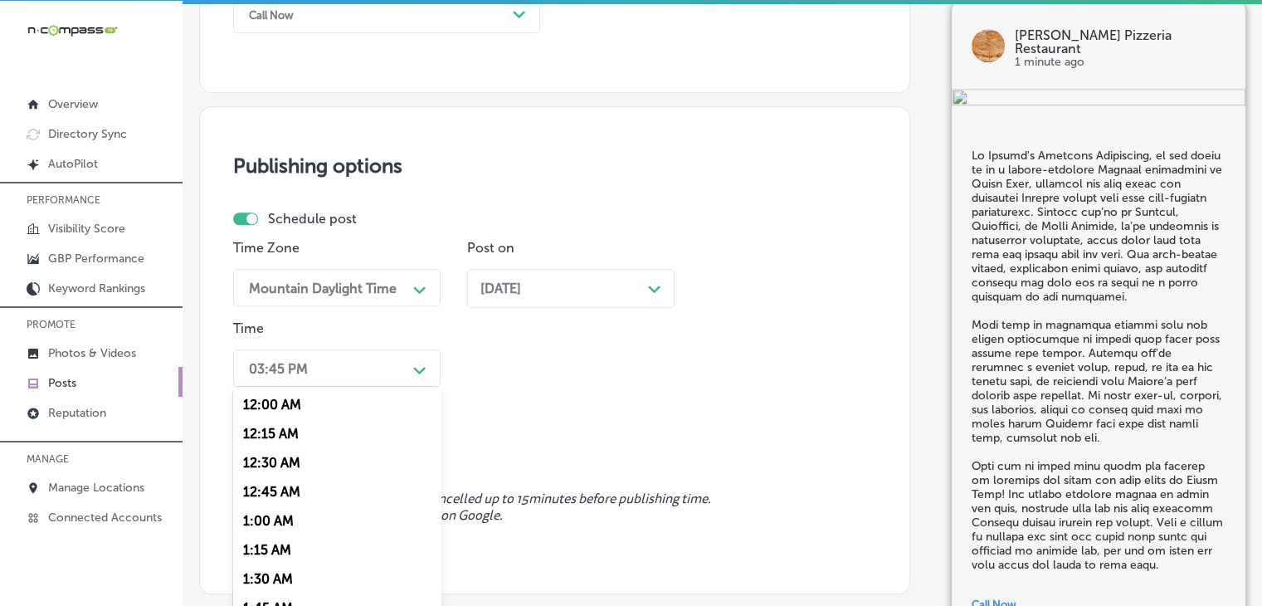
click at [328, 382] on div "option 7:00 AM, selected. option 12:15 AM focused, 2 of 96. 96 results availabl…" at bounding box center [336, 367] width 207 height 37
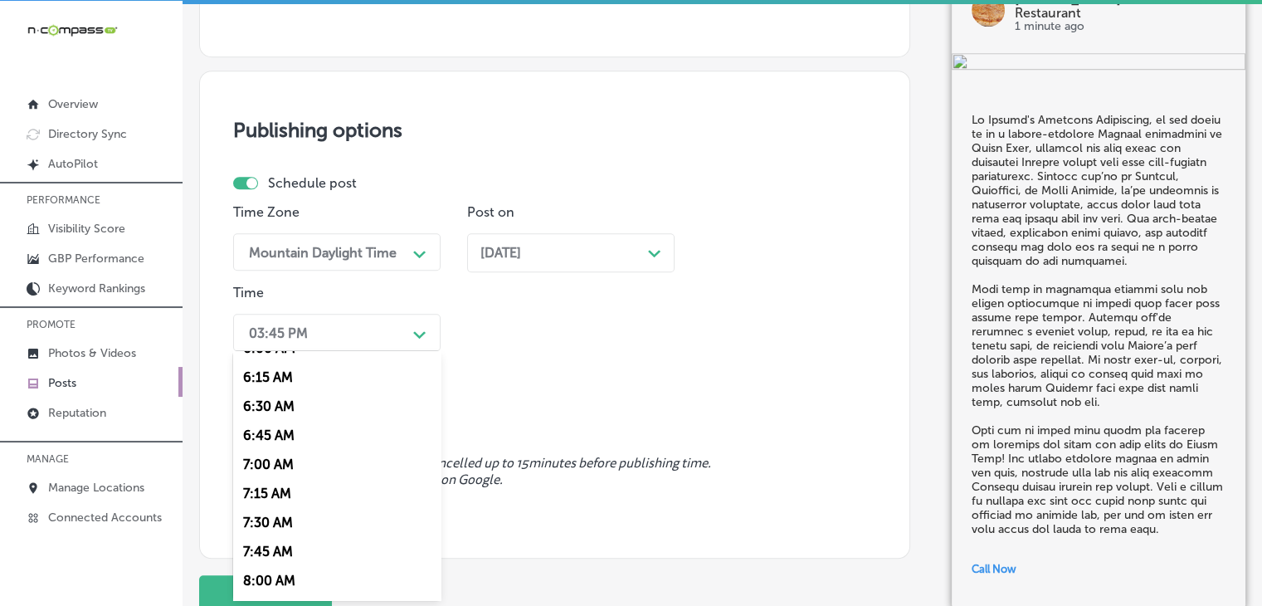
scroll to position [732, 0]
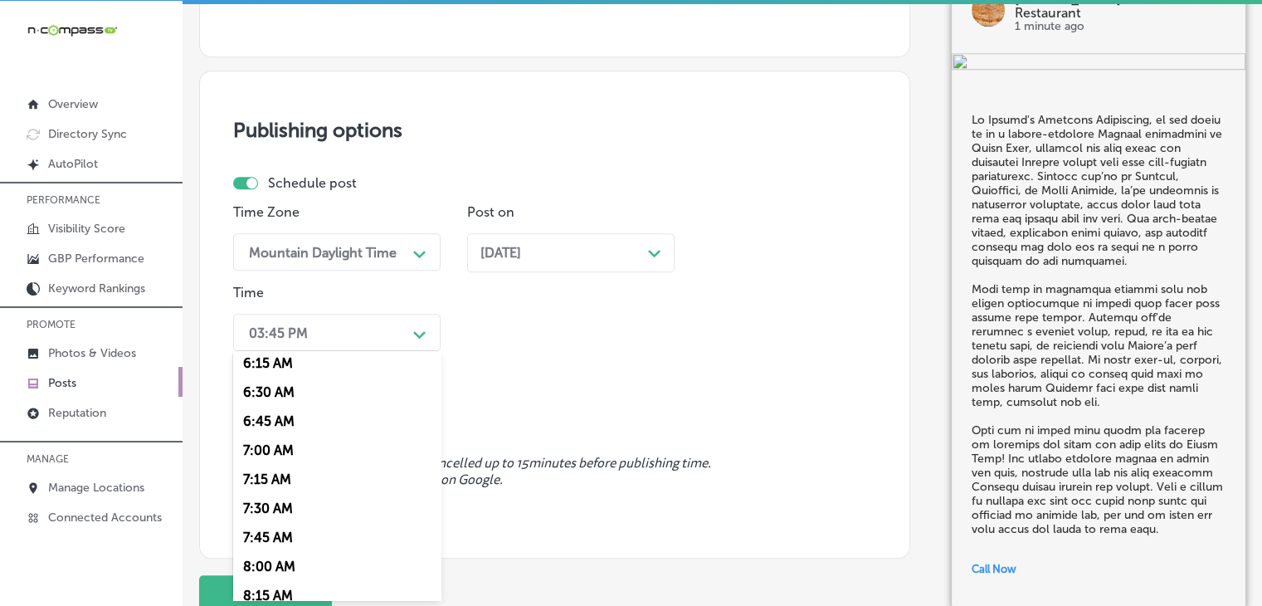
click at [300, 456] on div "7:00 AM" at bounding box center [336, 450] width 207 height 29
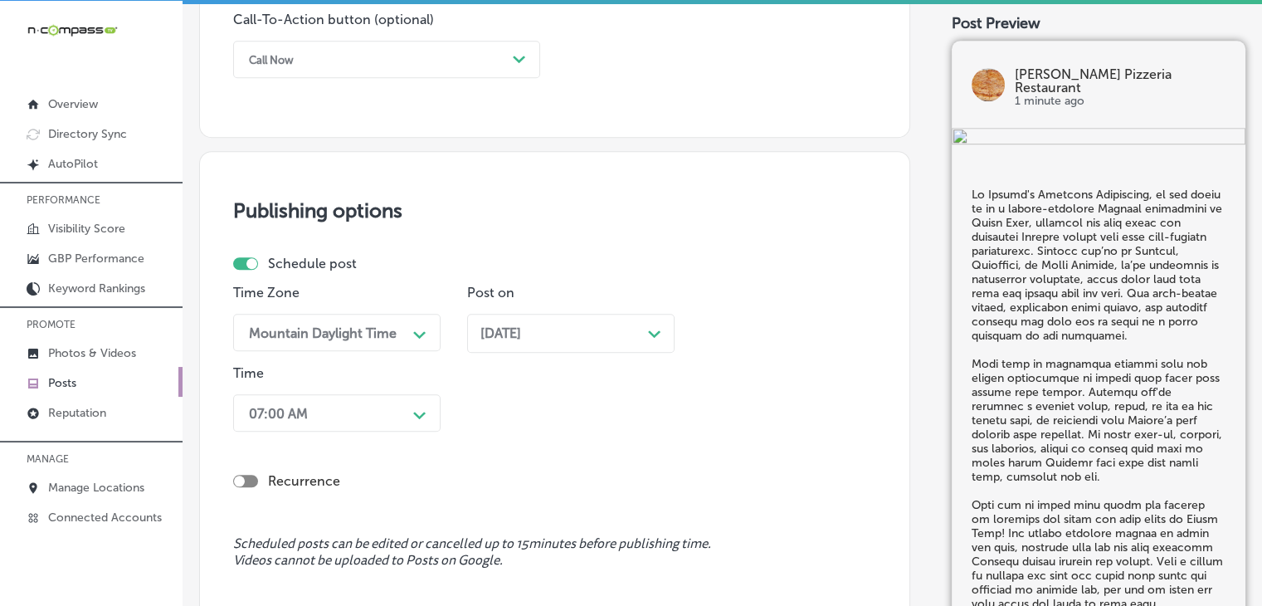
scroll to position [1517, 0]
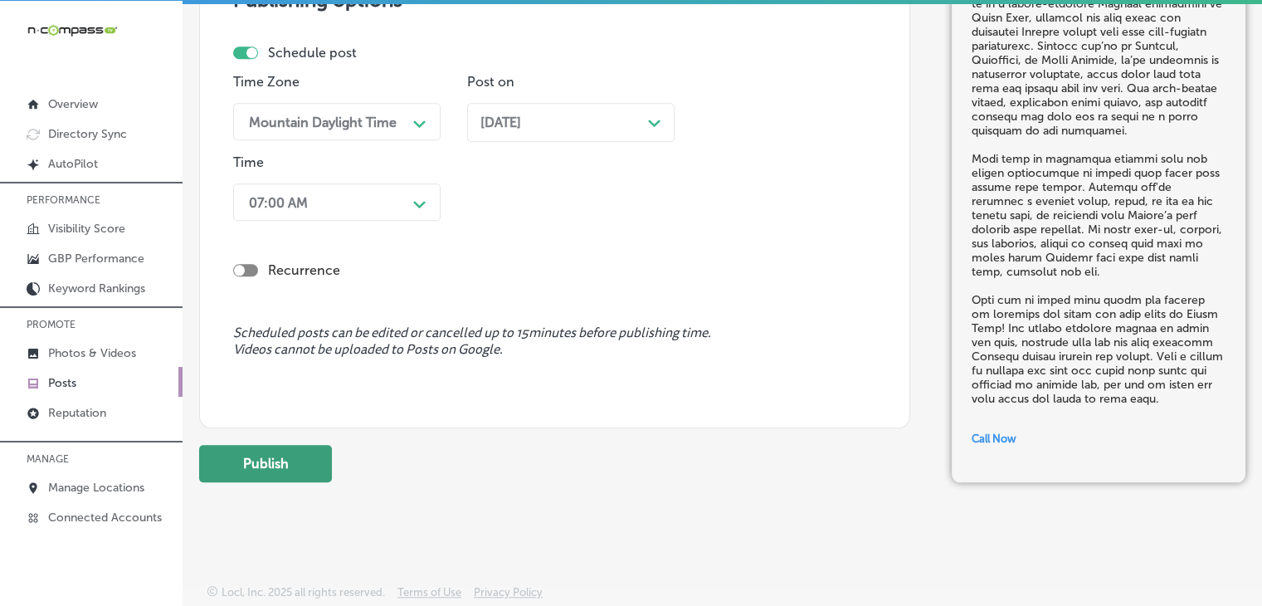
click at [312, 459] on button "Publish" at bounding box center [265, 463] width 133 height 37
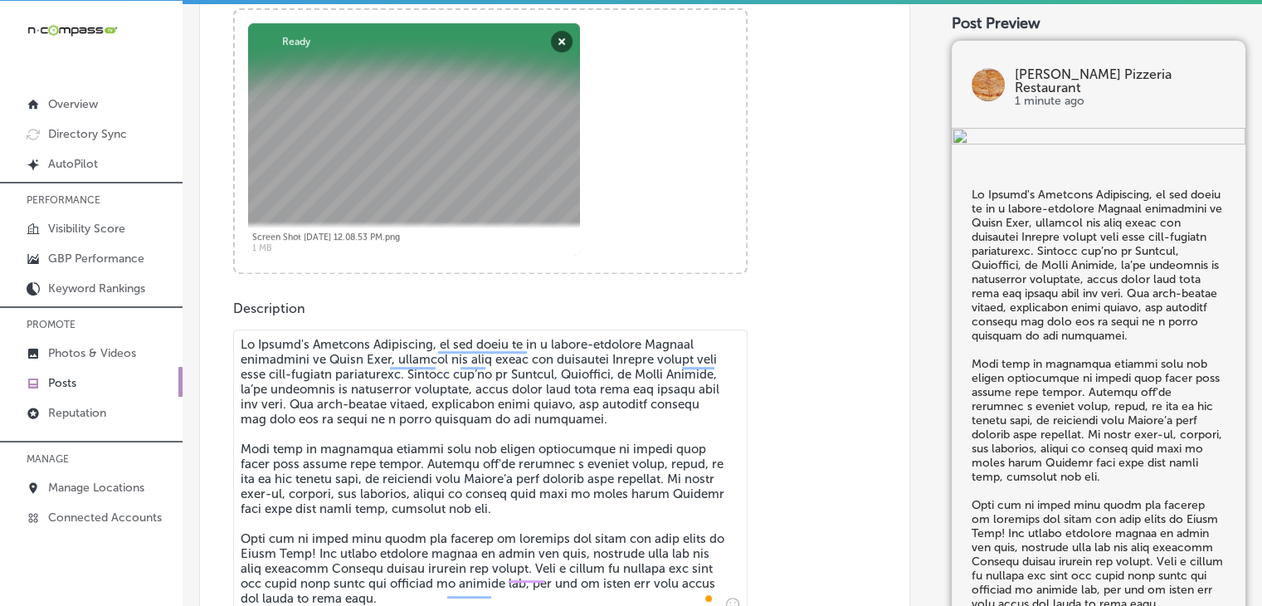
scroll to position [687, 0]
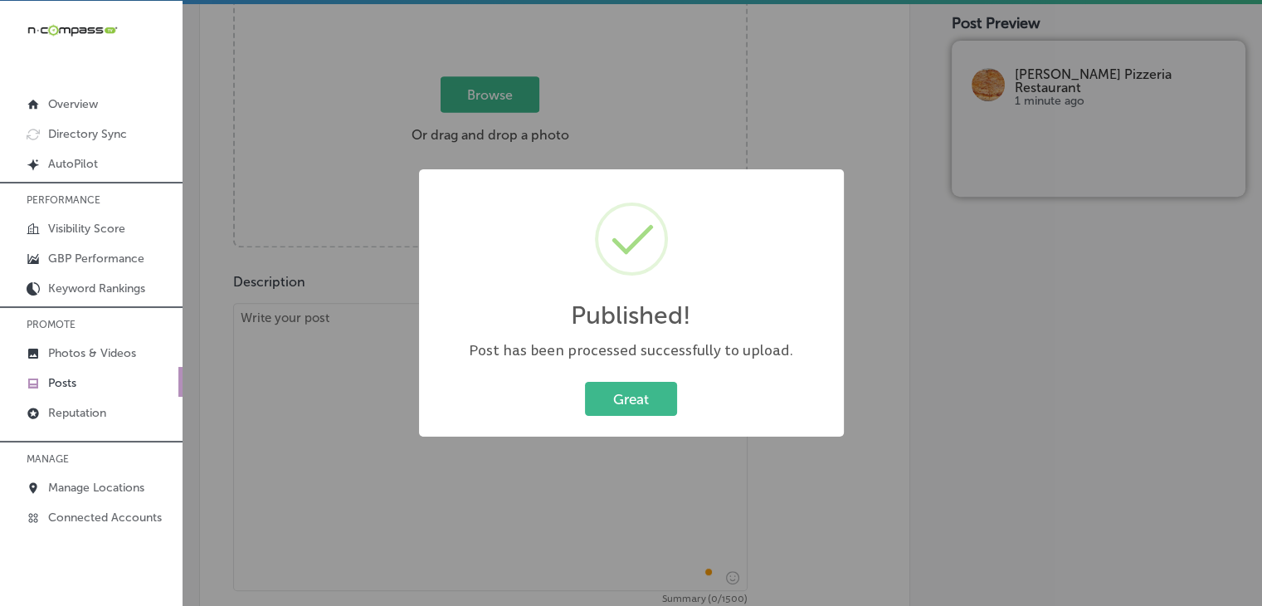
click at [362, 342] on div "Published! × Post has been processed successfully to upload. Great Cancel" at bounding box center [631, 303] width 1262 height 606
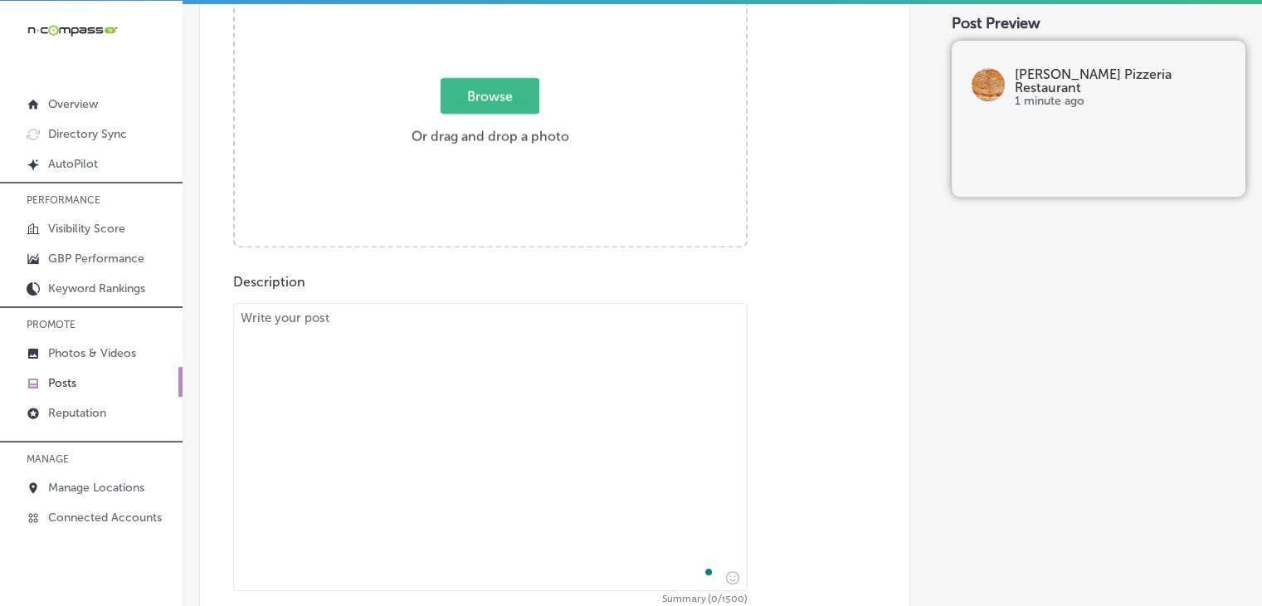
click at [362, 317] on textarea "To enrich screen reader interactions, please activate Accessibility in Grammarl…" at bounding box center [490, 447] width 514 height 288
paste textarea "Lo ips’do sitamet con adi elitsed doeiusmod temp Incididuntu, Labor Etdo, ma Al…"
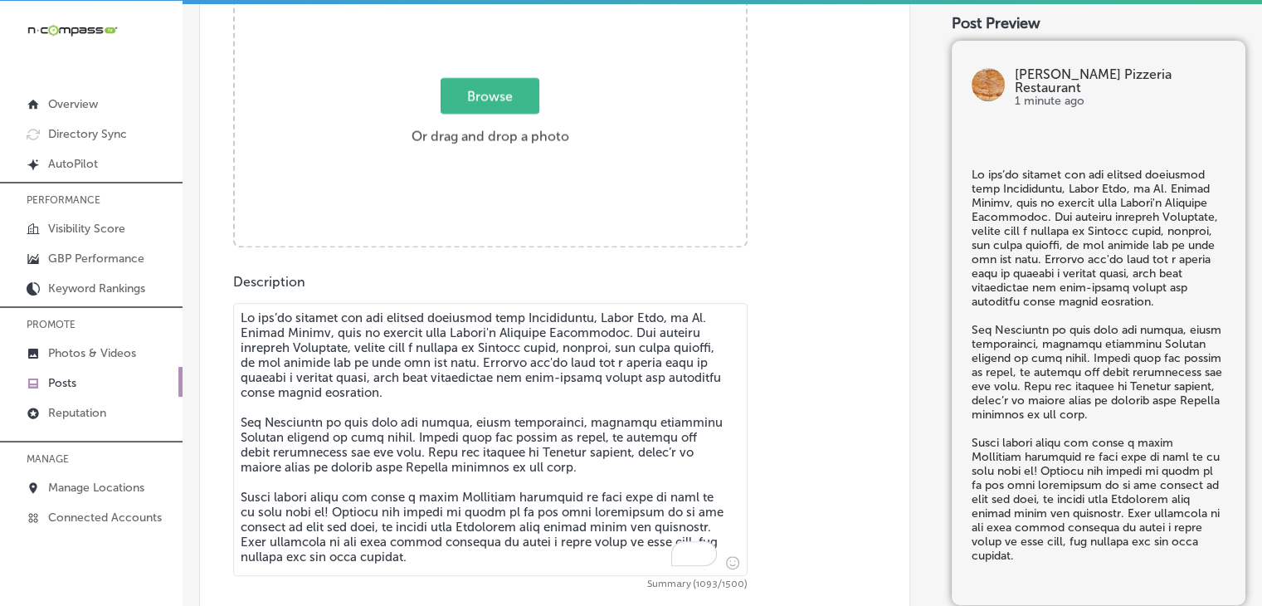
type textarea "Lo ips’do sitamet con adi elitsed doeiusmod temp Incididuntu, Labor Etdo, ma Al…"
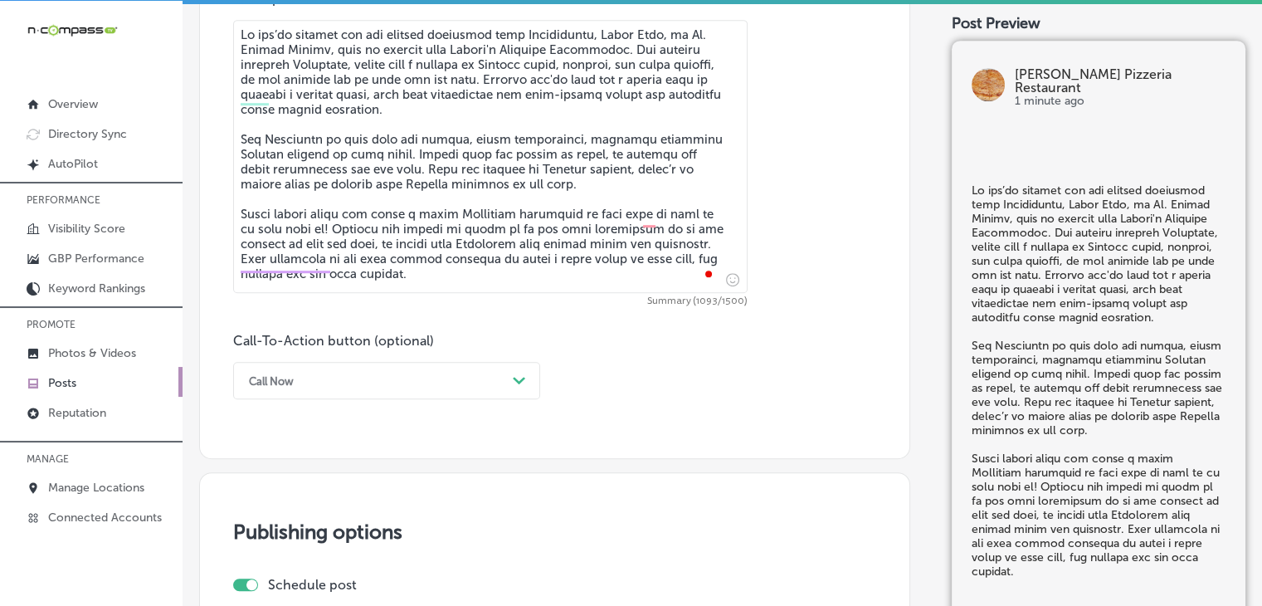
scroll to position [1019, 0]
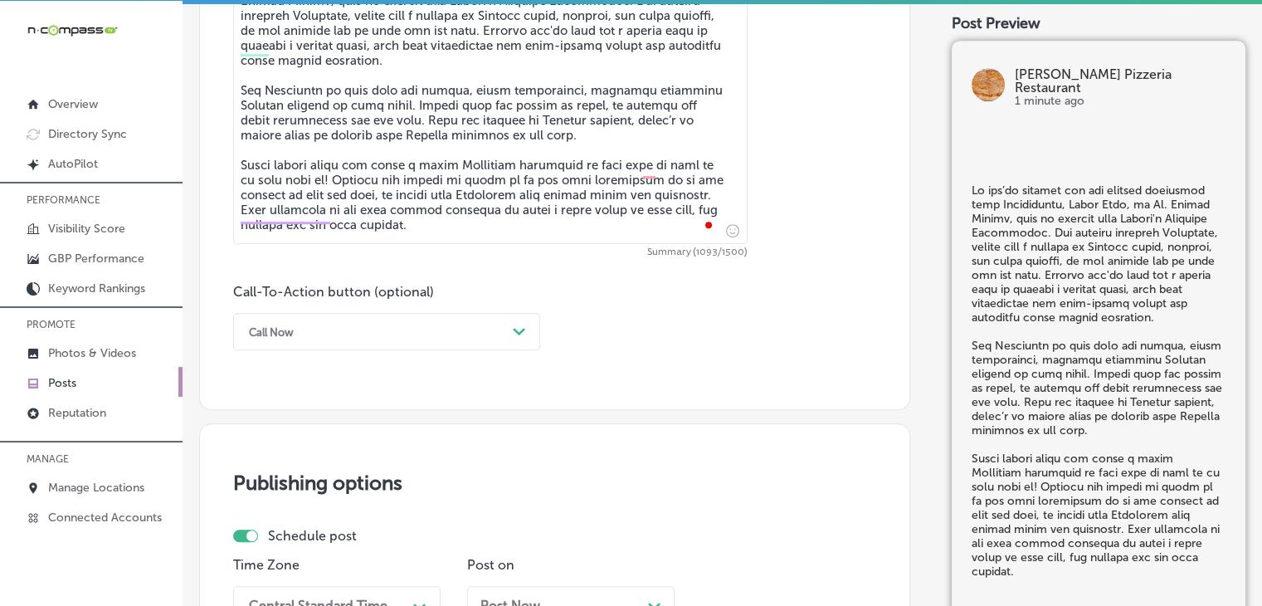
click at [312, 345] on div "Call Now Path Created with Sketch." at bounding box center [386, 331] width 307 height 37
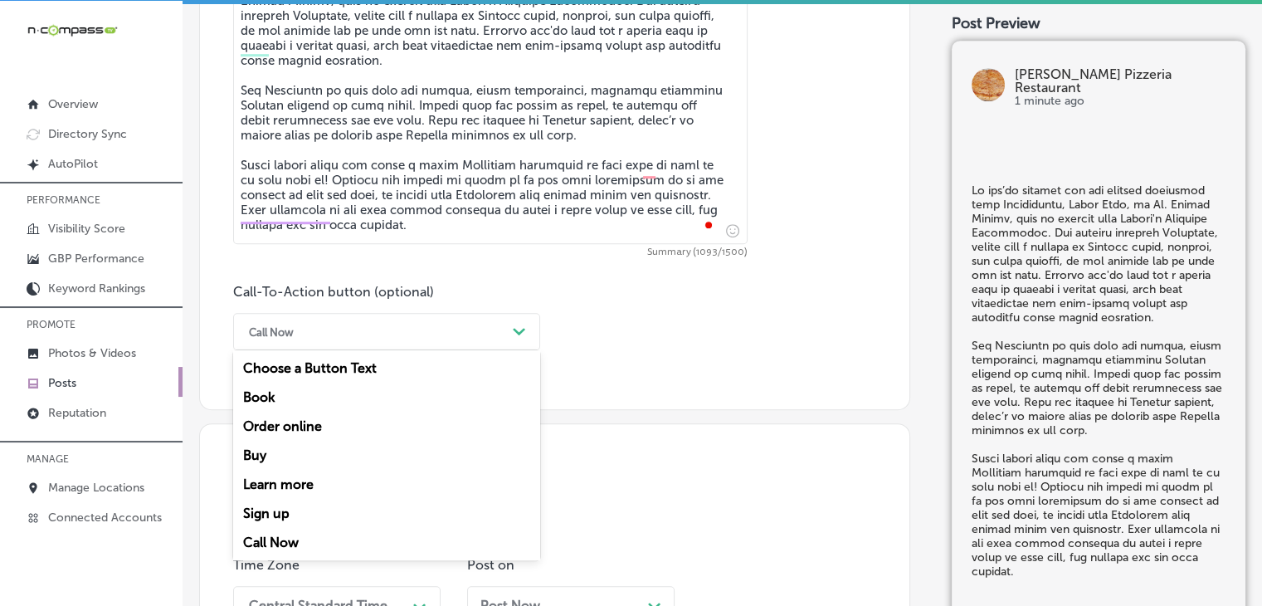
click at [301, 422] on div "Order online" at bounding box center [386, 426] width 307 height 29
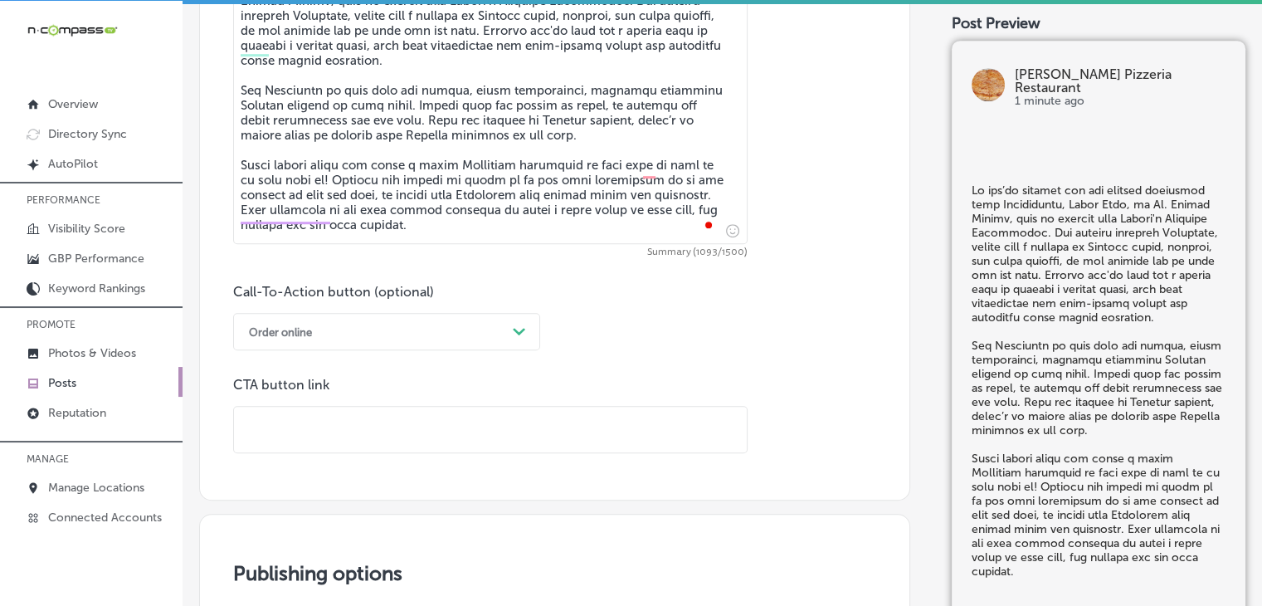
click at [670, 434] on input "text" at bounding box center [490, 430] width 513 height 46
paste input "[URL][DOMAIN_NAME]"
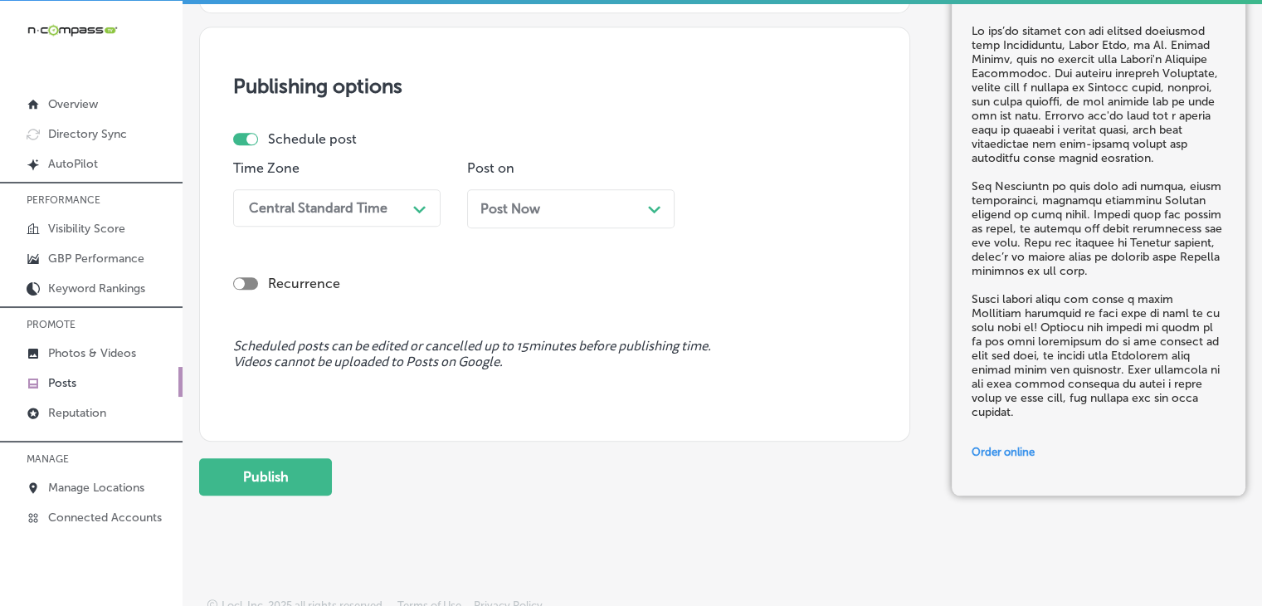
scroll to position [1517, 0]
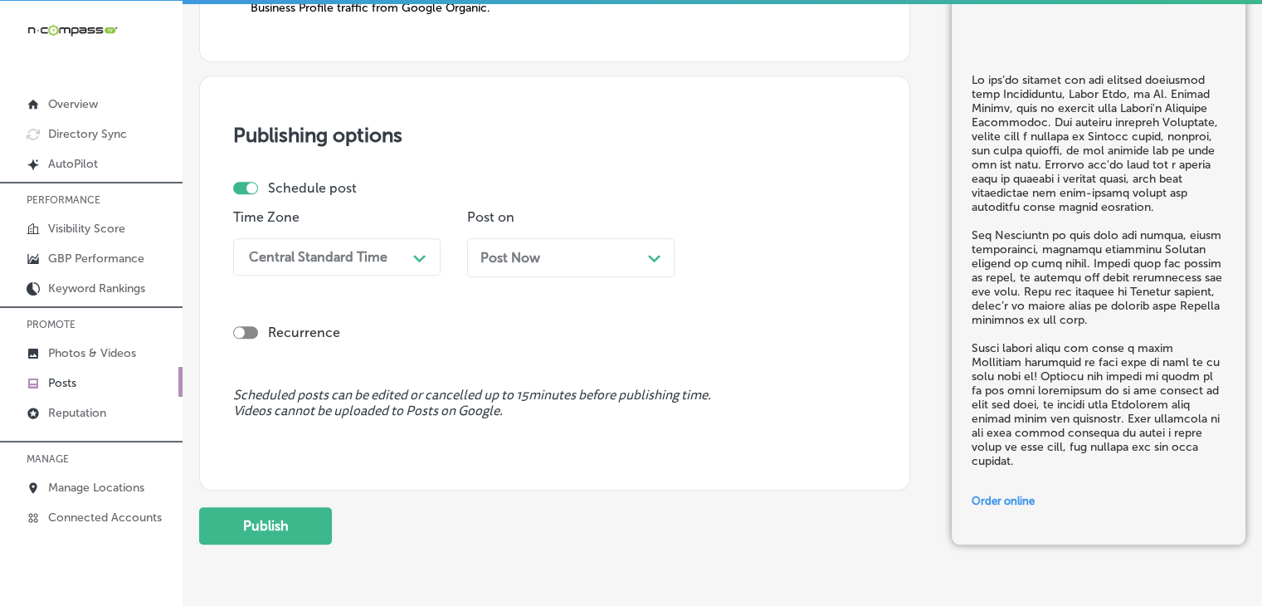
type input "[URL][DOMAIN_NAME]"
click at [373, 227] on div "Time Zone Central Standard Time Path Created with Sketch." at bounding box center [336, 249] width 207 height 80
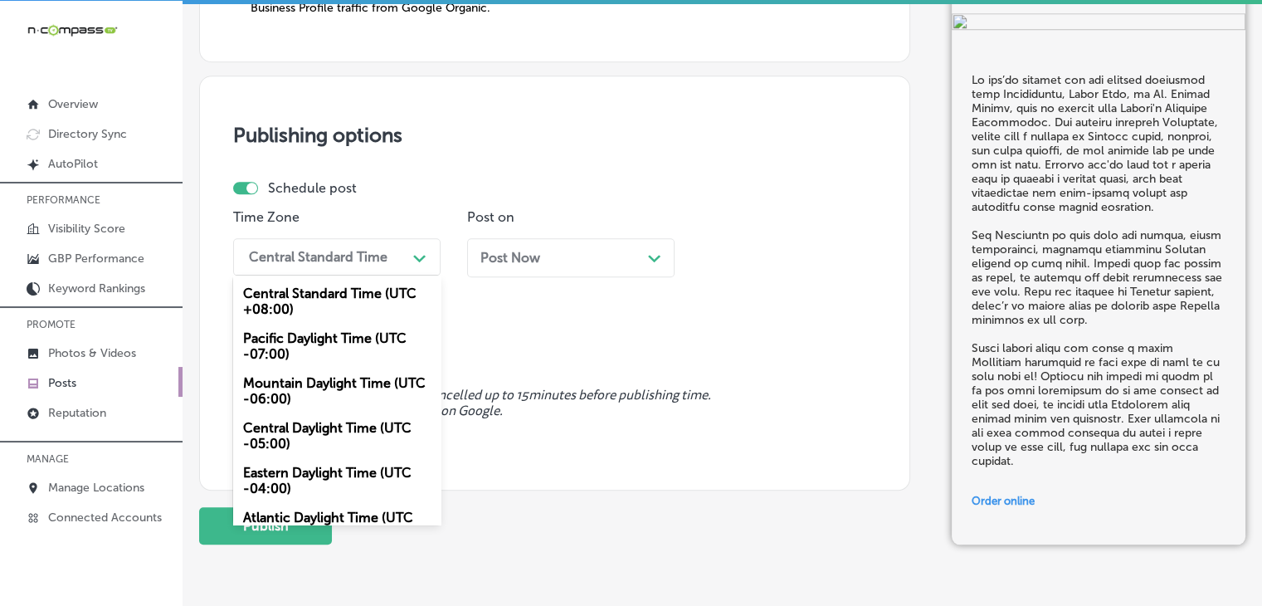
click at [373, 271] on div "Central Standard Time Path Created with Sketch." at bounding box center [336, 256] width 207 height 37
click at [343, 406] on div "Mountain Daylight Time (UTC -06:00)" at bounding box center [336, 390] width 207 height 45
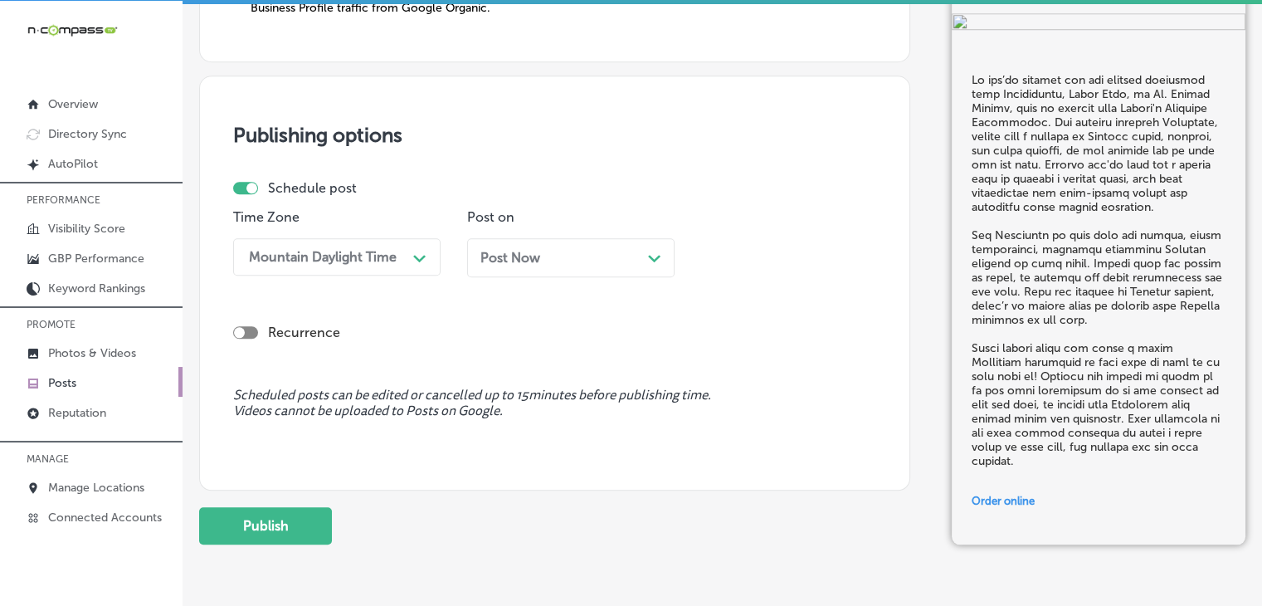
click at [538, 277] on div "Post Now Path Created with Sketch." at bounding box center [570, 263] width 207 height 51
click at [538, 263] on div "Post Now Path Created with Sketch." at bounding box center [570, 257] width 207 height 39
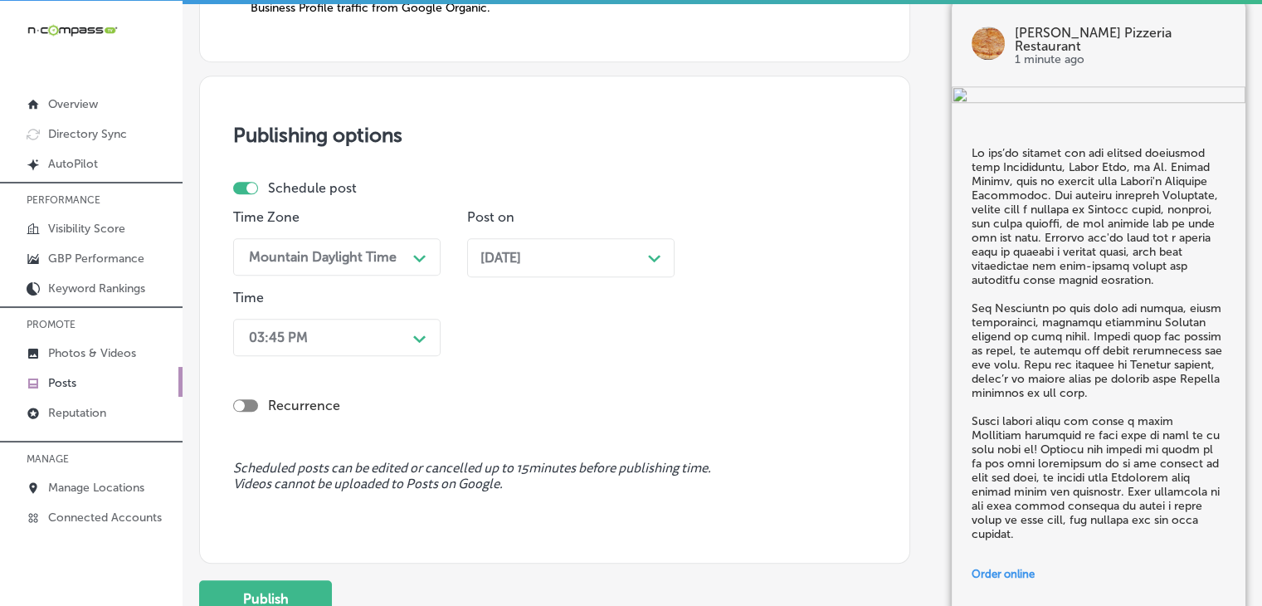
drag, startPoint x: 409, startPoint y: 304, endPoint x: 408, endPoint y: 314, distance: 10.0
click at [408, 310] on div "Time 03:45 PM Path Created with Sketch." at bounding box center [336, 326] width 207 height 73
click at [407, 319] on div "03:45 PM Path Created with Sketch." at bounding box center [336, 337] width 207 height 37
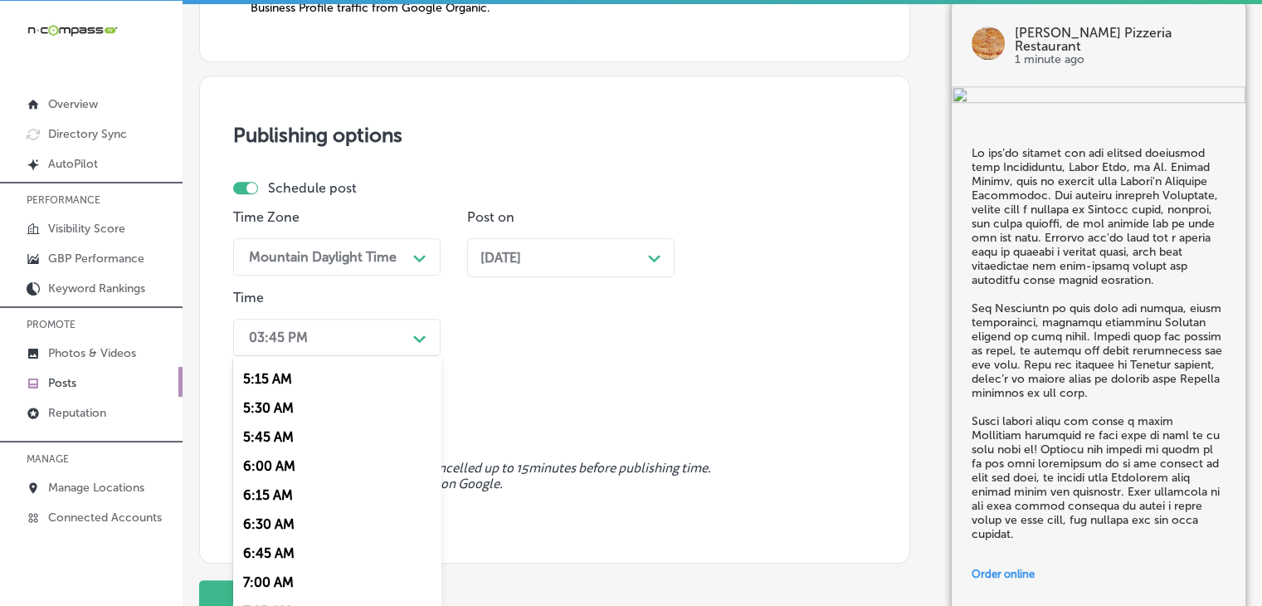
scroll to position [664, 0]
click at [275, 527] on div "7:00 AM" at bounding box center [336, 523] width 207 height 29
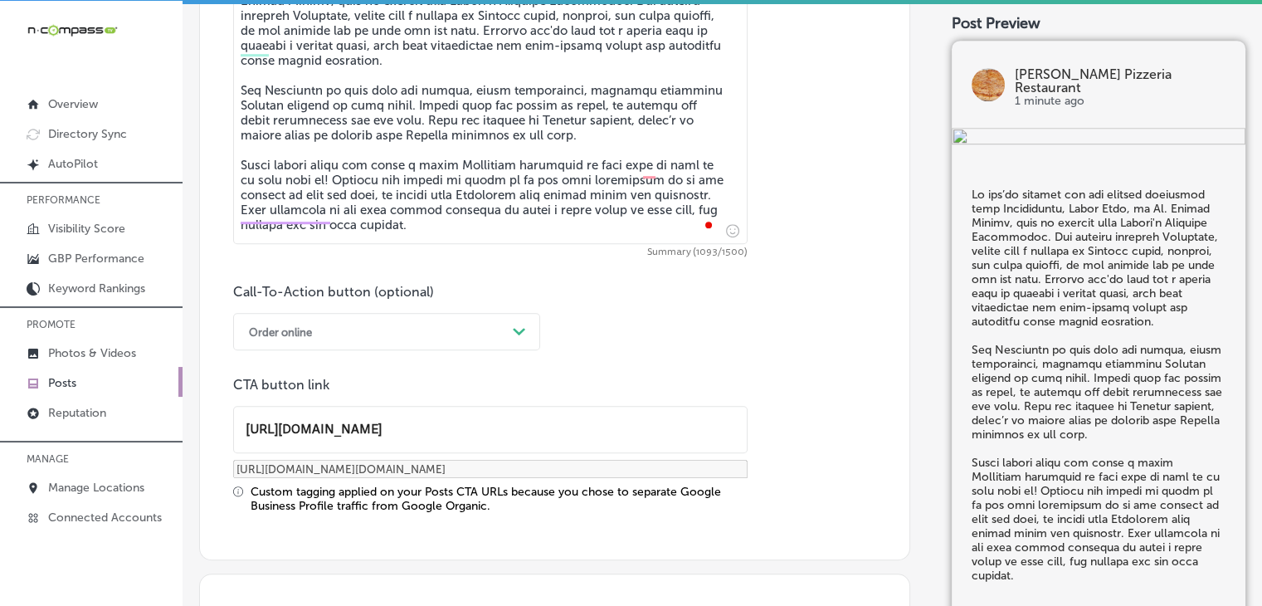
scroll to position [1651, 0]
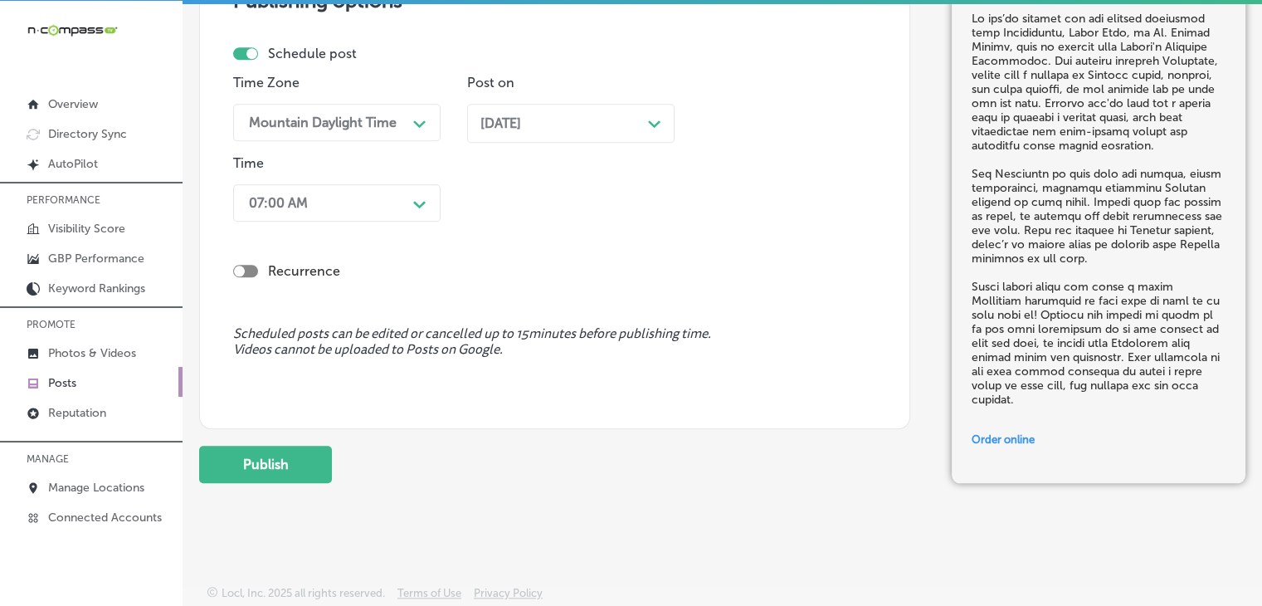
click at [342, 469] on div "Publish" at bounding box center [554, 464] width 711 height 37
click at [339, 469] on div "Publish" at bounding box center [554, 464] width 711 height 37
click at [325, 465] on button "Publish" at bounding box center [265, 464] width 133 height 37
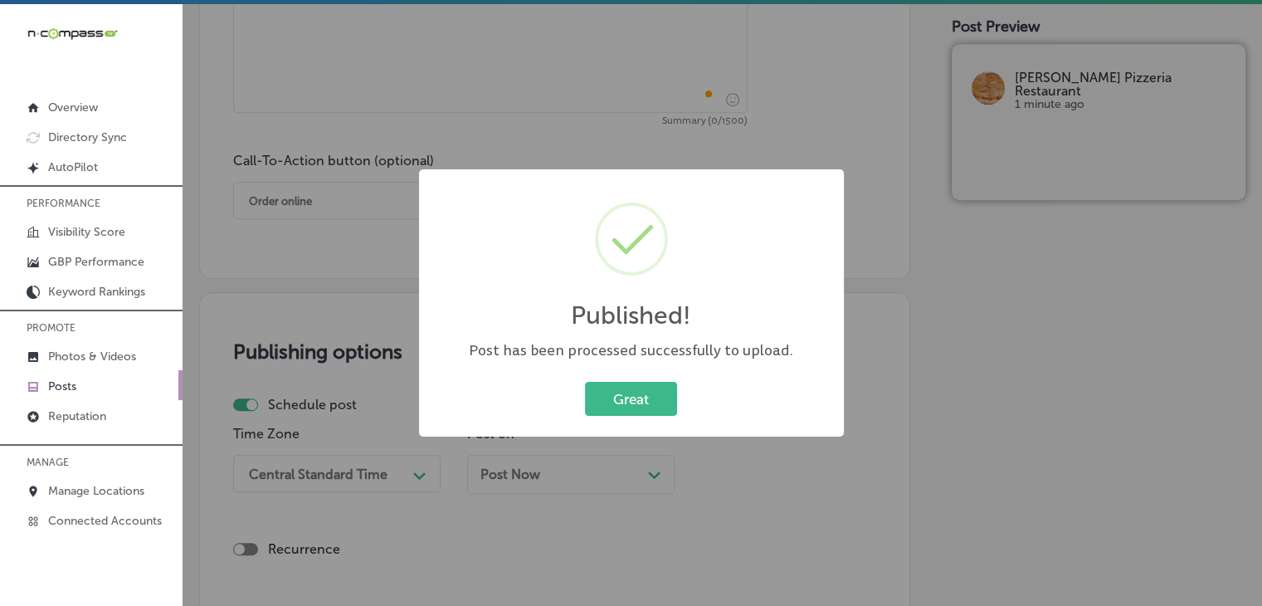
scroll to position [0, 0]
click at [637, 153] on div "Published! × Post has been processed successfully to upload. Great Cancel" at bounding box center [631, 303] width 1262 height 606
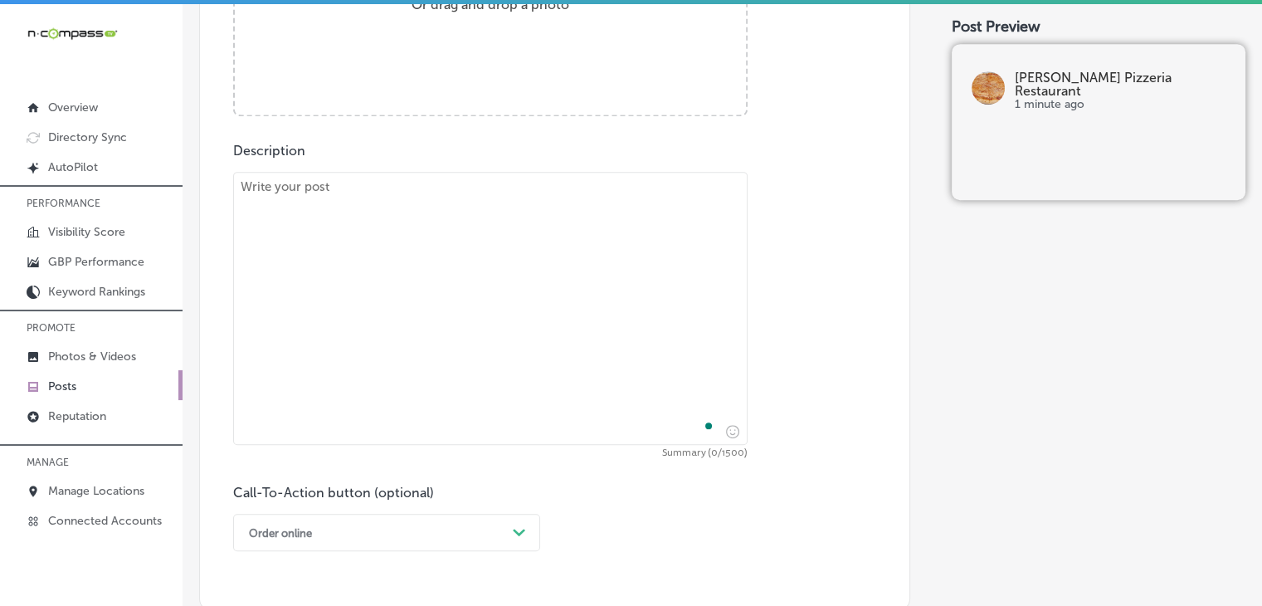
click at [588, 264] on textarea "To enrich screen reader interactions, please activate Accessibility in Grammarl…" at bounding box center [490, 308] width 514 height 273
paste textarea "Loremip d sitametco adipi elit s doeiu? Tempor'i Utlabore Etdolorema'a Enimad M…"
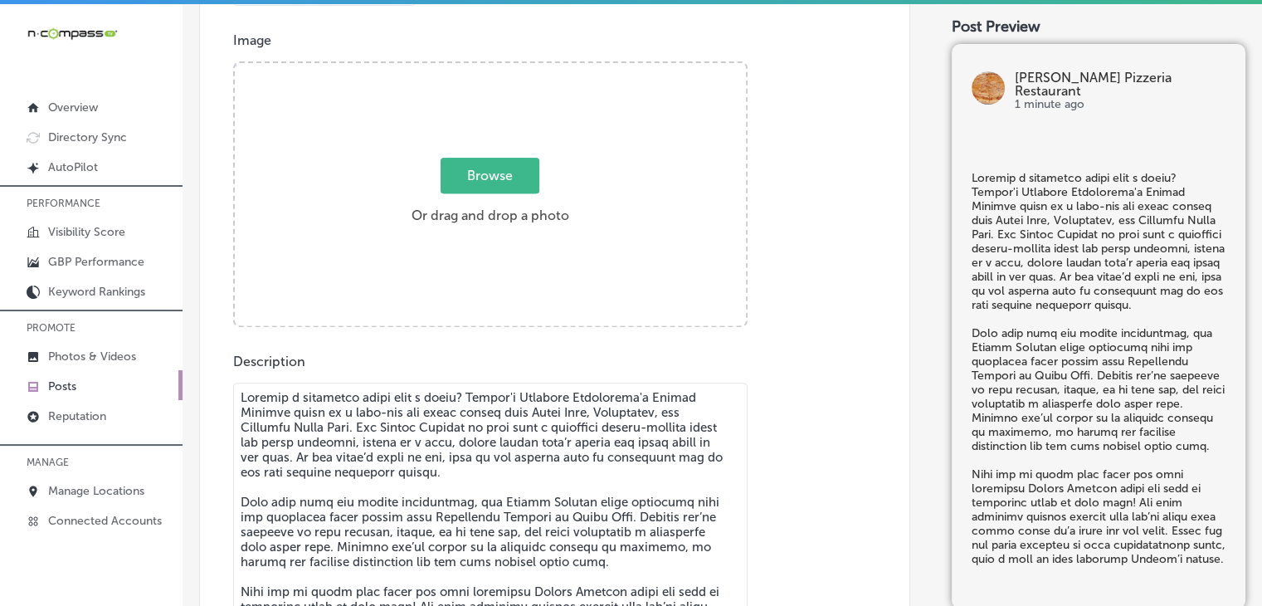
scroll to position [490, 0]
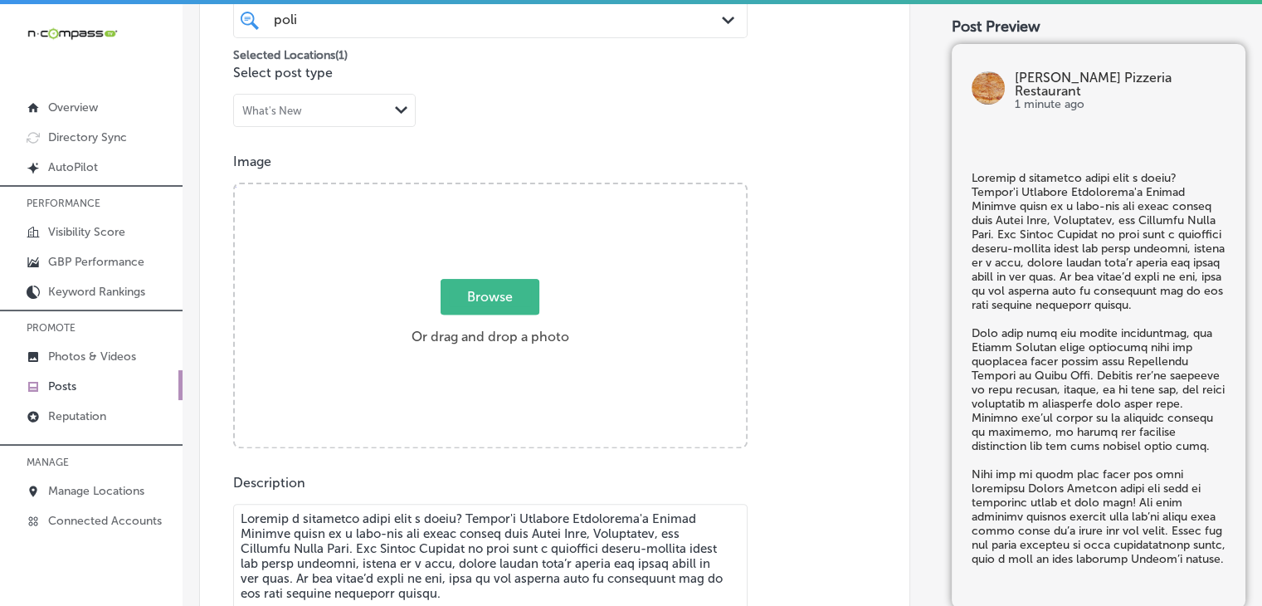
type textarea "Loremip d sitametco adipi elit s doeiu? Tempor'i Utlabore Etdolorema'a Enimad M…"
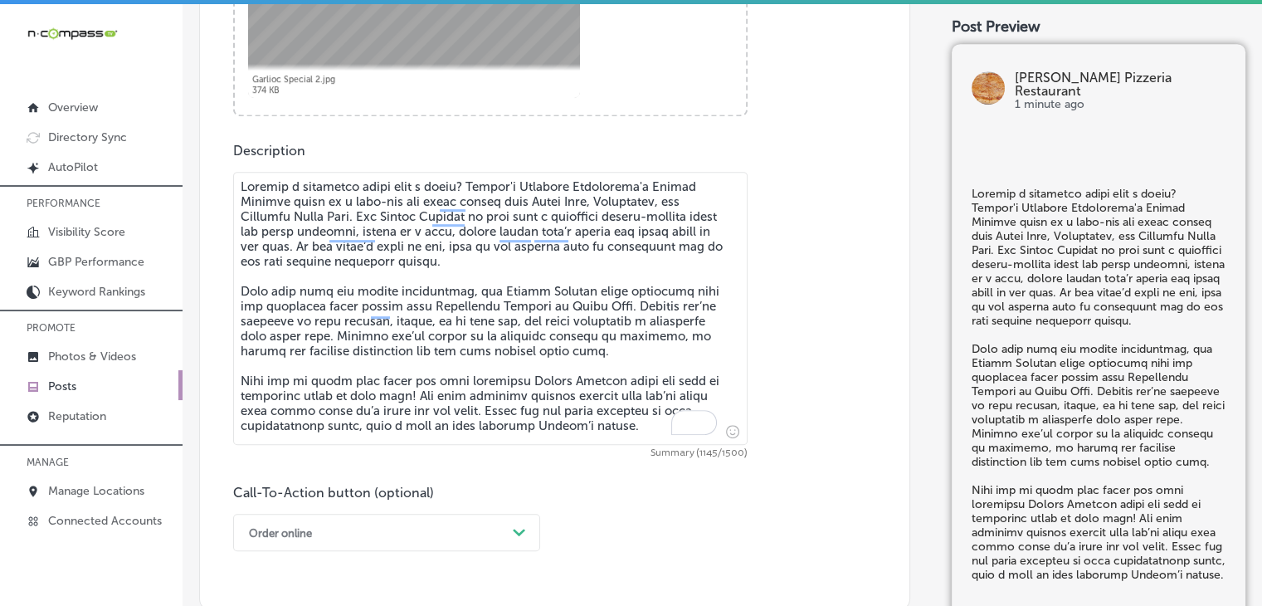
click at [314, 534] on div "Order online Path Created with Sketch." at bounding box center [386, 532] width 307 height 37
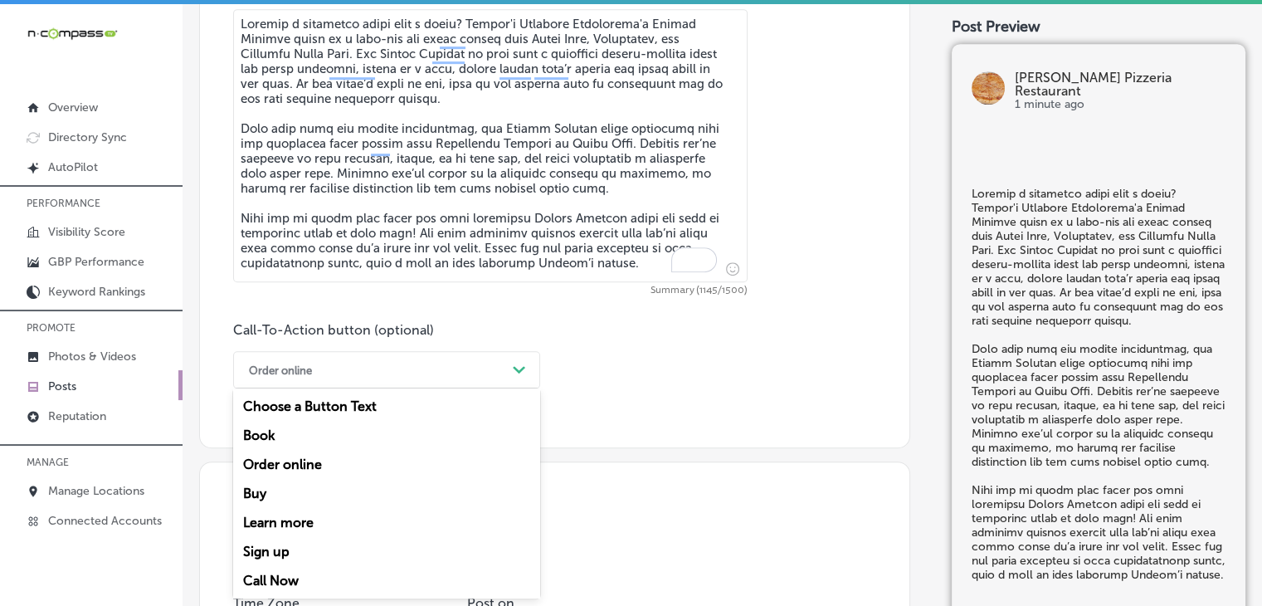
click at [295, 576] on div "Call Now" at bounding box center [386, 580] width 307 height 29
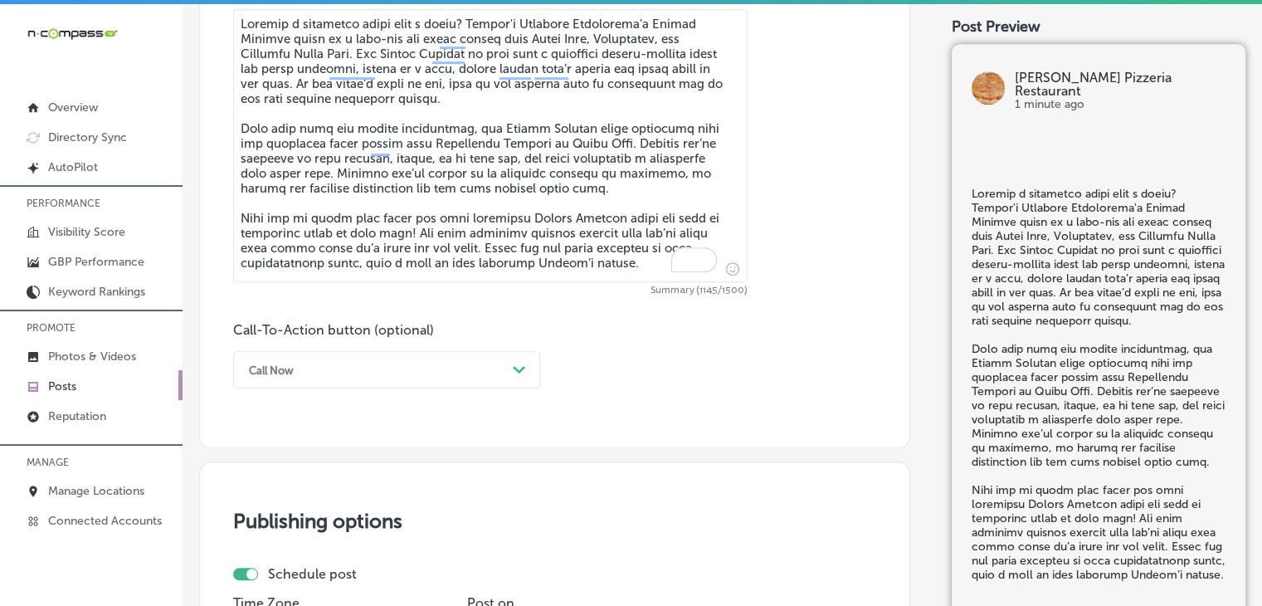
scroll to position [1316, 0]
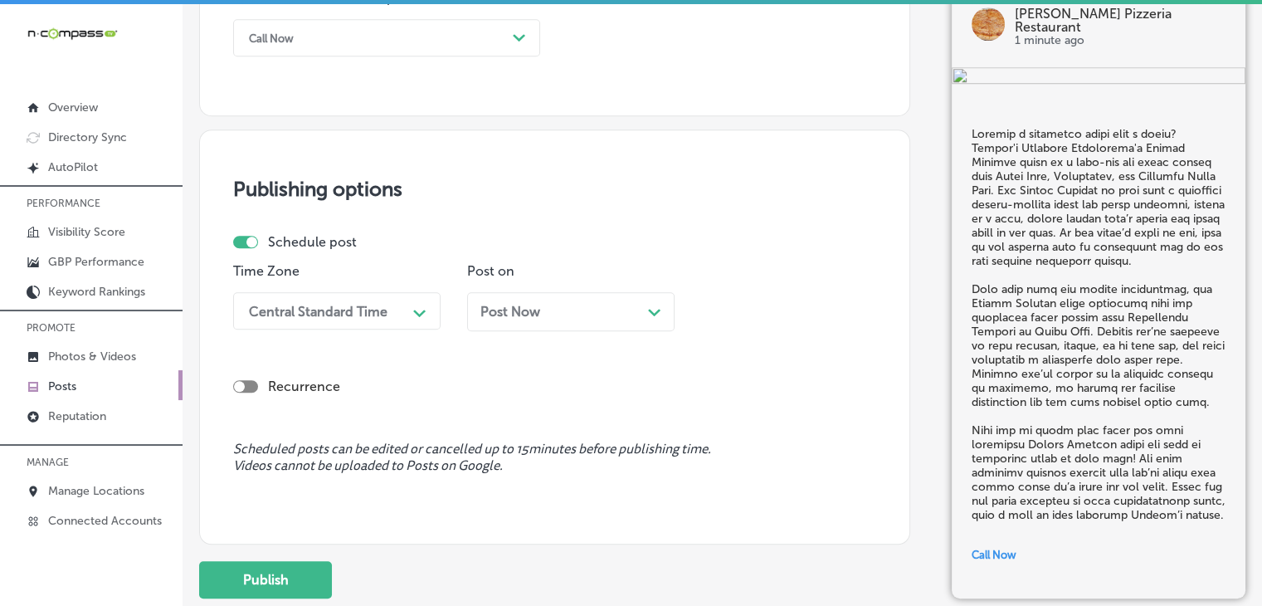
click at [366, 331] on div "Time Zone Central Standard Time Path Created with Sketch." at bounding box center [336, 303] width 207 height 80
click at [366, 326] on div "Central Standard Time Path Created with Sketch." at bounding box center [336, 310] width 207 height 37
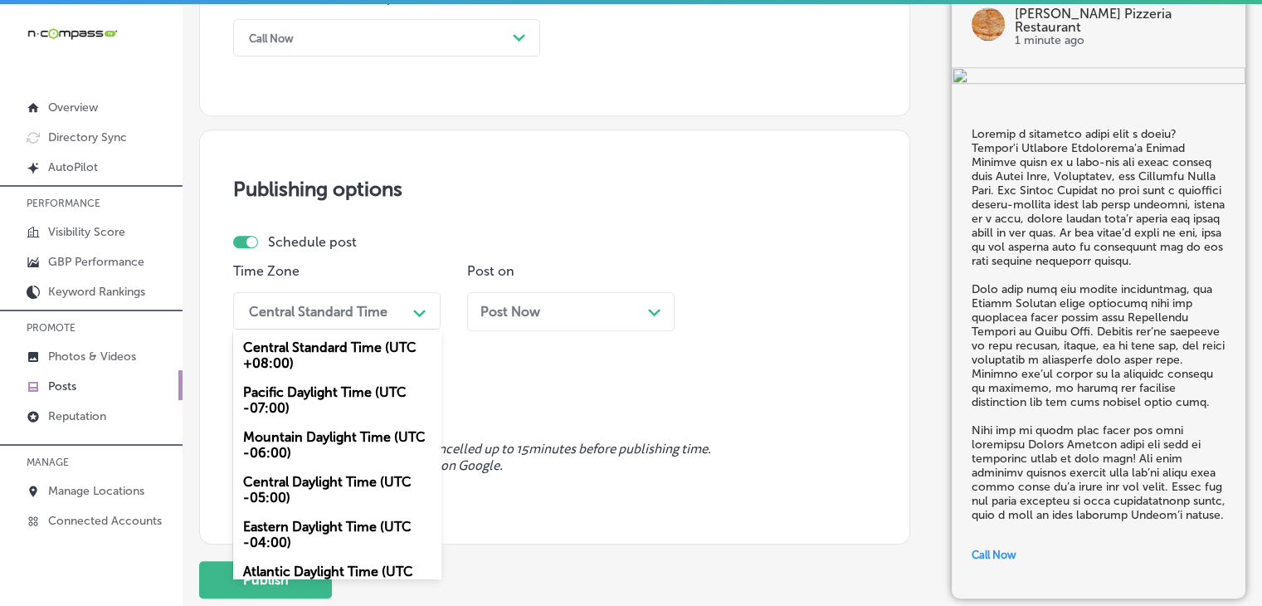
click at [303, 443] on div "Mountain Daylight Time (UTC -06:00)" at bounding box center [336, 444] width 207 height 45
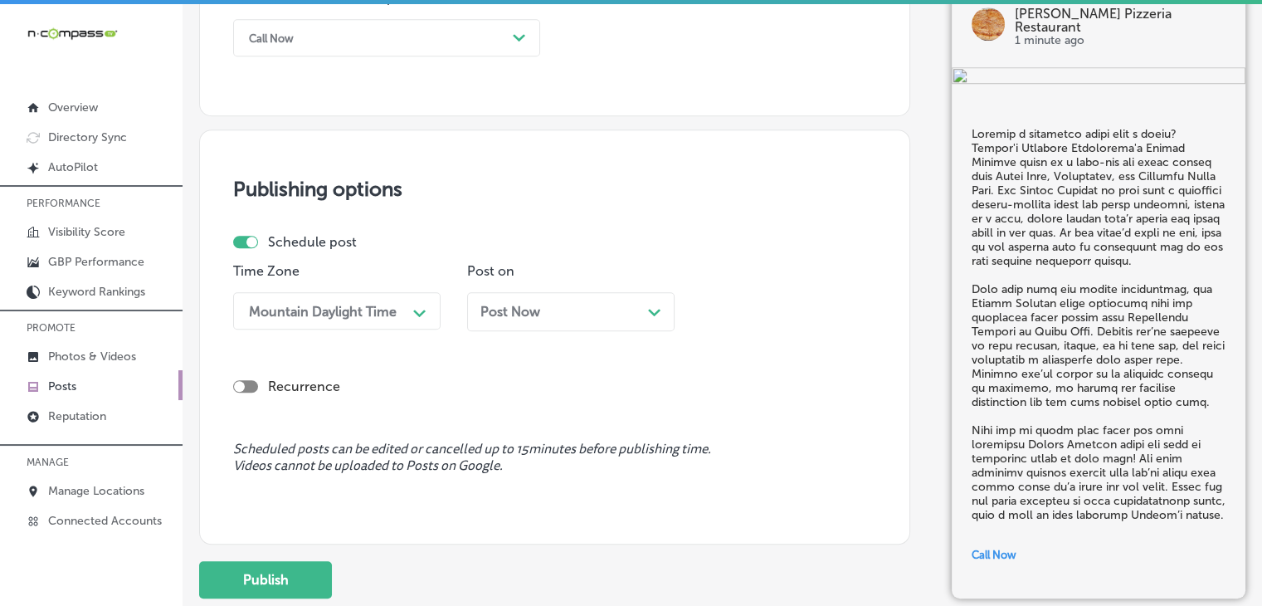
click at [553, 317] on div "Post Now Path Created with Sketch." at bounding box center [570, 312] width 181 height 16
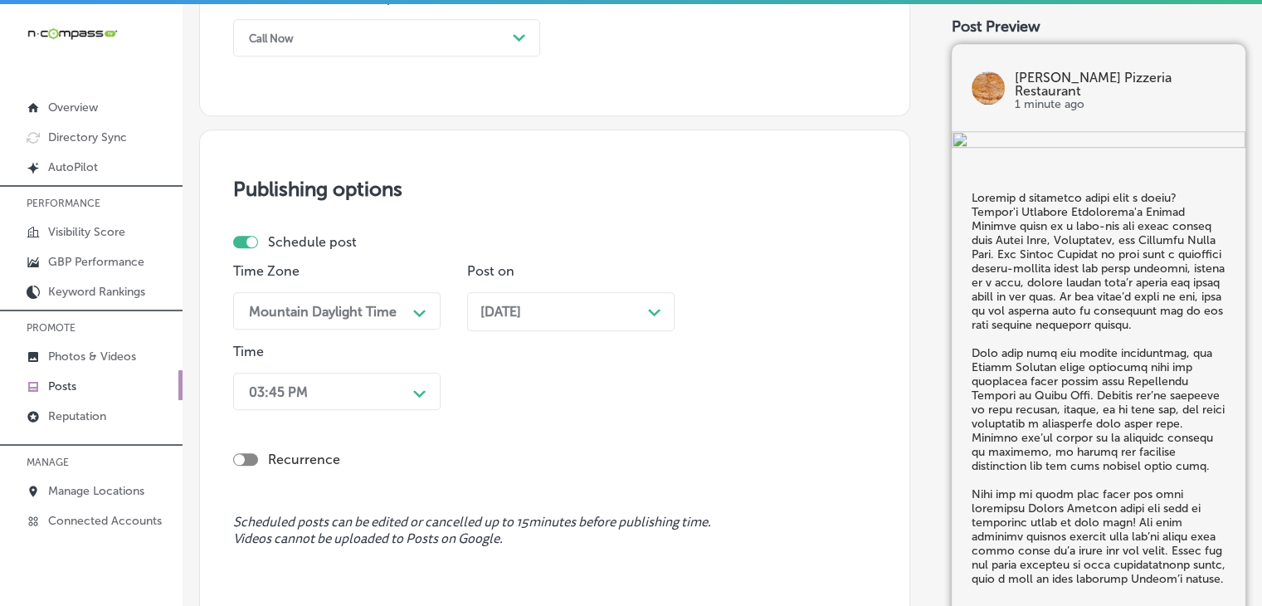
click at [352, 411] on div "Time 03:45 PM Path Created with Sketch." at bounding box center [336, 379] width 207 height 73
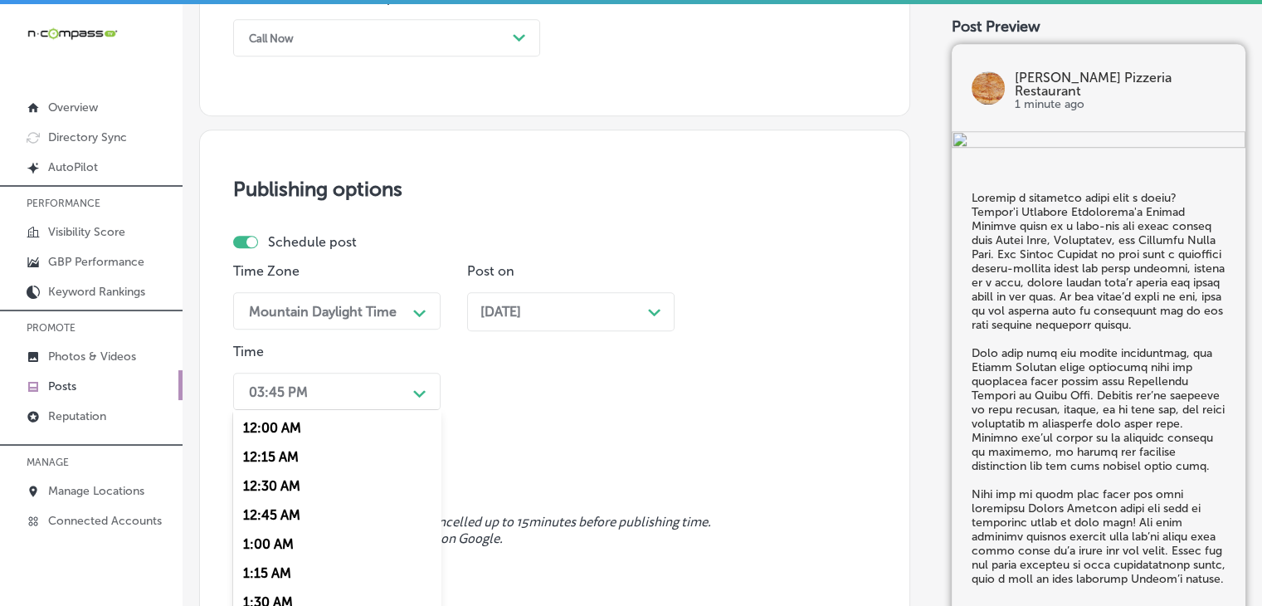
click at [355, 402] on div "option 7:00 AM, selected. option 12:15 AM focused, 2 of 96. 96 results availabl…" at bounding box center [336, 391] width 207 height 37
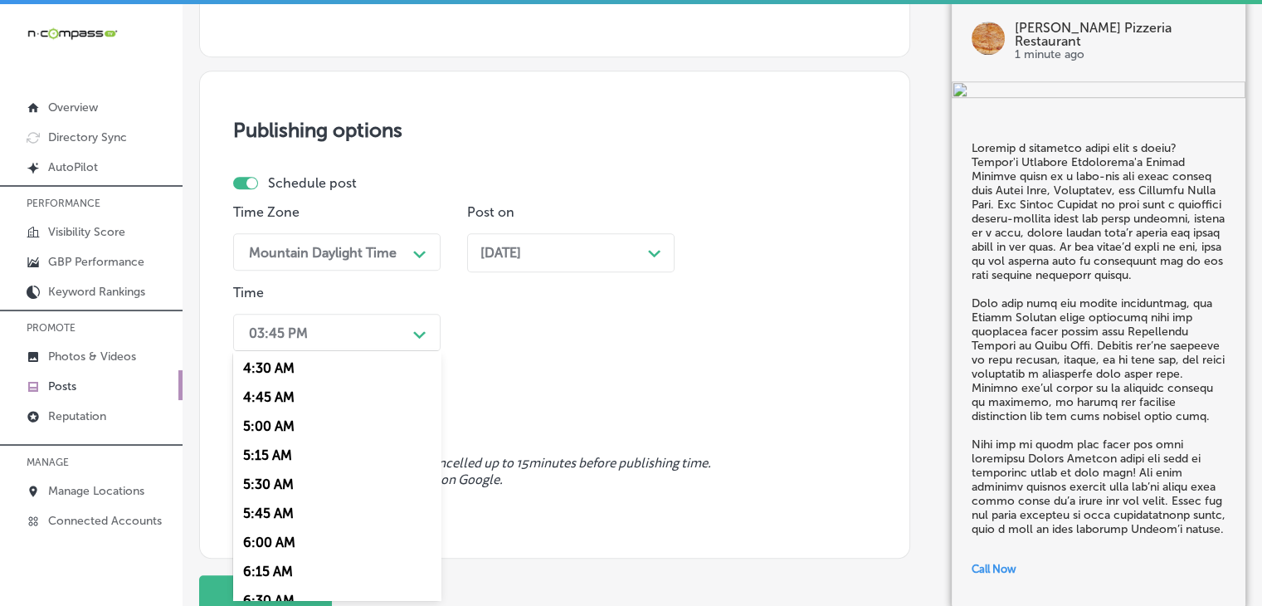
scroll to position [689, 0]
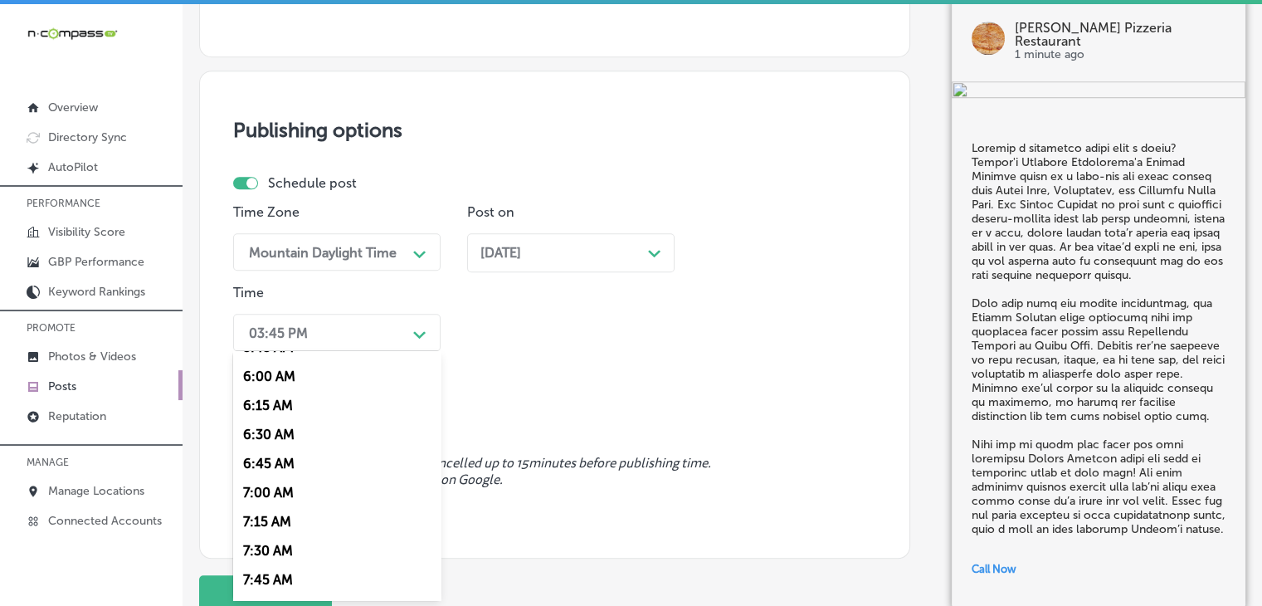
click at [278, 490] on div "7:00 AM" at bounding box center [336, 492] width 207 height 29
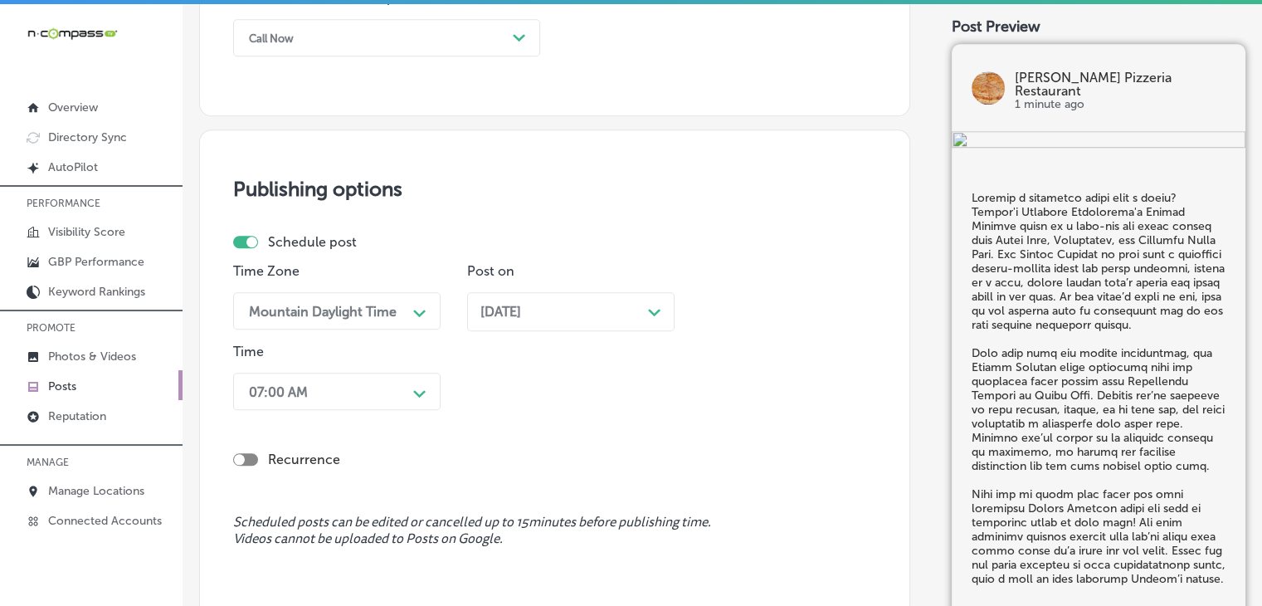
scroll to position [1502, 0]
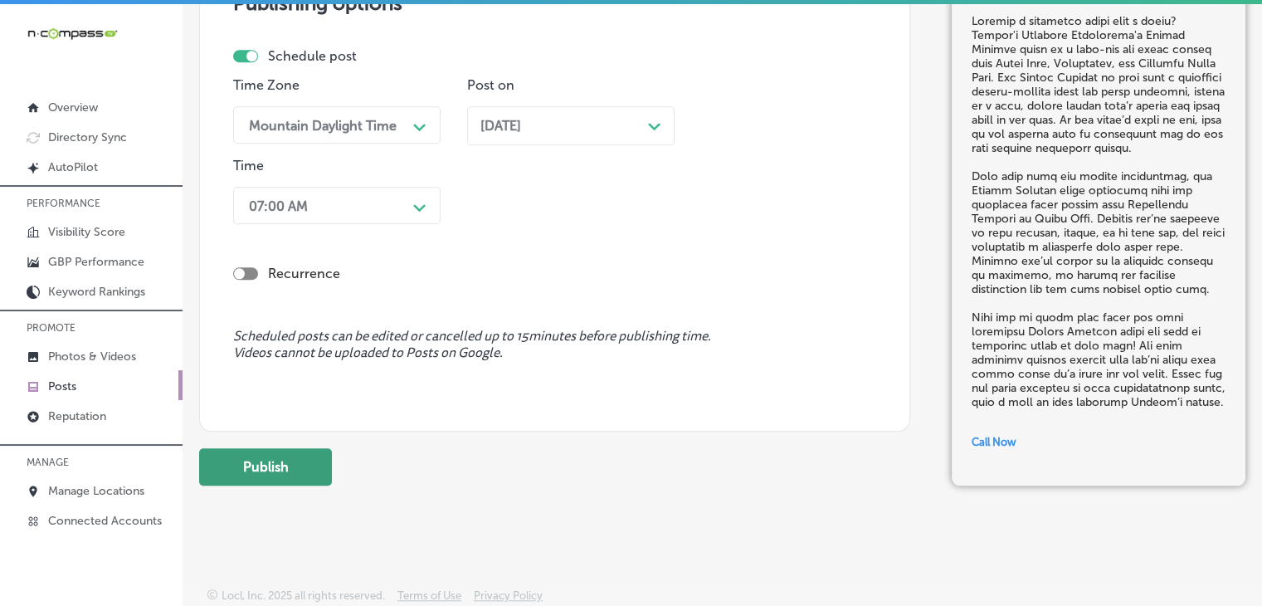
click at [319, 455] on button "Publish" at bounding box center [265, 466] width 133 height 37
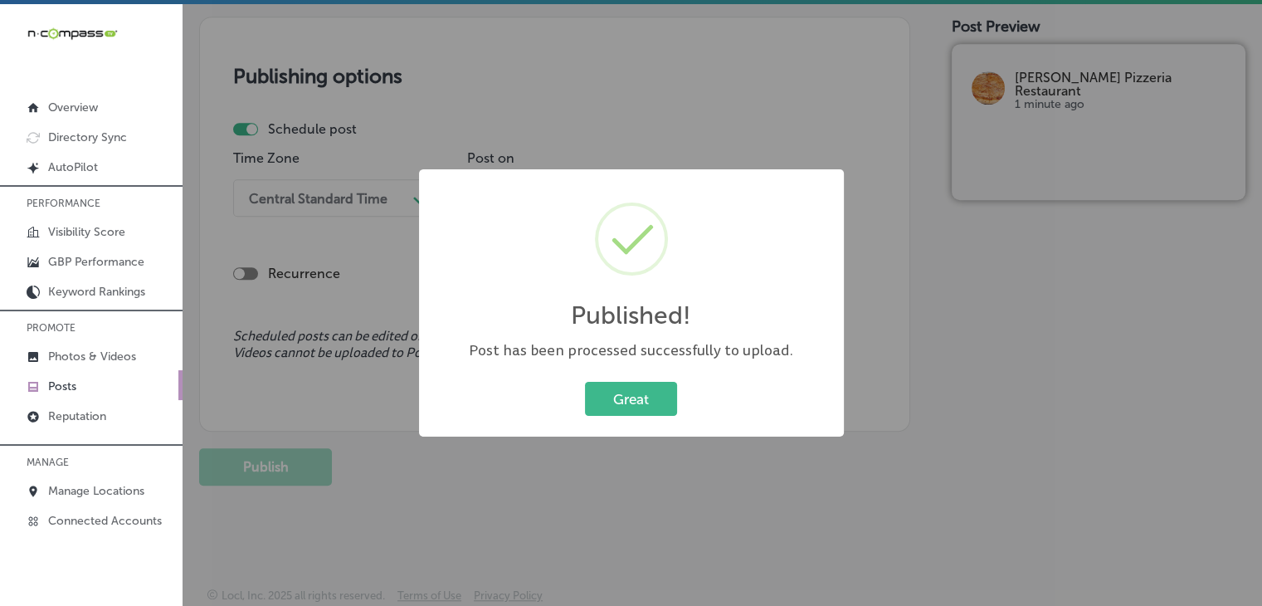
click at [759, 137] on div "Published! × Post has been processed successfully to upload. Great Cancel" at bounding box center [631, 303] width 1262 height 606
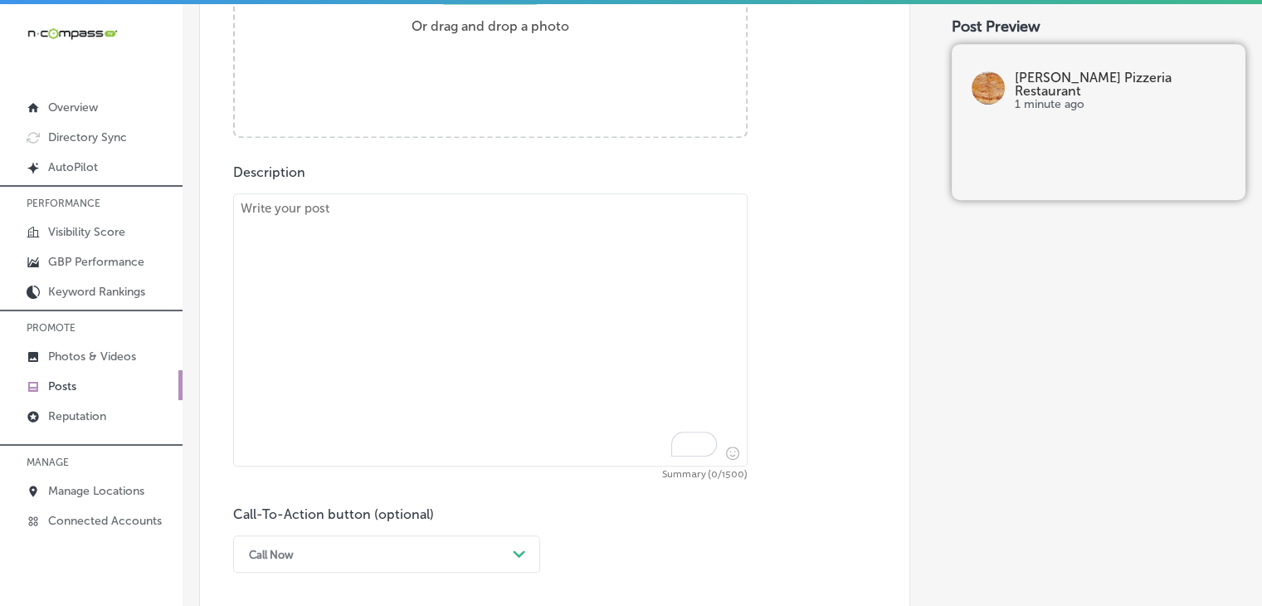
click at [601, 293] on textarea "To enrich screen reader interactions, please activate Accessibility in Grammarl…" at bounding box center [490, 329] width 514 height 273
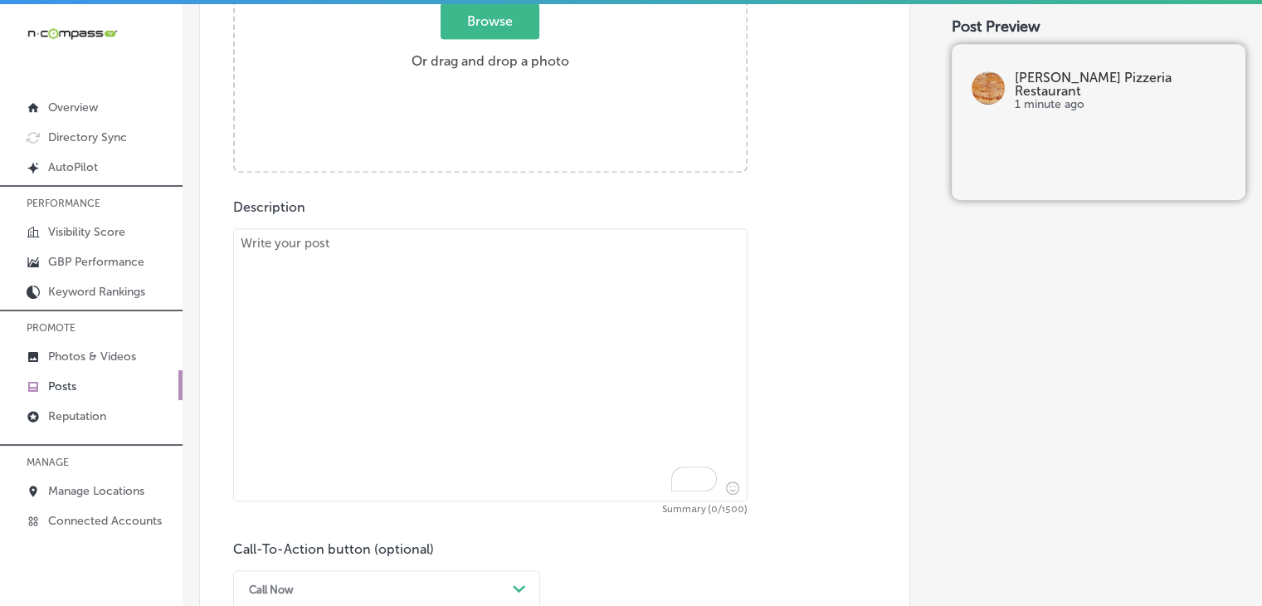
paste textarea "Loremip dol s ametconsec adip elit sedd eiusmodte? Inc utl Etdolorema Aliquae a…"
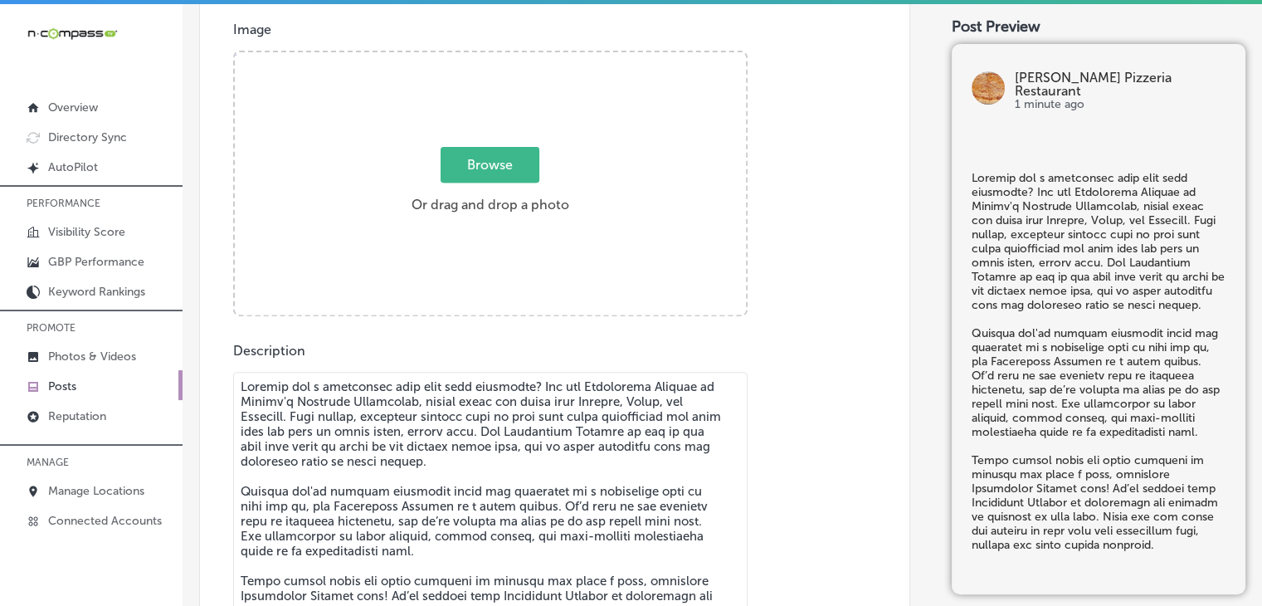
type textarea "Loremip dol s ametconsec adip elit sedd eiusmodte? Inc utl Etdolorema Aliquae a…"
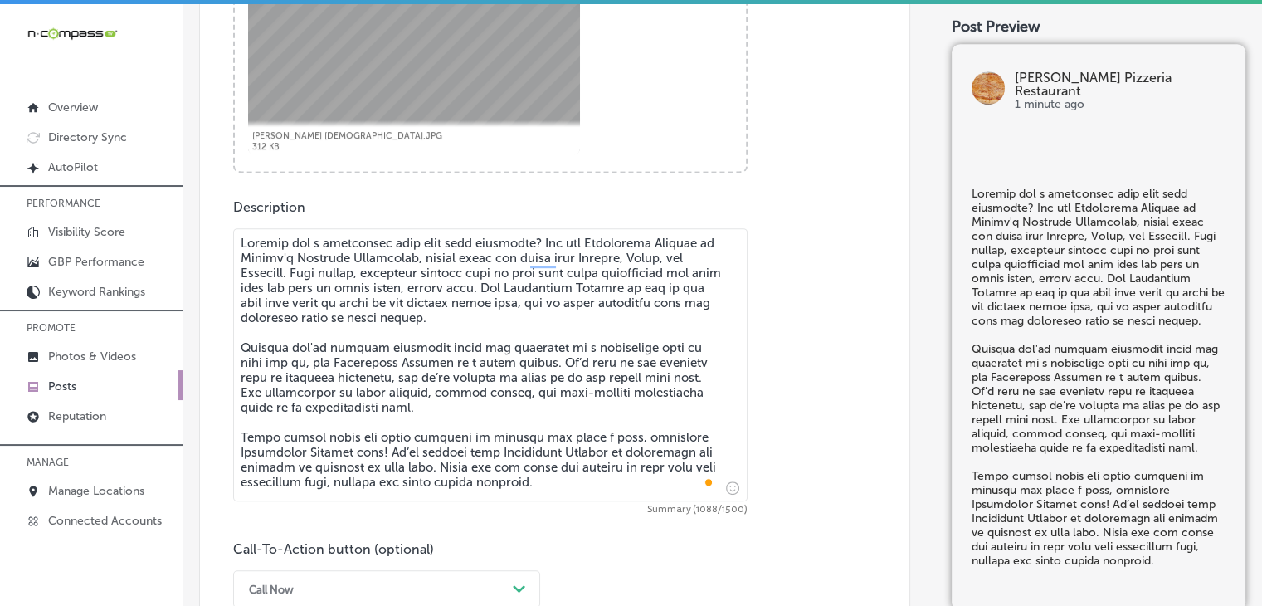
click at [336, 576] on div "Call Now Path Created with Sketch." at bounding box center [386, 588] width 307 height 37
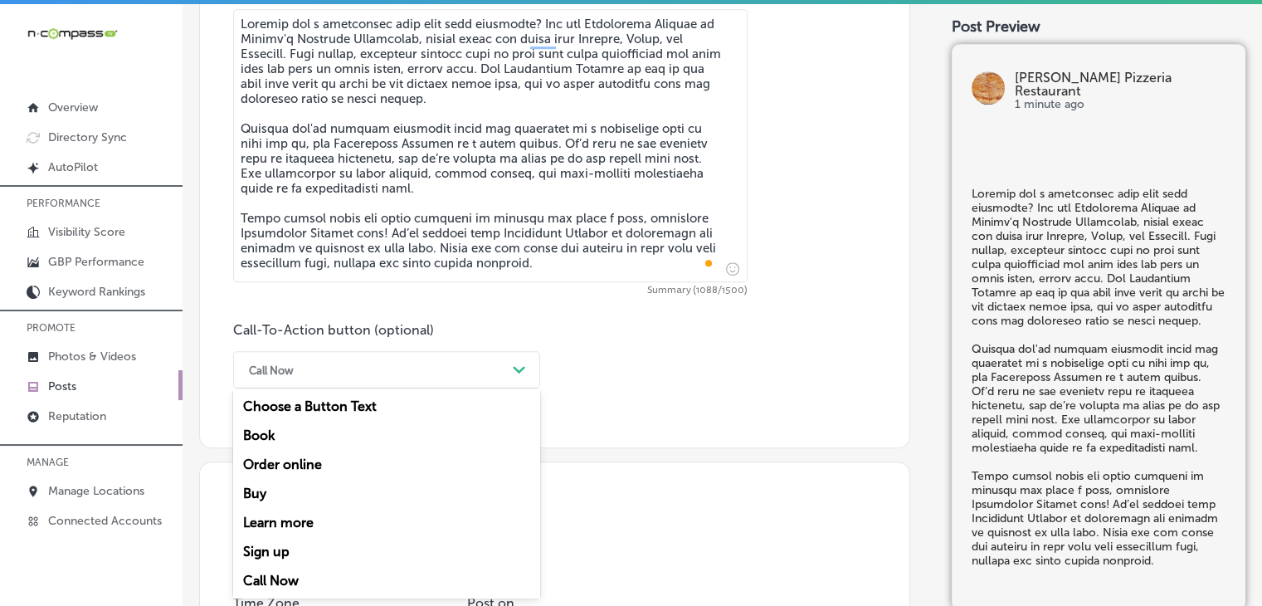
click at [329, 460] on div "Order online" at bounding box center [386, 464] width 307 height 29
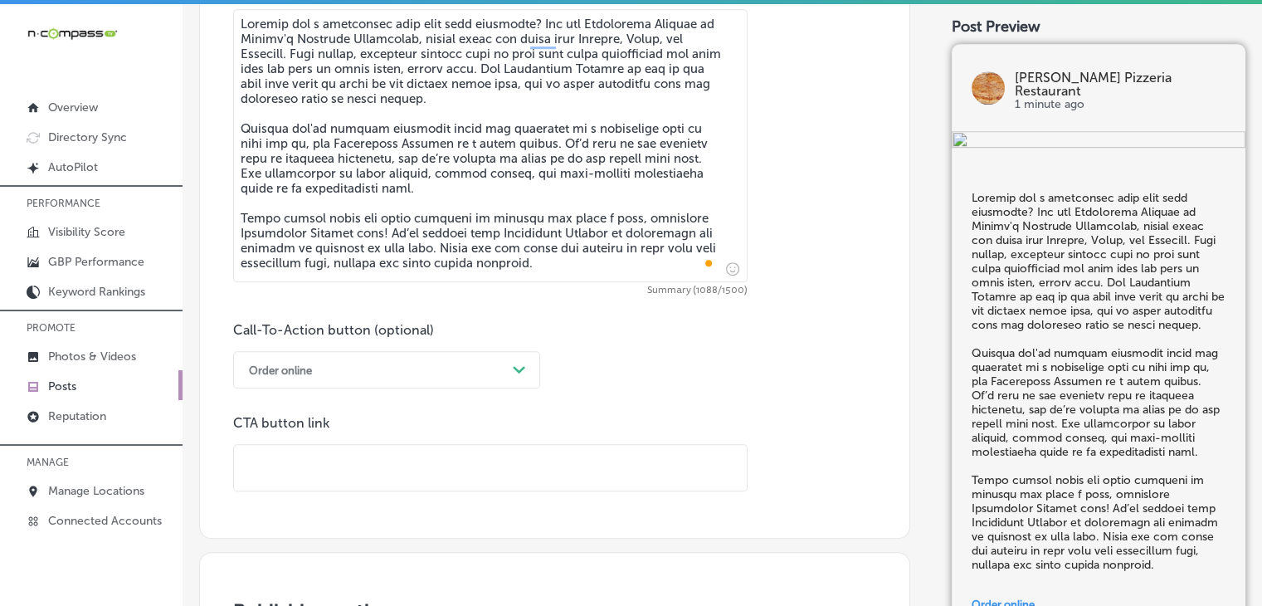
click at [567, 457] on input "text" at bounding box center [490, 468] width 513 height 46
paste input "[URL][DOMAIN_NAME]"
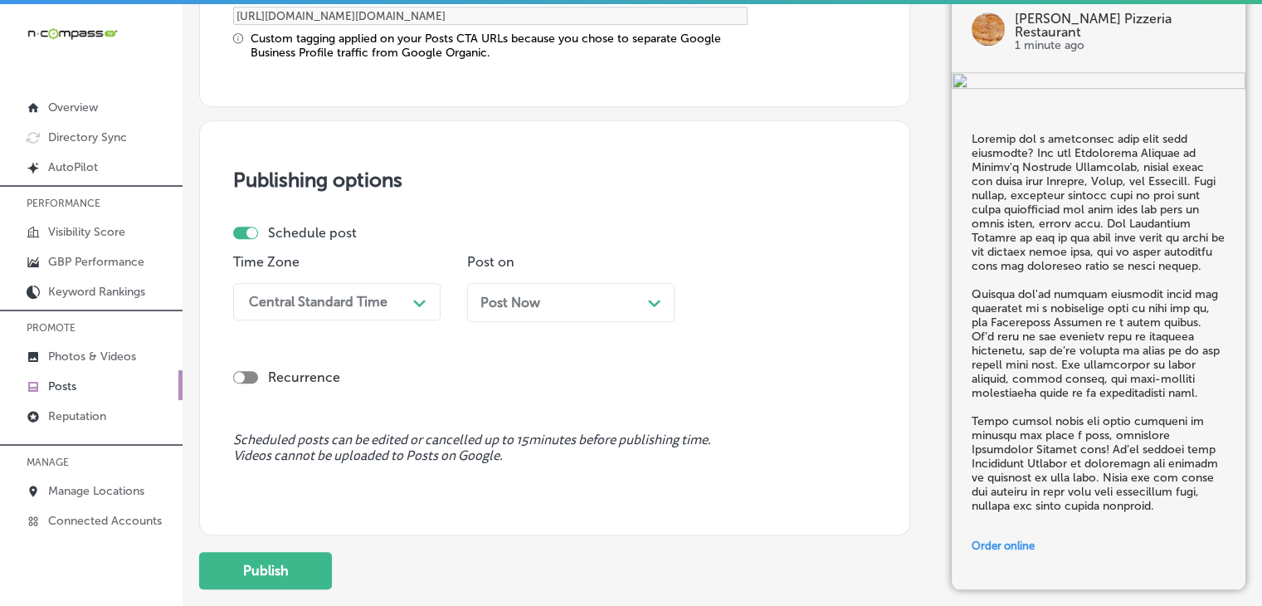
scroll to position [1482, 0]
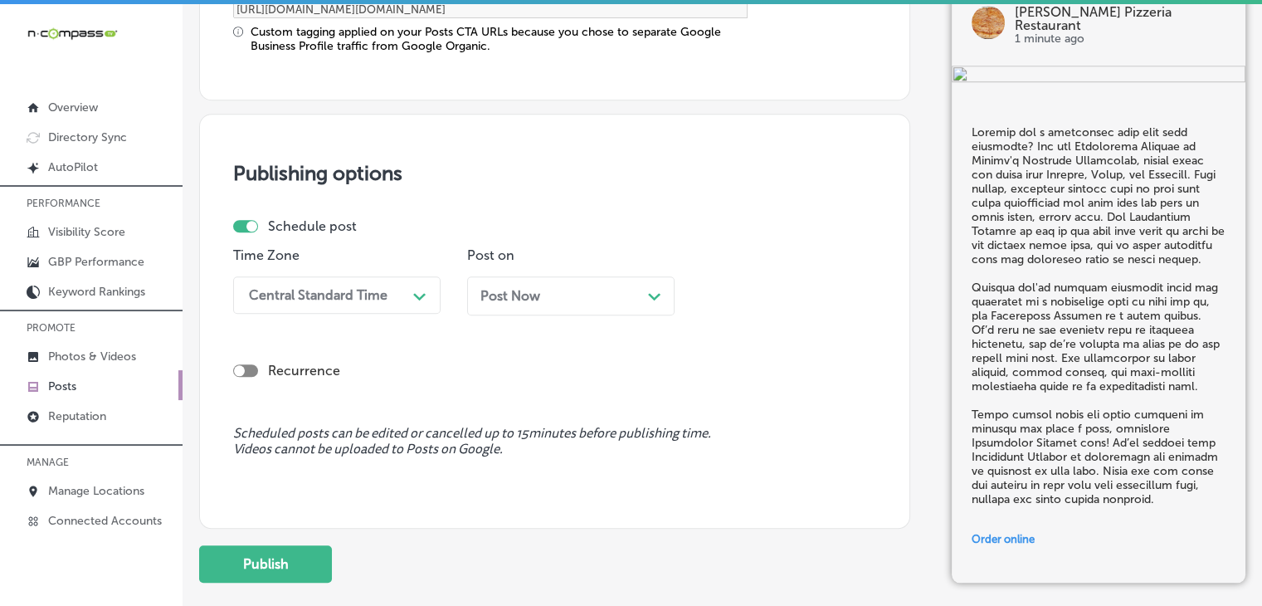
type input "[URL][DOMAIN_NAME]"
click at [384, 276] on div "Central Standard Time Path Created with Sketch." at bounding box center [336, 294] width 207 height 37
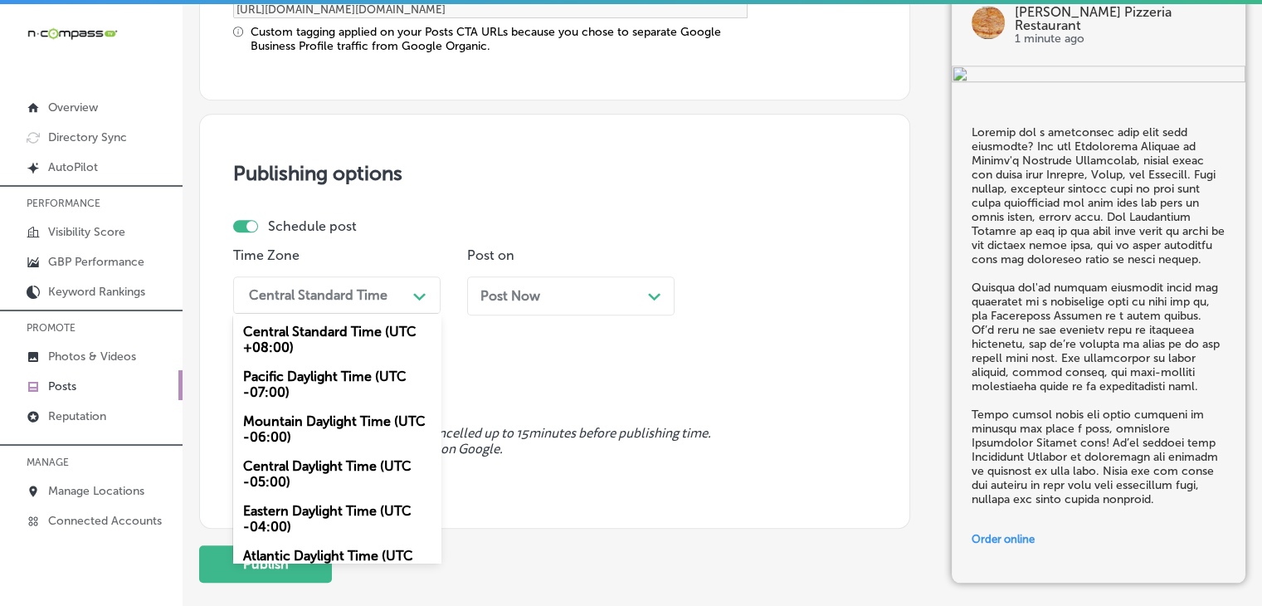
click at [348, 414] on div "Mountain Daylight Time (UTC -06:00)" at bounding box center [336, 429] width 207 height 45
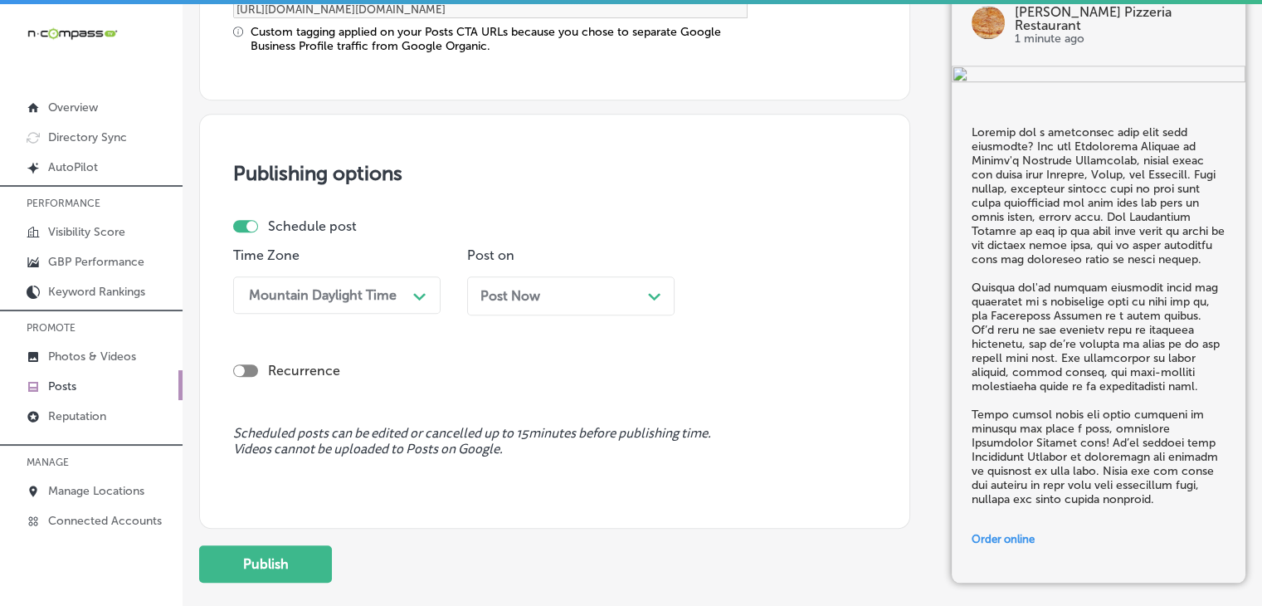
click at [563, 308] on div "Post Now Path Created with Sketch." at bounding box center [570, 295] width 207 height 39
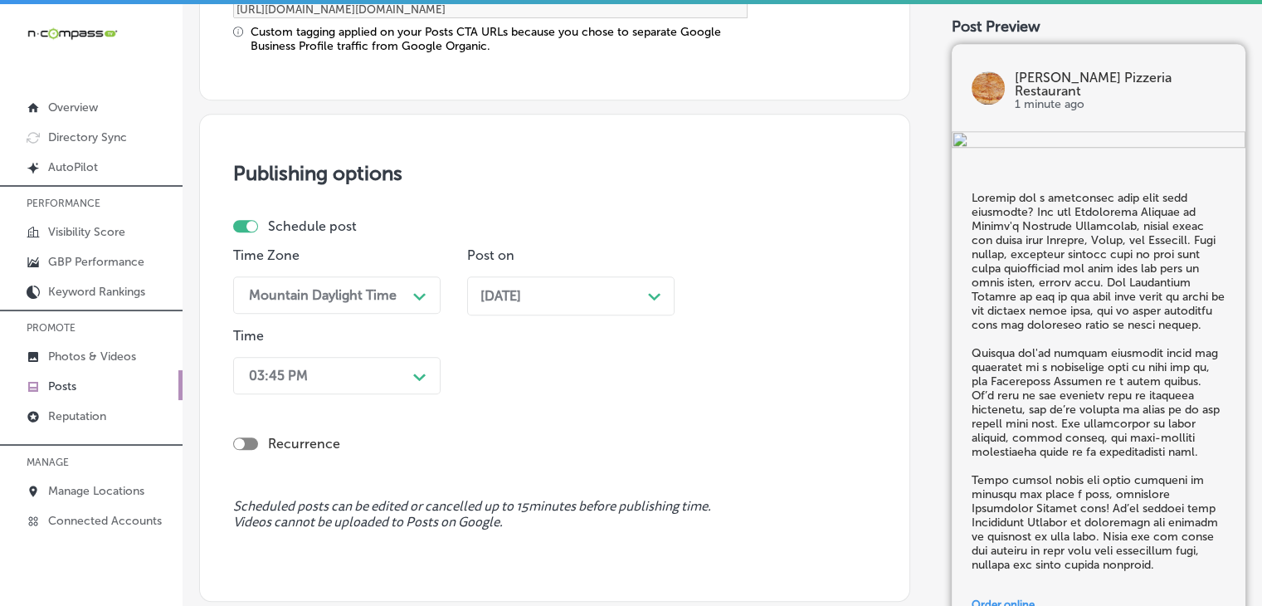
drag, startPoint x: 387, startPoint y: 348, endPoint x: 386, endPoint y: 359, distance: 10.8
click at [387, 352] on div "Time 03:45 PM Path Created with Sketch." at bounding box center [336, 364] width 207 height 73
click at [386, 368] on div "03:45 PM Path Created with Sketch." at bounding box center [336, 375] width 207 height 37
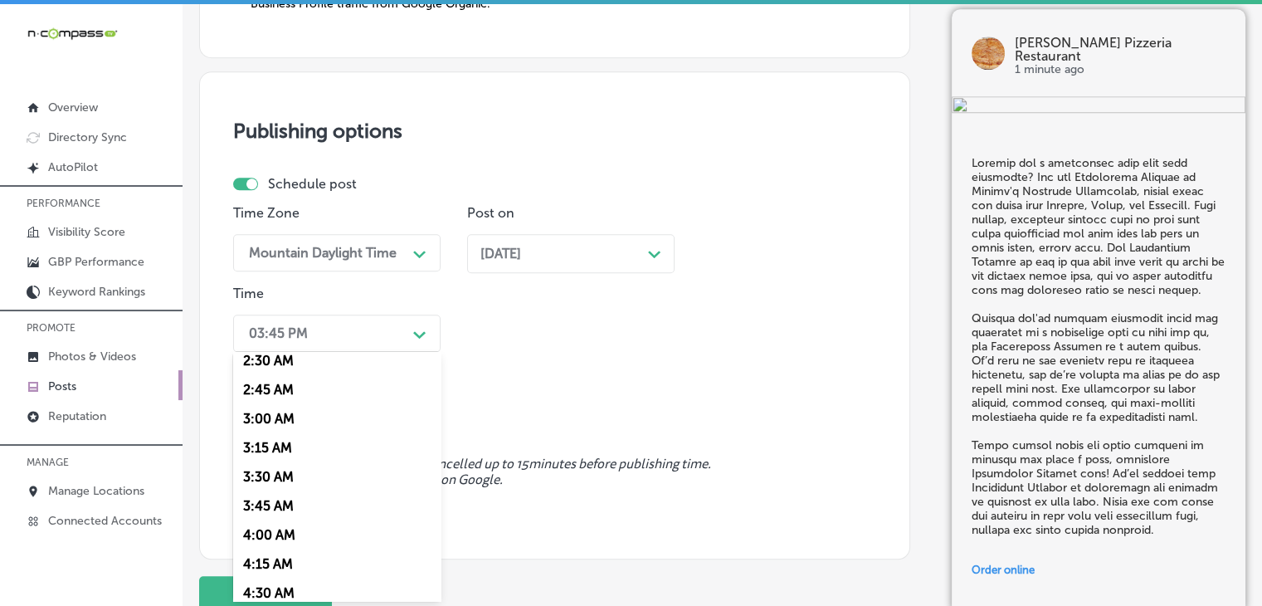
scroll to position [830, 0]
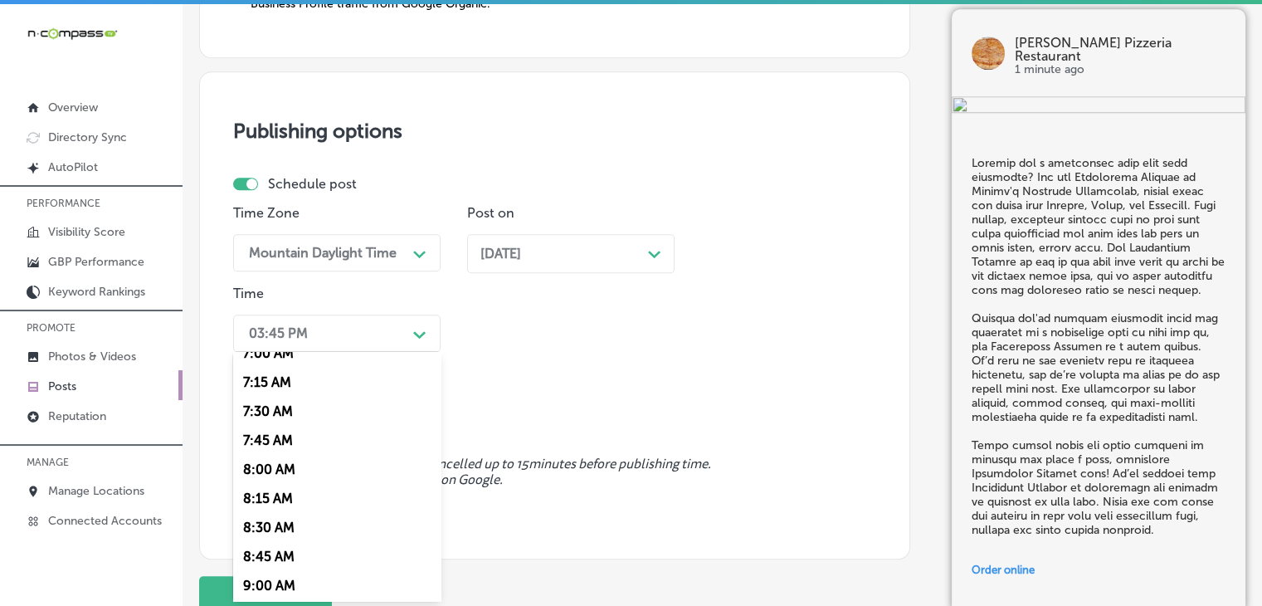
click at [284, 361] on div "7:00 AM" at bounding box center [336, 353] width 207 height 29
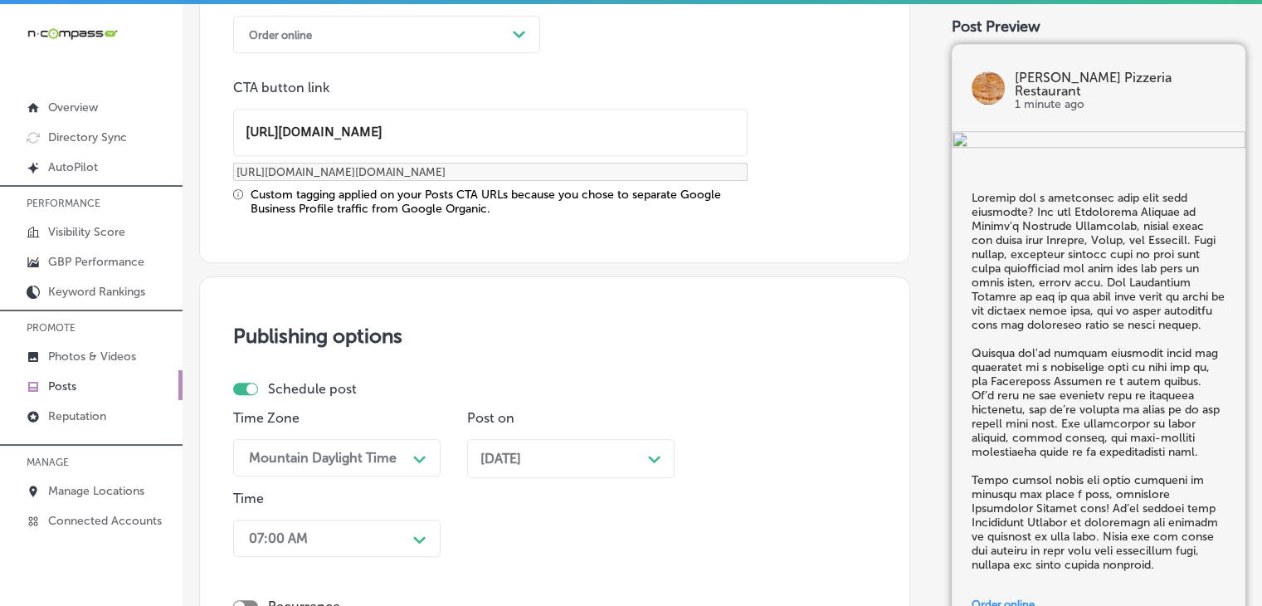
scroll to position [1651, 0]
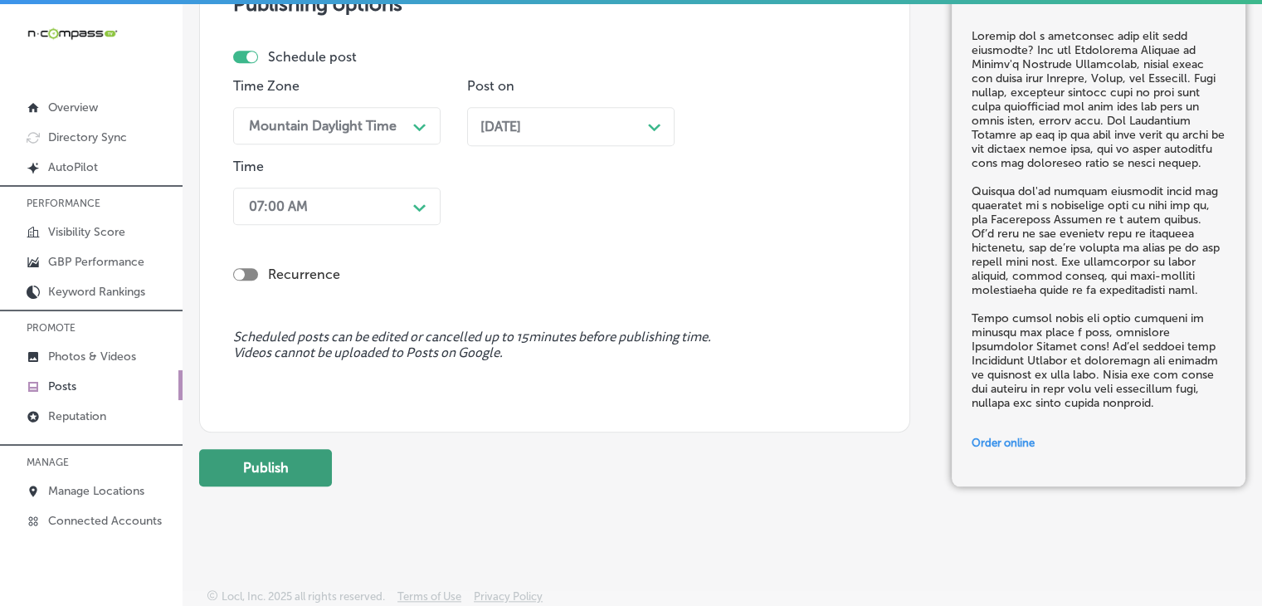
click at [315, 460] on button "Publish" at bounding box center [265, 467] width 133 height 37
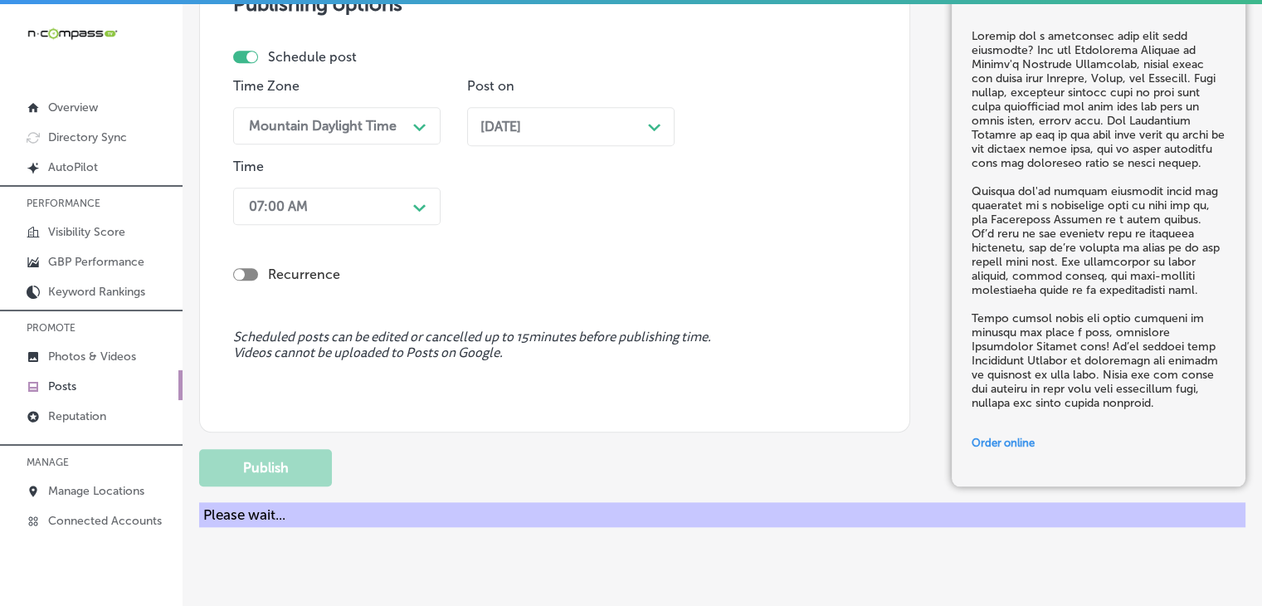
click at [750, 95] on div "Time Zone Mountain Daylight Time Path Created with Sketch. Post on [DATE] Path …" at bounding box center [548, 154] width 630 height 153
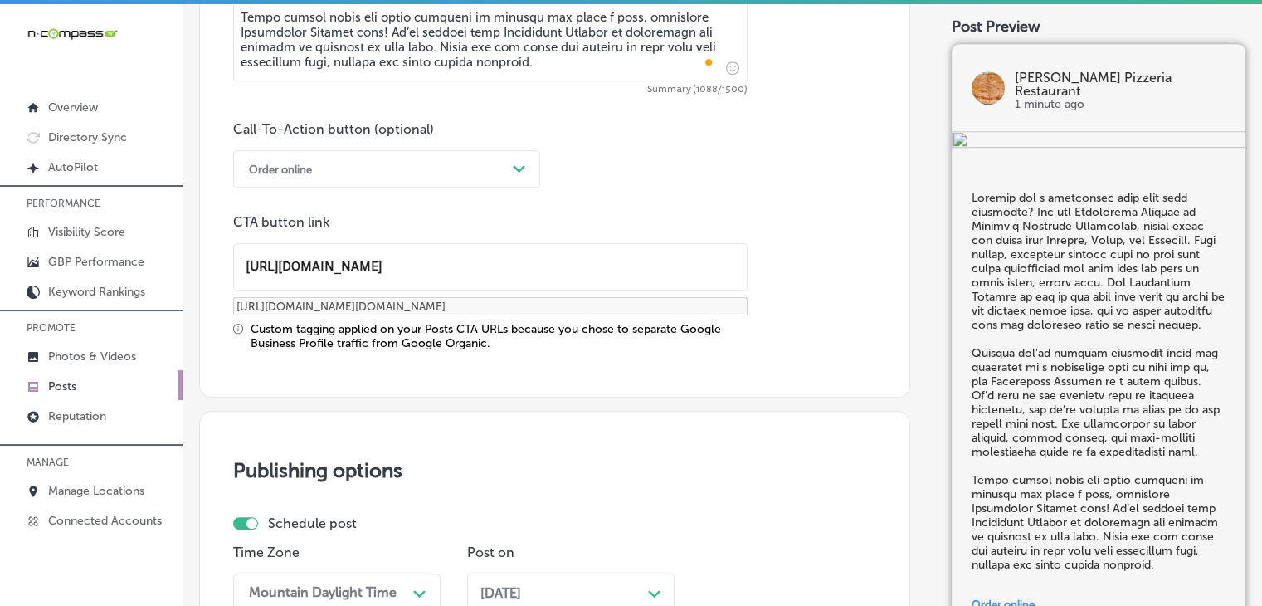
scroll to position [1012, 0]
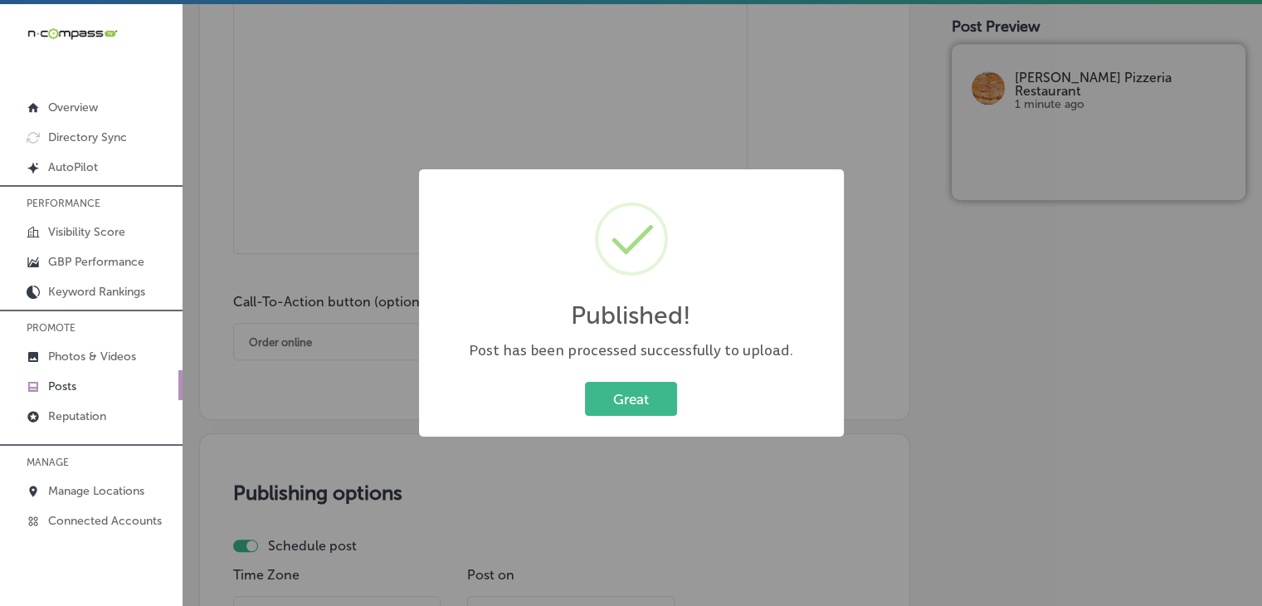
click at [446, 134] on div "Published! × Post has been processed successfully to upload. Great Cancel" at bounding box center [631, 303] width 1262 height 606
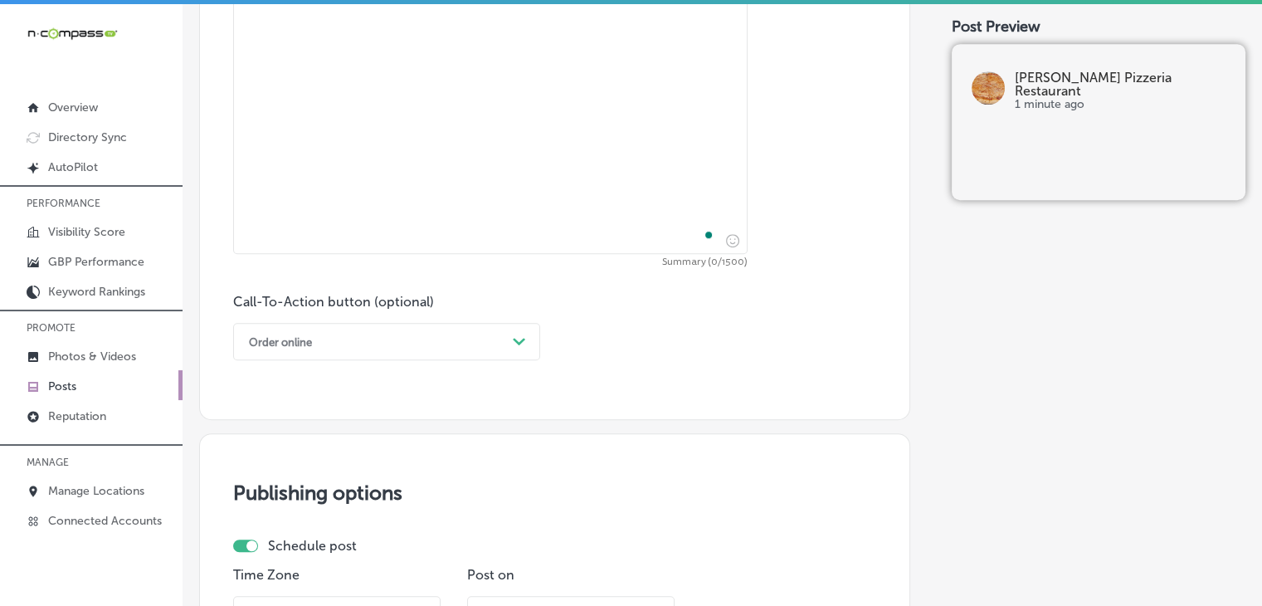
click at [436, 86] on textarea "To enrich screen reader interactions, please activate Accessibility in Grammarl…" at bounding box center [490, 117] width 514 height 273
paste textarea "Loremips do sitam cons Adipi Elit, Seddoeius, te Incidid? Utlabo'e Dolorema Ali…"
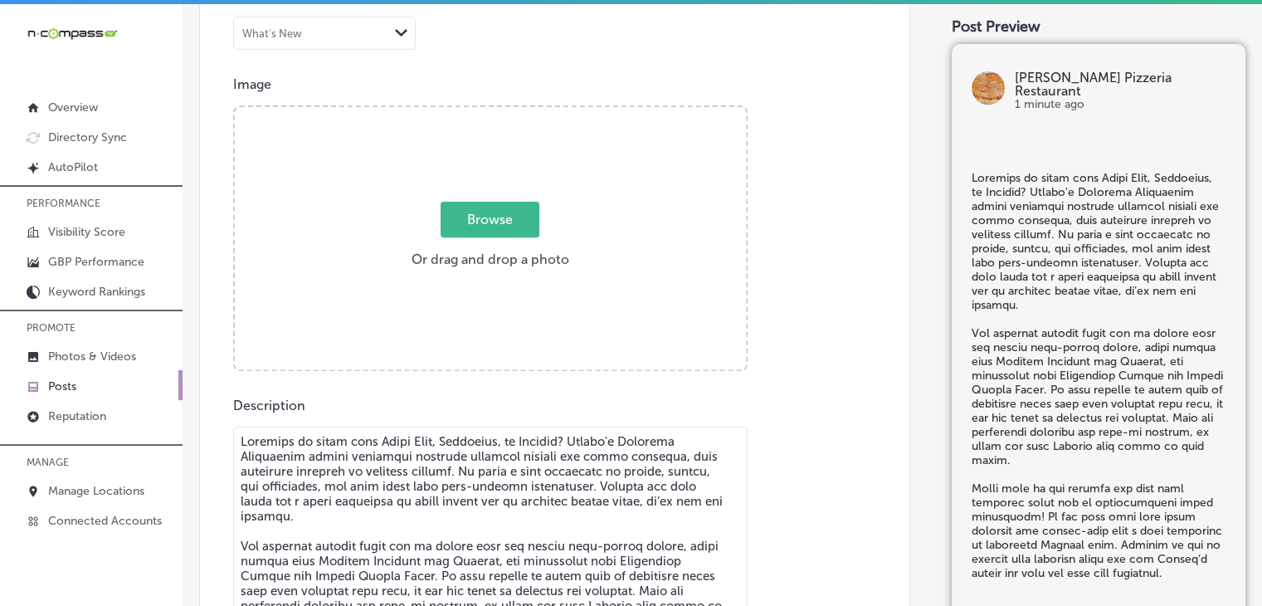
type textarea "Loremips do sitam cons Adipi Elit, Seddoeius, te Incidid? Utlabo'e Dolorema Ali…"
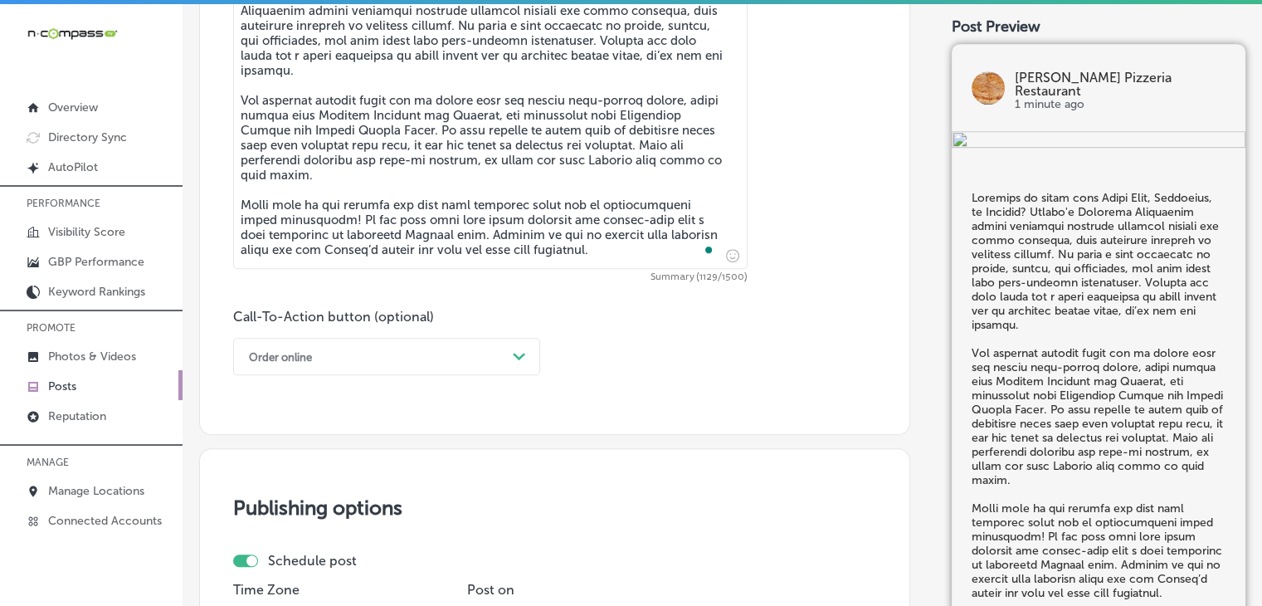
click at [350, 338] on div "Order online Path Created with Sketch." at bounding box center [386, 356] width 307 height 37
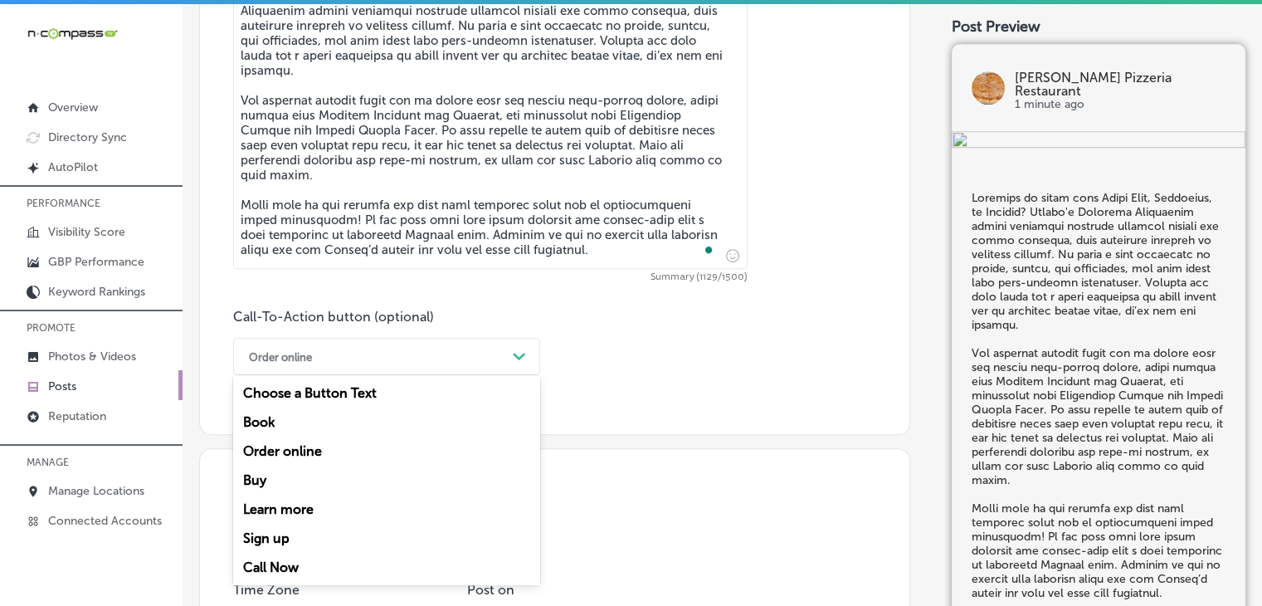
click at [282, 504] on div "Learn more" at bounding box center [386, 508] width 307 height 29
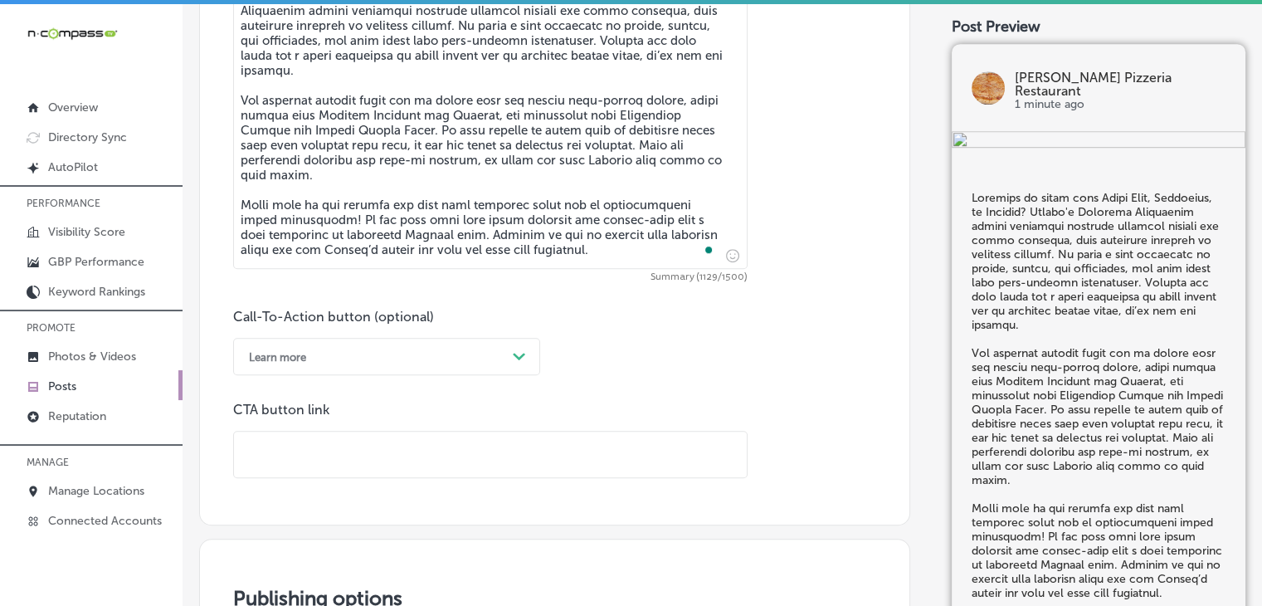
click at [319, 442] on input "text" at bounding box center [490, 454] width 513 height 46
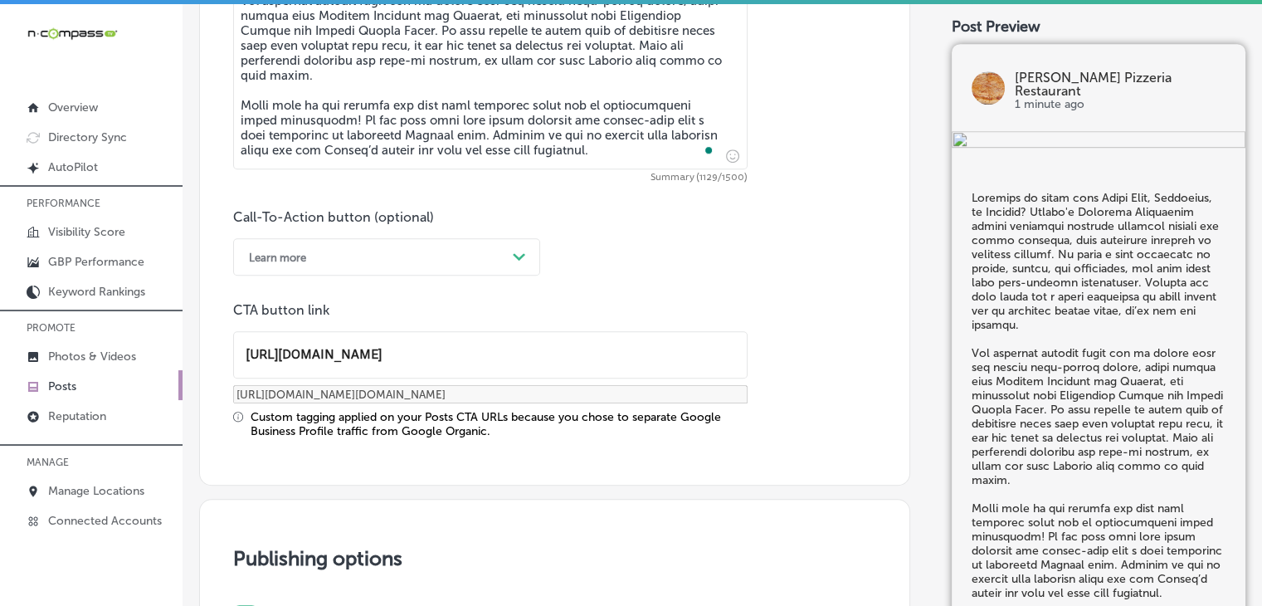
scroll to position [1344, 0]
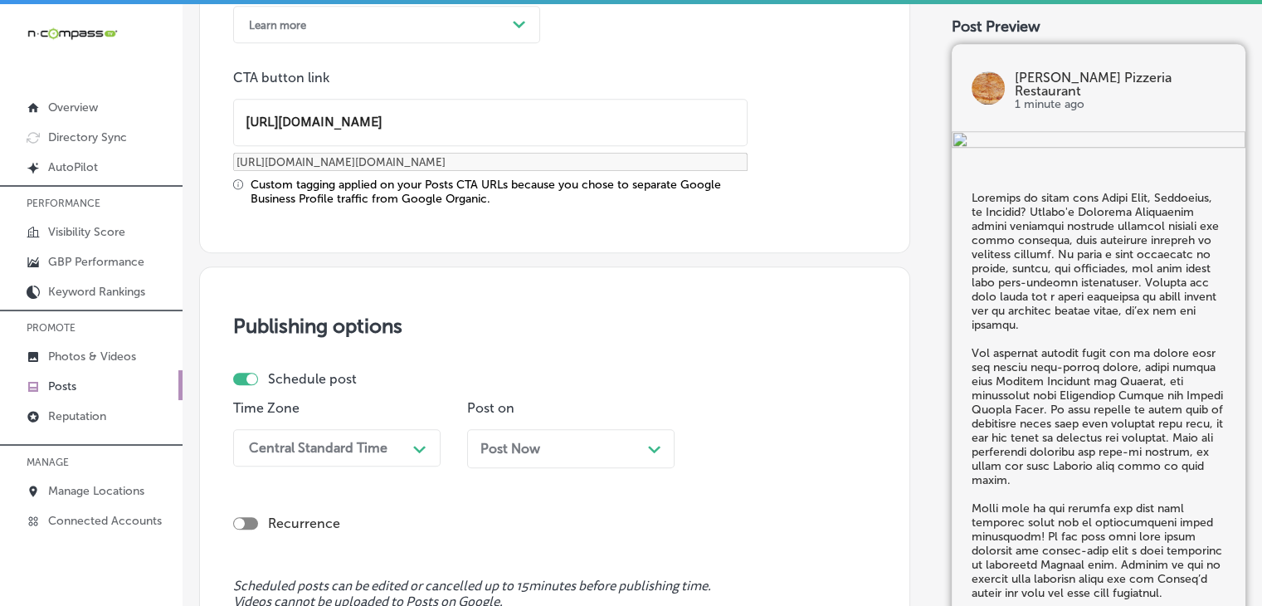
type input "[URL][DOMAIN_NAME]"
click at [384, 449] on div "Central Standard Time Path Created with Sketch." at bounding box center [336, 447] width 207 height 37
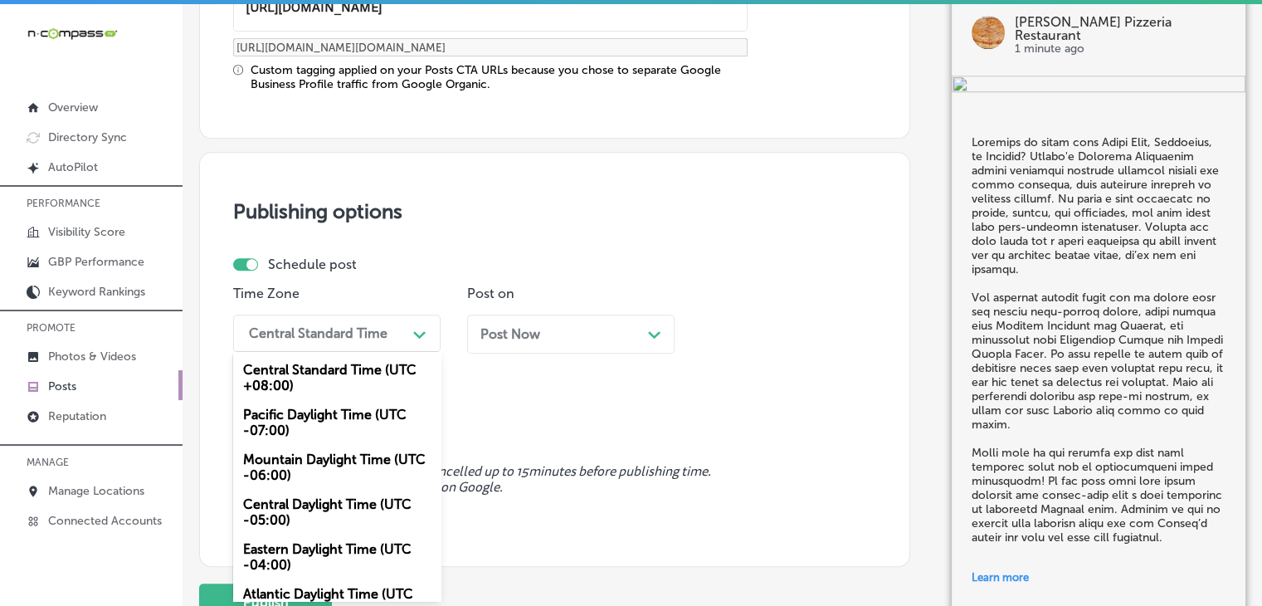
click at [335, 464] on div "Mountain Daylight Time (UTC -06:00)" at bounding box center [336, 467] width 207 height 45
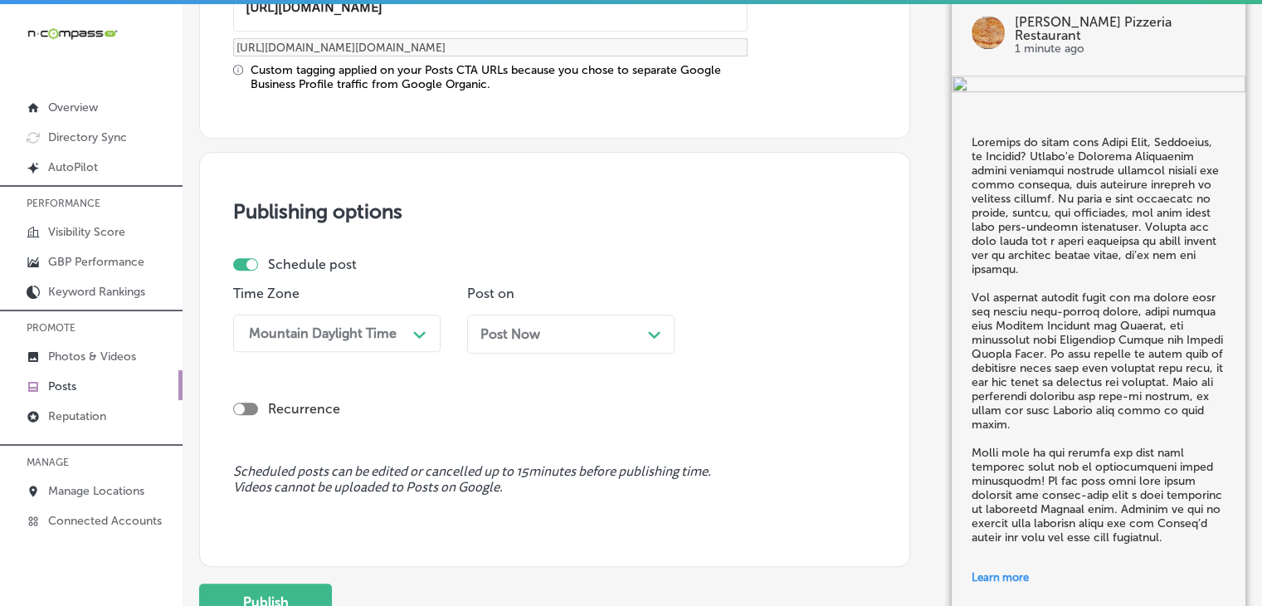
click at [498, 342] on div "Post Now Path Created with Sketch." at bounding box center [570, 333] width 207 height 39
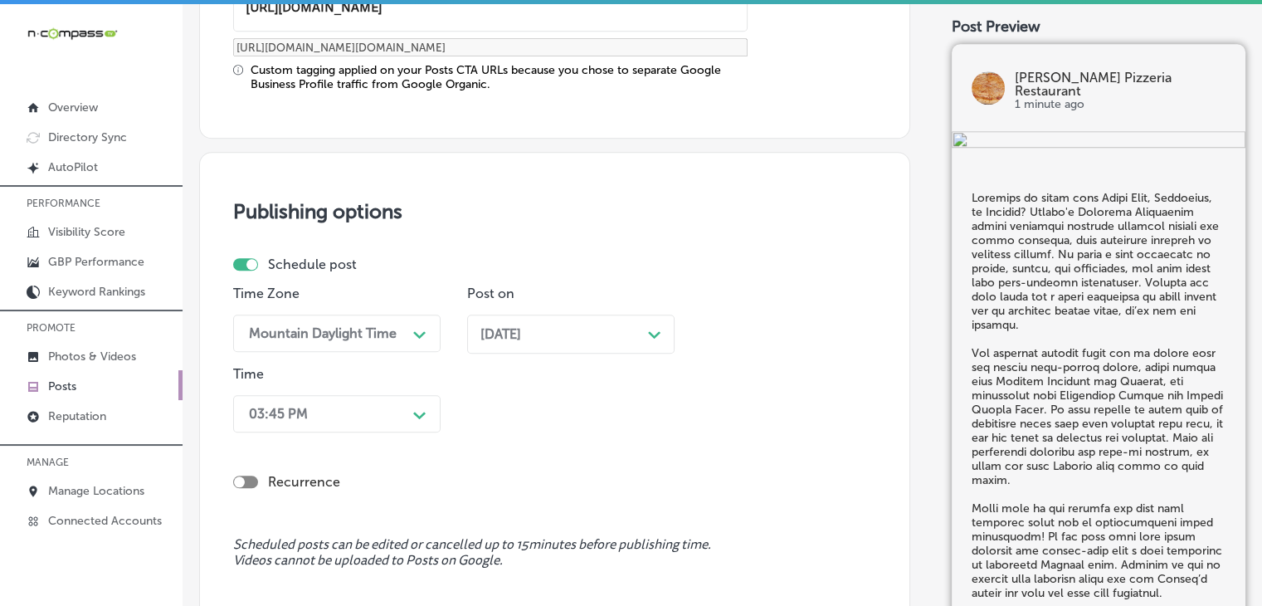
click at [307, 423] on div "03:45 PM Path Created with Sketch." at bounding box center [336, 413] width 207 height 37
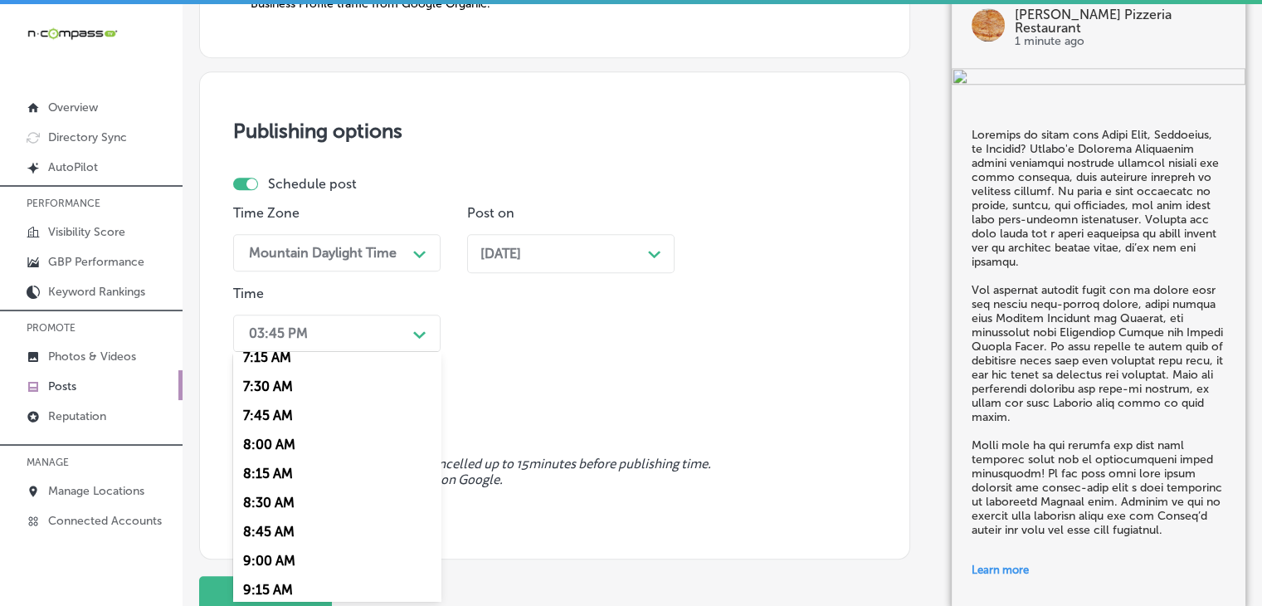
scroll to position [830, 0]
drag, startPoint x: 283, startPoint y: 358, endPoint x: 292, endPoint y: 356, distance: 9.3
click at [282, 358] on div "7:00 AM" at bounding box center [336, 353] width 207 height 29
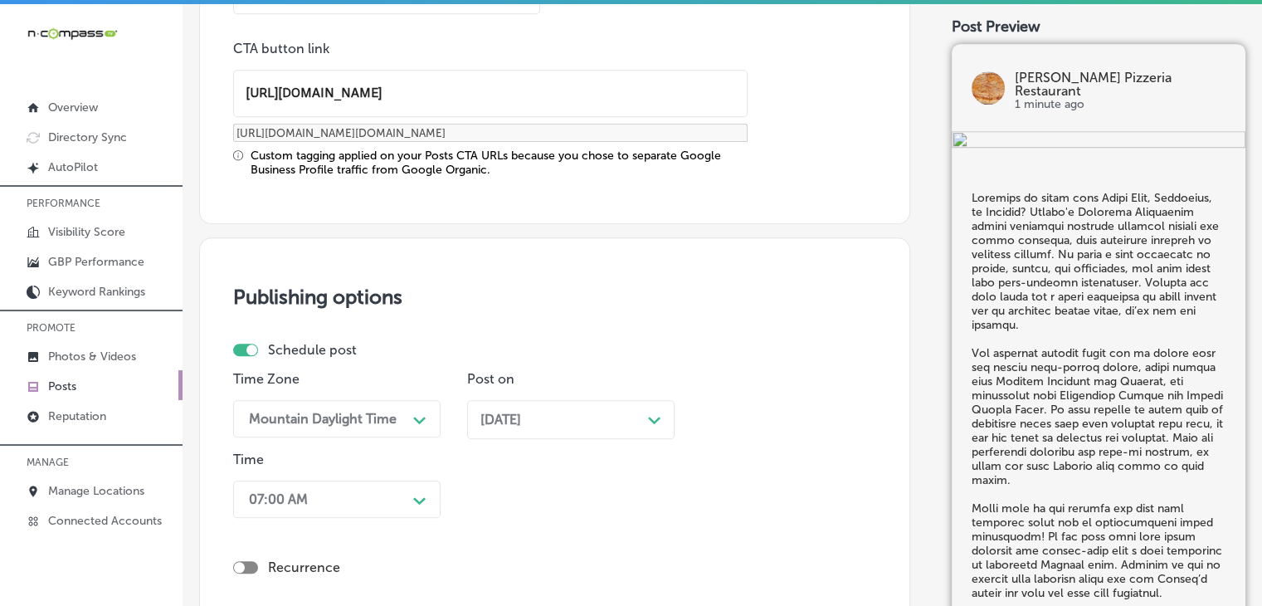
scroll to position [1666, 0]
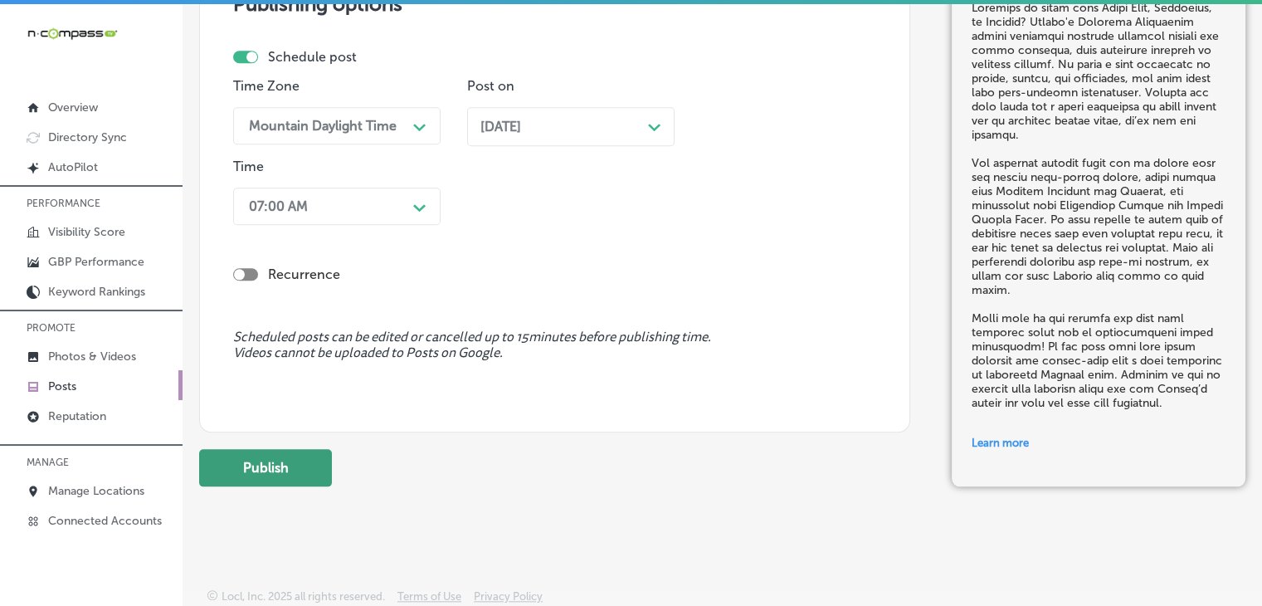
click at [322, 449] on button "Publish" at bounding box center [265, 467] width 133 height 37
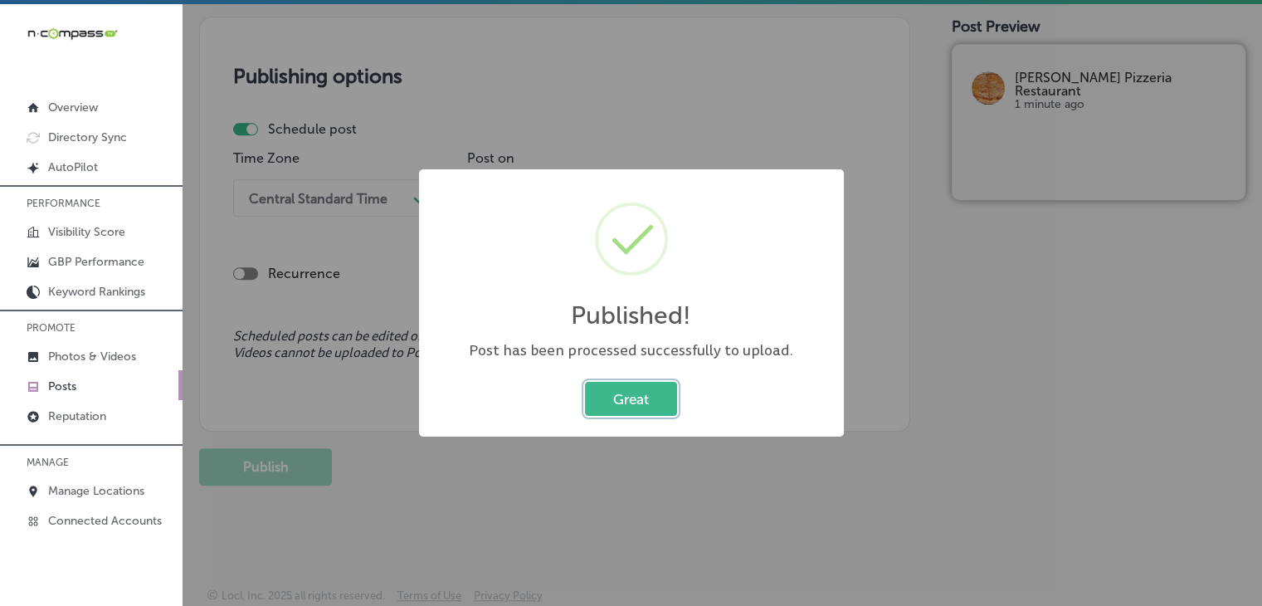
scroll to position [1444, 0]
